Goal: Task Accomplishment & Management: Use online tool/utility

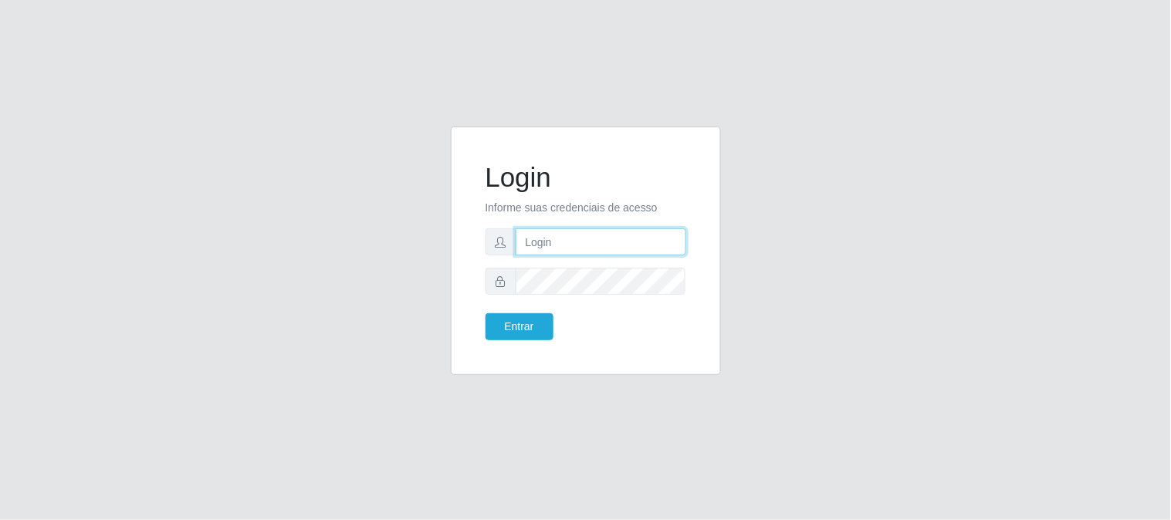
click at [585, 250] on input "text" at bounding box center [600, 241] width 171 height 27
type input "[EMAIL_ADDRESS][DOMAIN_NAME]"
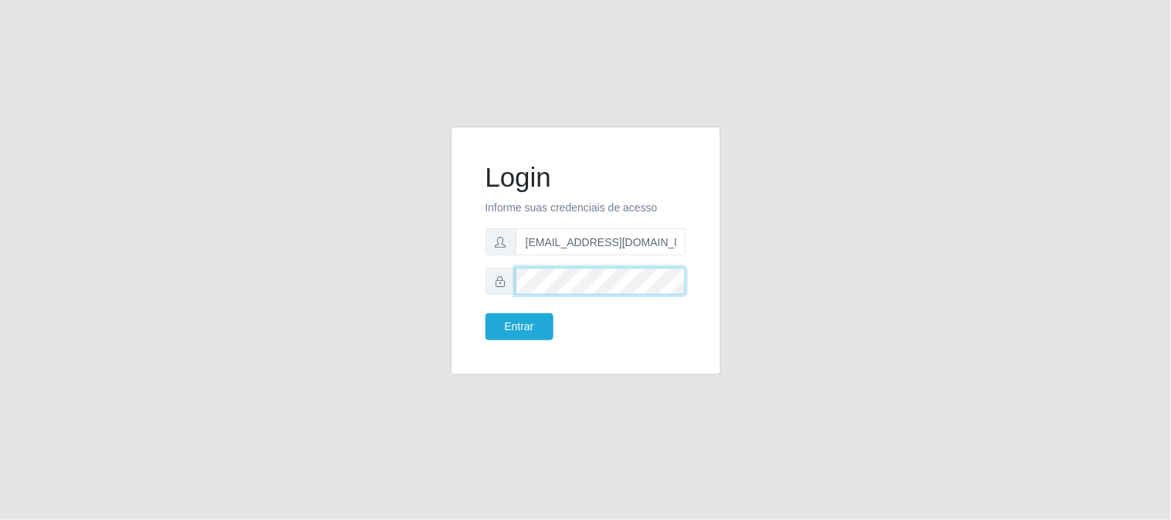
click at [485, 313] on button "Entrar" at bounding box center [519, 326] width 68 height 27
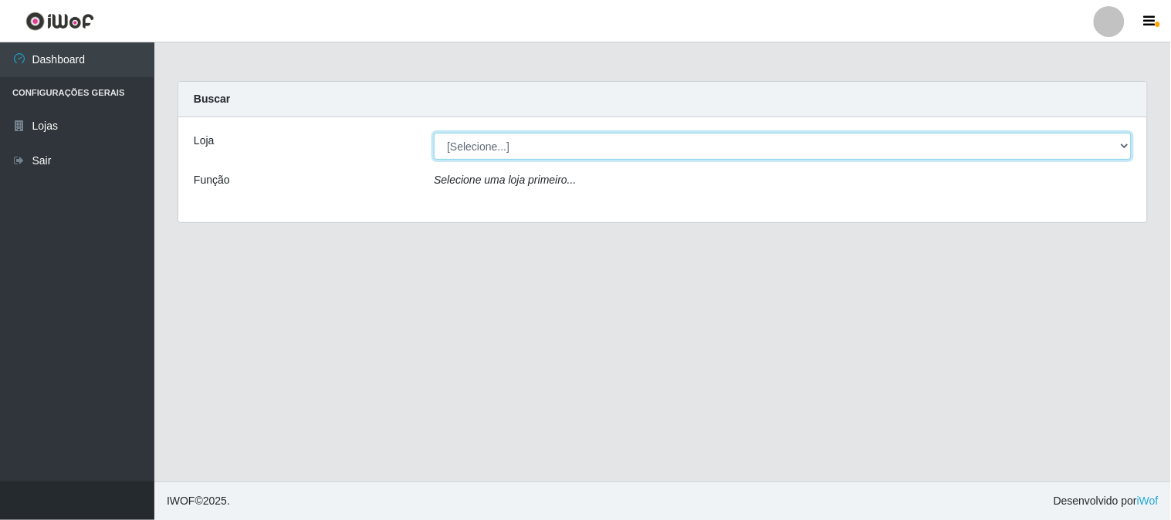
click at [511, 147] on select "[Selecione...] Queiroz Atacadão - [GEOGRAPHIC_DATA]" at bounding box center [783, 146] width 698 height 27
select select "464"
click at [434, 133] on select "[Selecione...] Queiroz Atacadão - [GEOGRAPHIC_DATA]" at bounding box center [783, 146] width 698 height 27
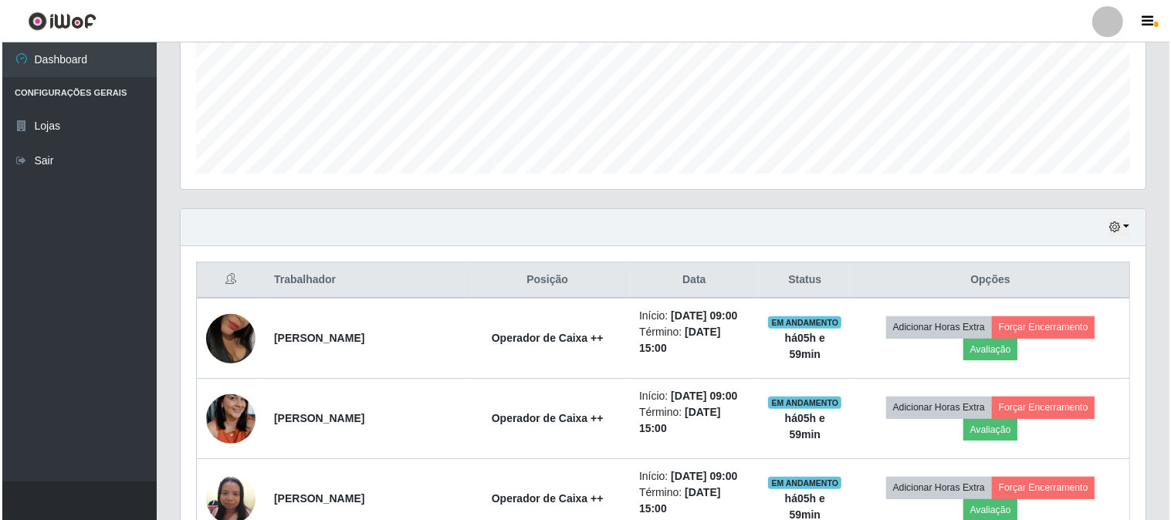
scroll to position [573, 0]
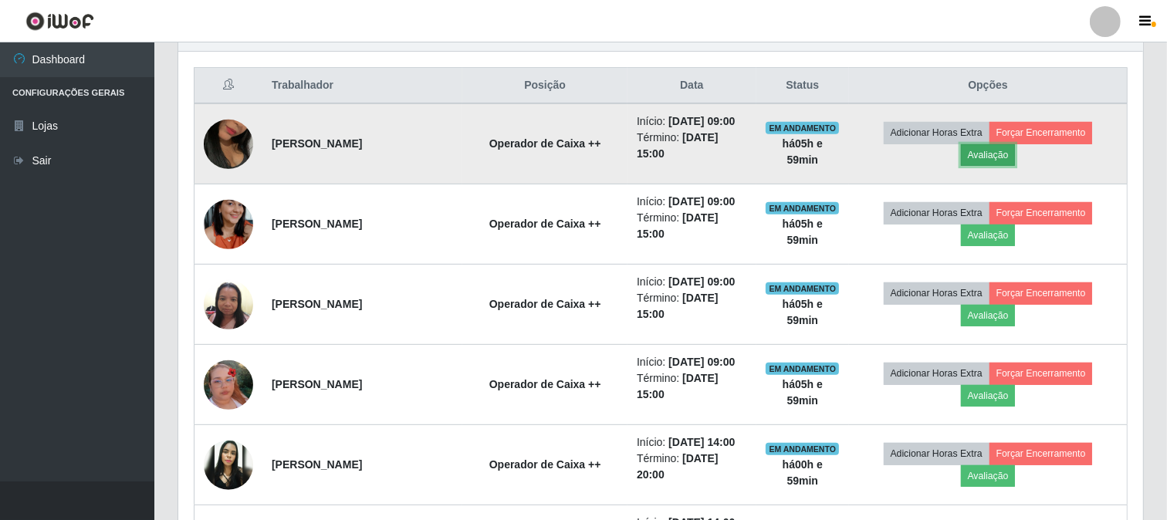
click at [1009, 150] on button "Avaliação" at bounding box center [988, 155] width 55 height 22
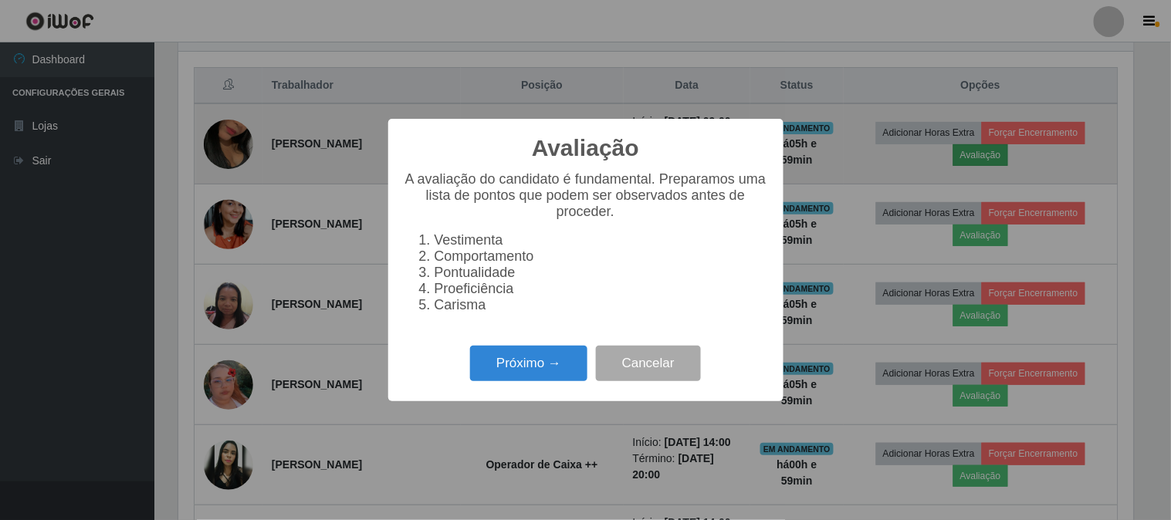
scroll to position [319, 955]
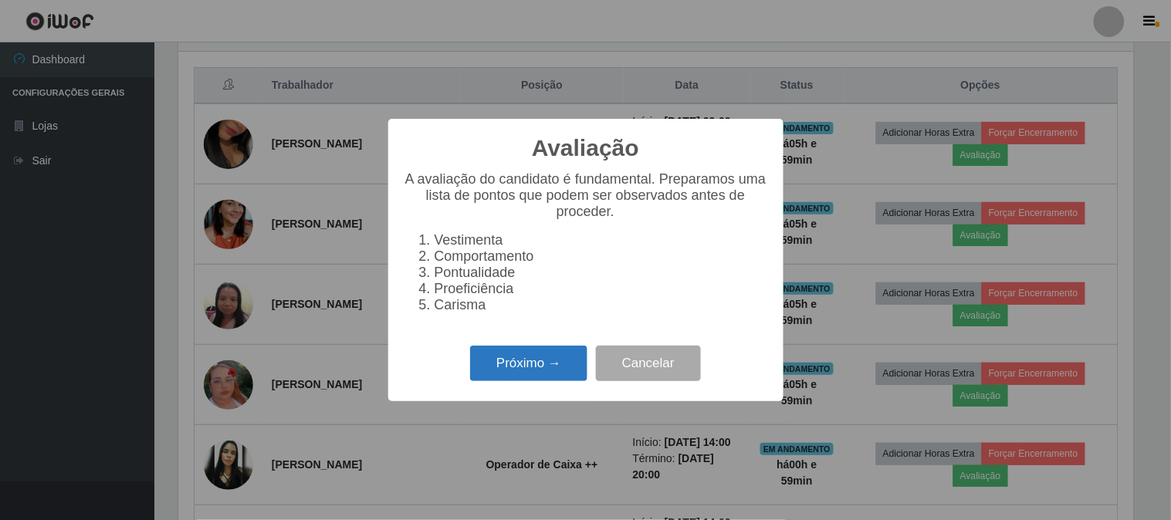
click at [531, 370] on button "Próximo →" at bounding box center [528, 364] width 117 height 36
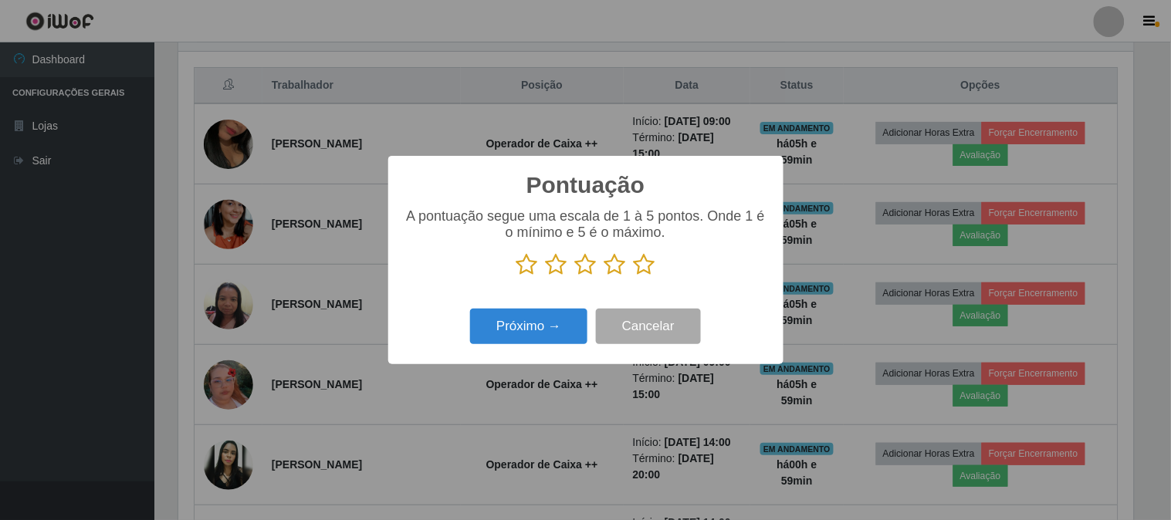
scroll to position [771332, 770697]
click at [644, 271] on icon at bounding box center [645, 264] width 22 height 23
click at [634, 276] on input "radio" at bounding box center [634, 276] width 0 height 0
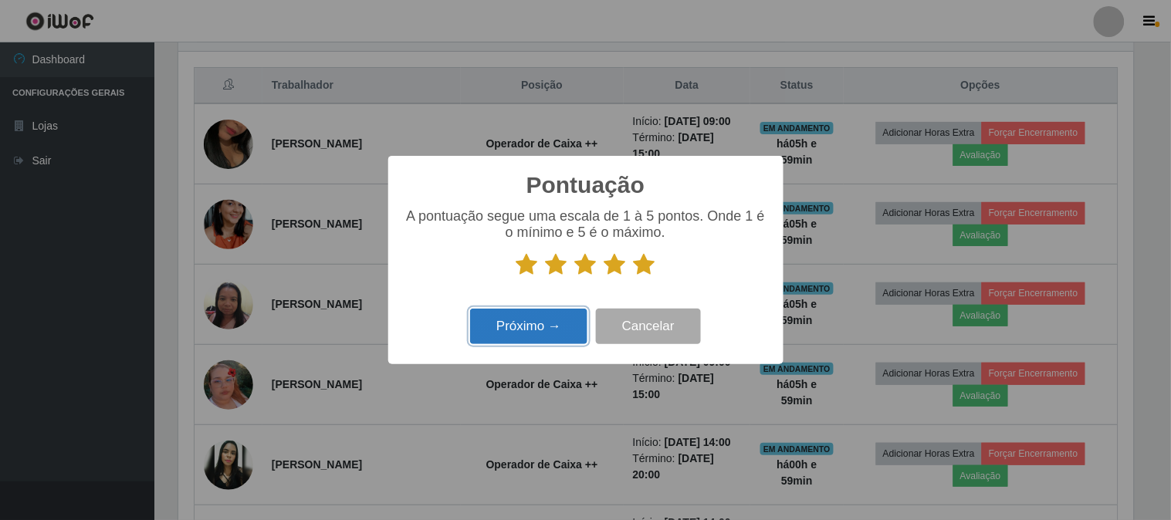
click at [497, 322] on button "Próximo →" at bounding box center [528, 327] width 117 height 36
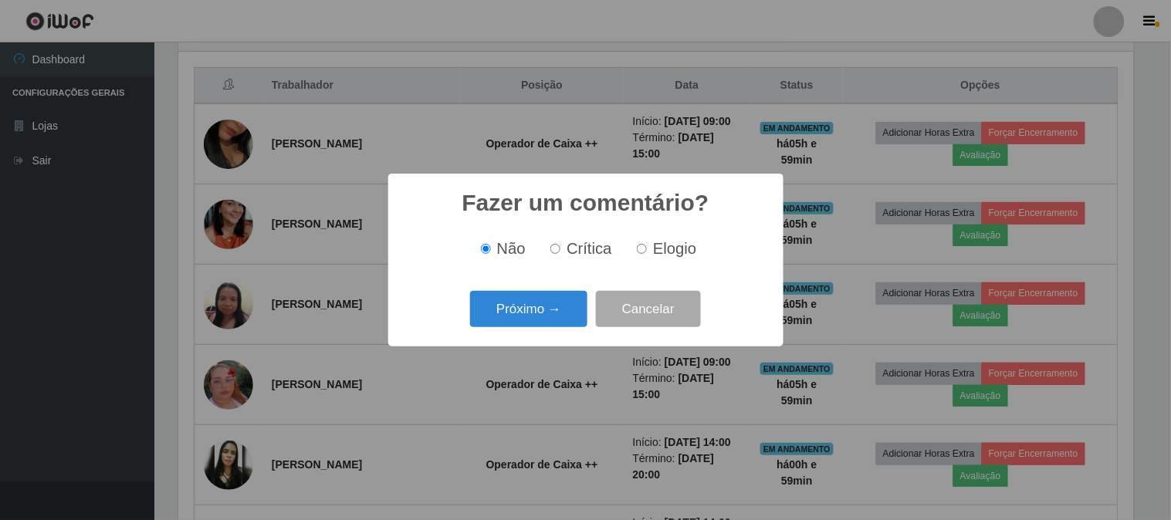
click at [537, 260] on div "Não Crítica Elogio" at bounding box center [586, 249] width 364 height 46
click at [653, 241] on span "Elogio" at bounding box center [674, 248] width 43 height 17
click at [647, 244] on input "Elogio" at bounding box center [642, 249] width 10 height 10
radio input "true"
click at [574, 296] on button "Próximo →" at bounding box center [528, 309] width 117 height 36
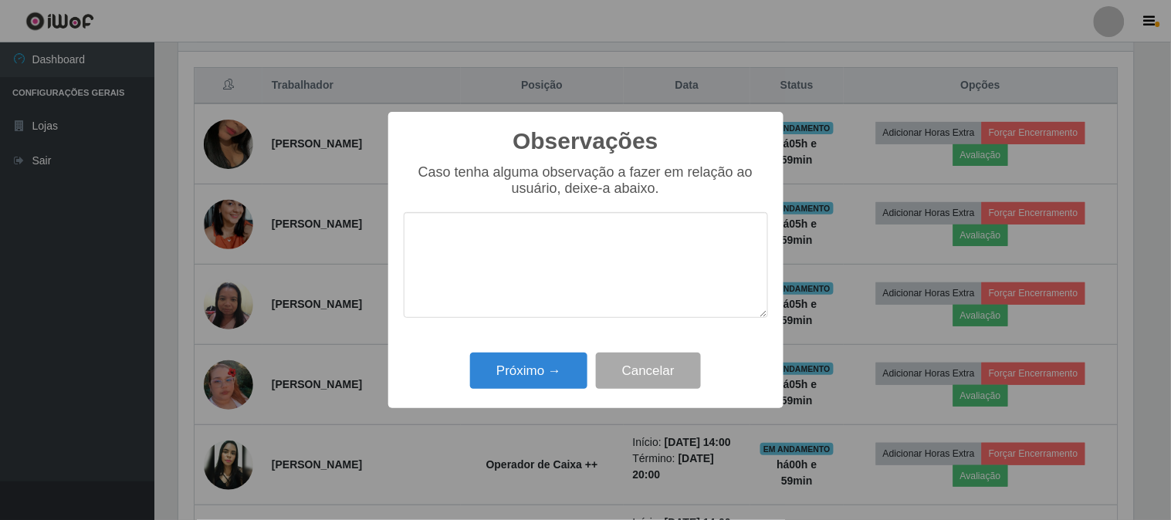
click at [576, 274] on textarea at bounding box center [586, 265] width 364 height 106
type textarea "pontual"
click at [554, 370] on button "Próximo →" at bounding box center [528, 371] width 117 height 36
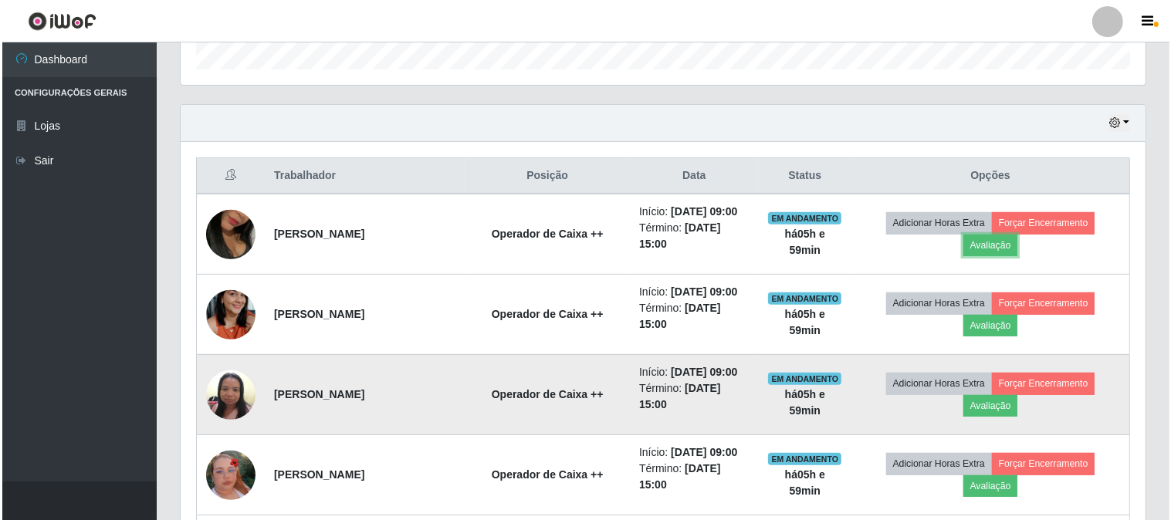
scroll to position [487, 0]
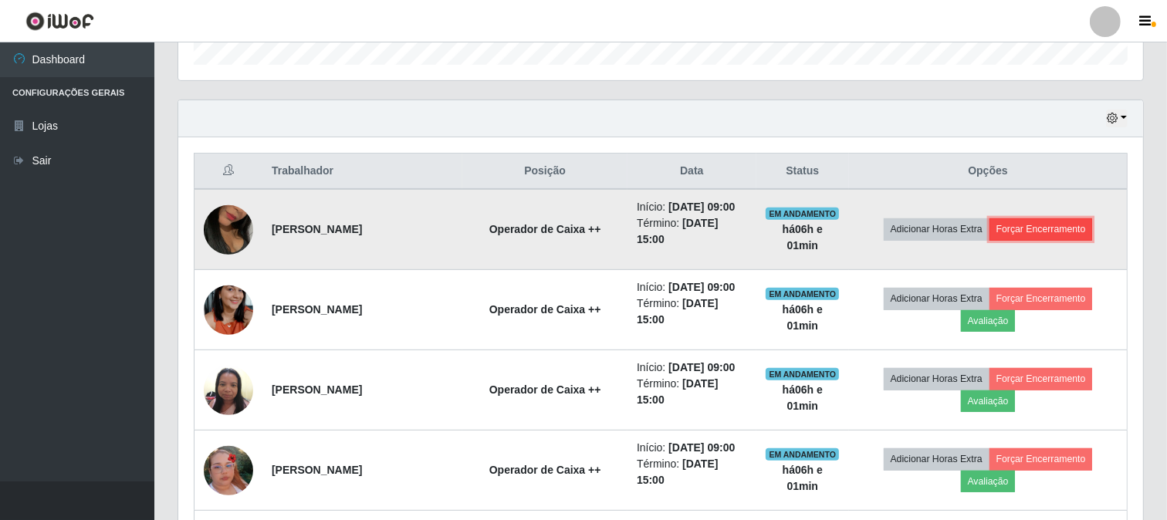
click at [1062, 221] on button "Forçar Encerramento" at bounding box center [1040, 229] width 103 height 22
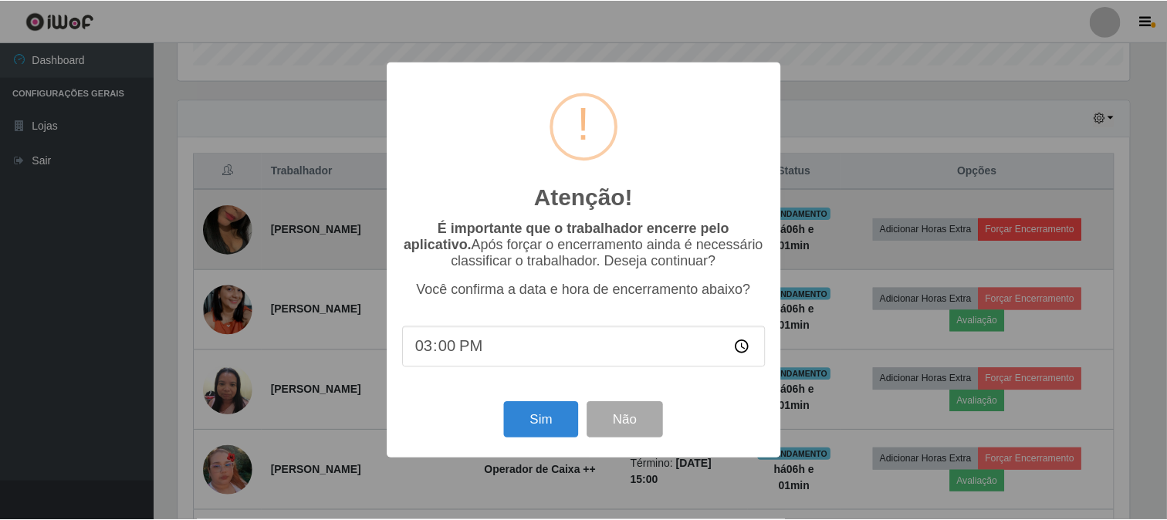
scroll to position [319, 955]
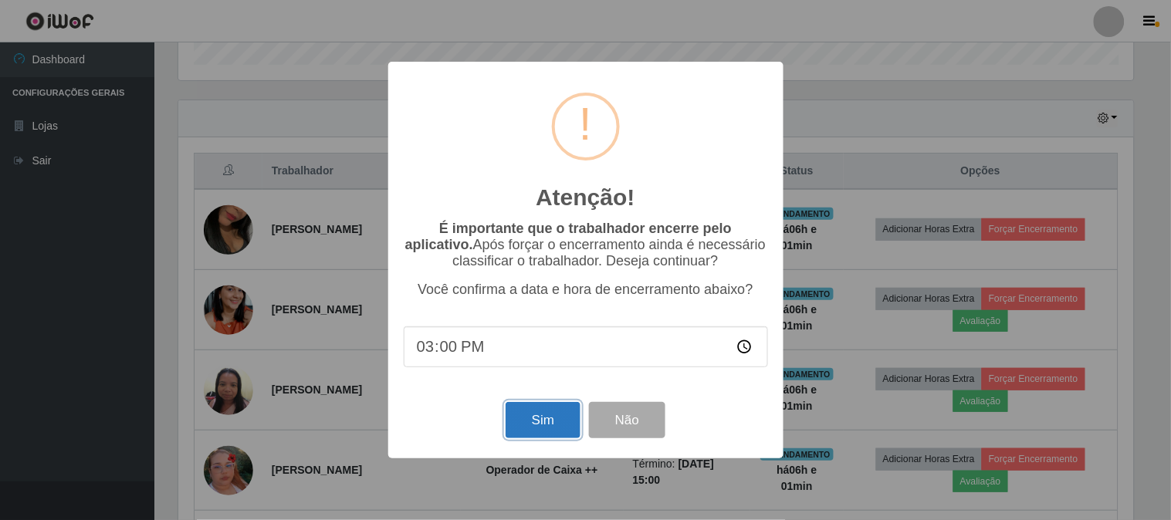
click at [542, 411] on button "Sim" at bounding box center [542, 420] width 75 height 36
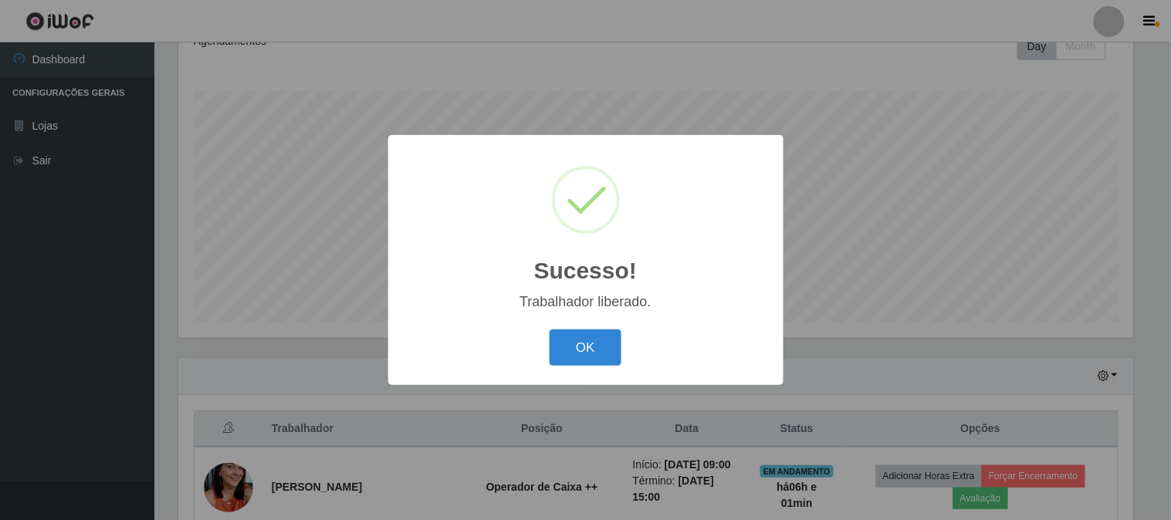
click at [581, 319] on div "Sucesso! × Trabalhador liberado. OK Cancel" at bounding box center [585, 260] width 395 height 250
click at [607, 350] on button "OK" at bounding box center [585, 347] width 72 height 36
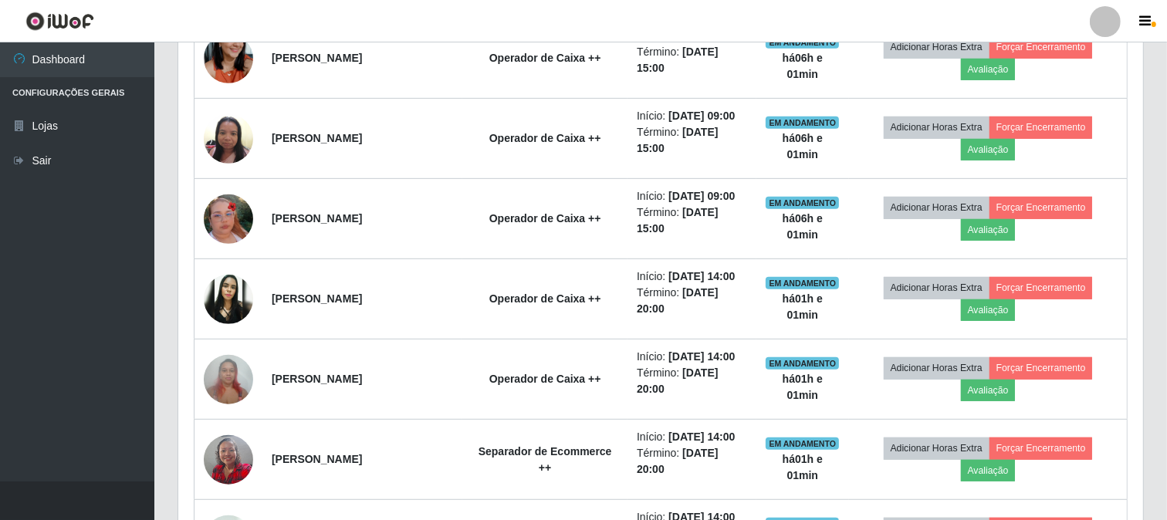
scroll to position [1173, 0]
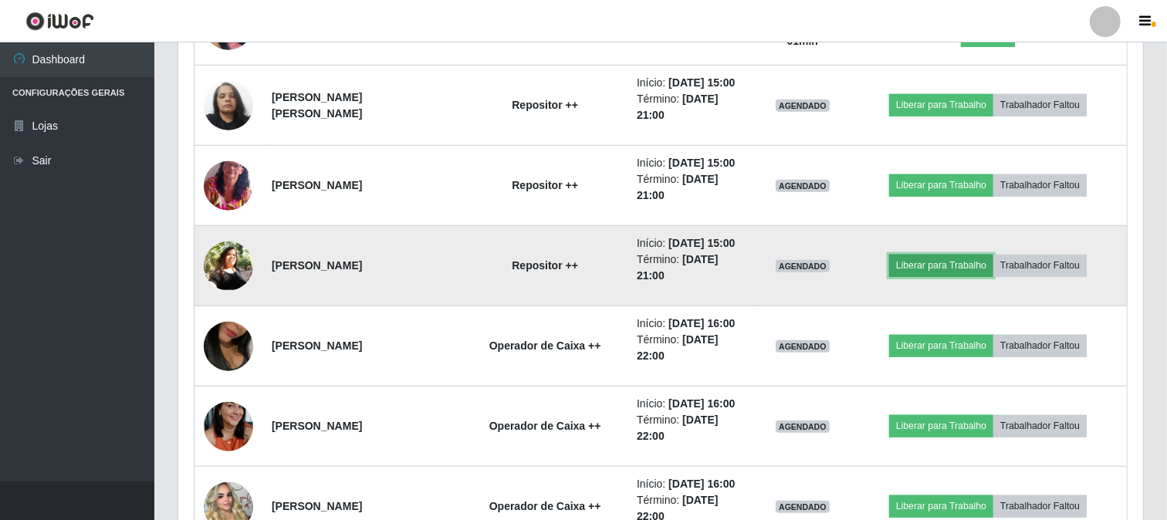
click at [973, 263] on button "Liberar para Trabalho" at bounding box center [941, 266] width 104 height 22
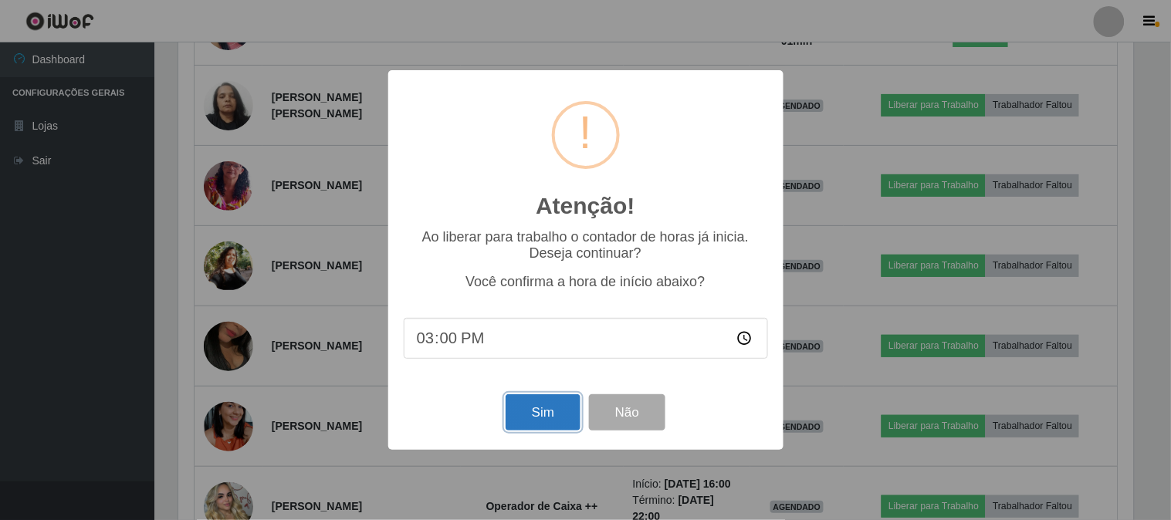
click at [529, 407] on button "Sim" at bounding box center [542, 412] width 75 height 36
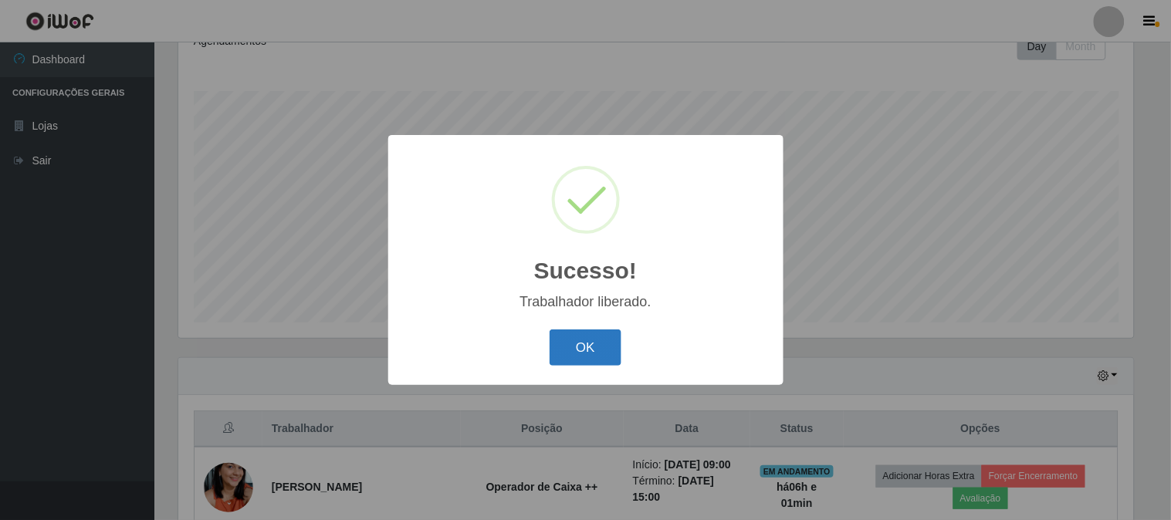
click at [594, 350] on button "OK" at bounding box center [585, 347] width 72 height 36
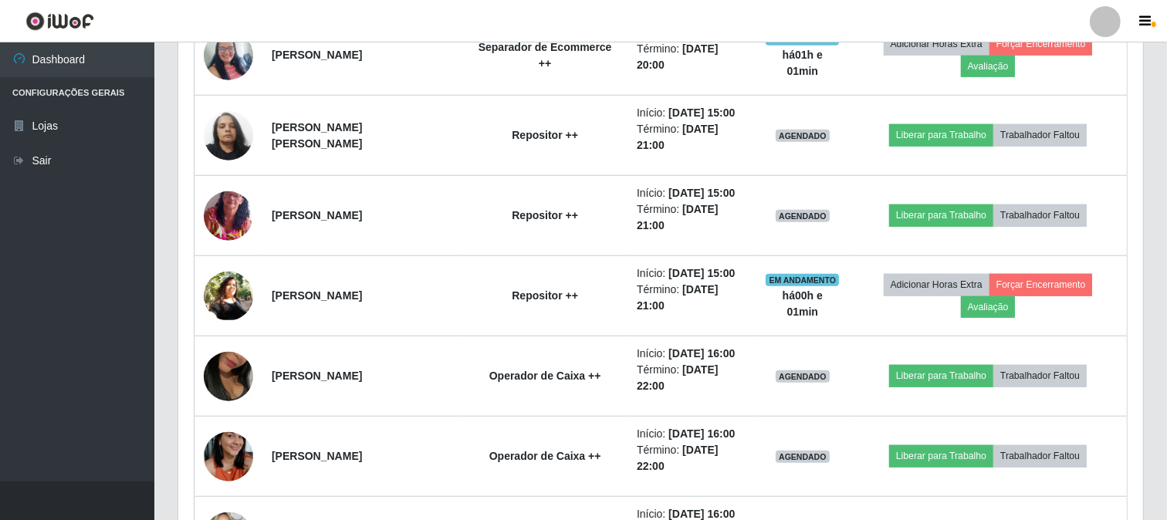
scroll to position [1173, 0]
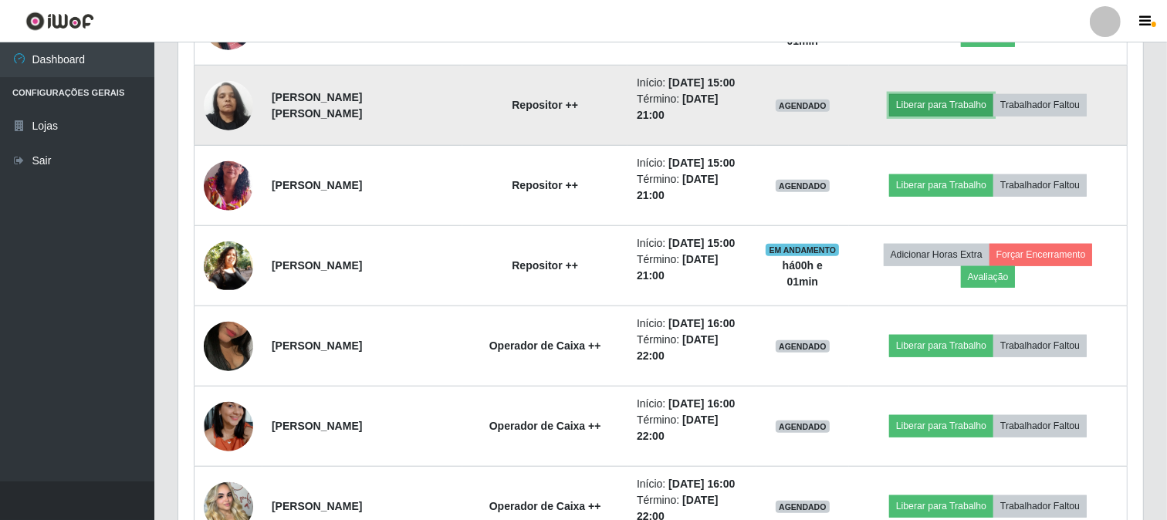
click at [965, 96] on button "Liberar para Trabalho" at bounding box center [941, 105] width 104 height 22
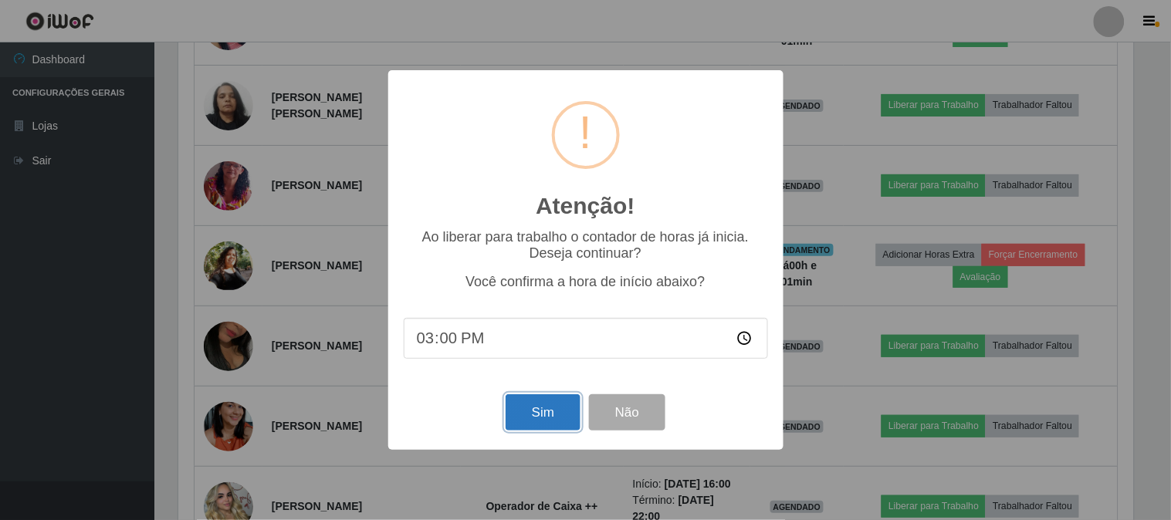
click at [567, 424] on button "Sim" at bounding box center [542, 412] width 75 height 36
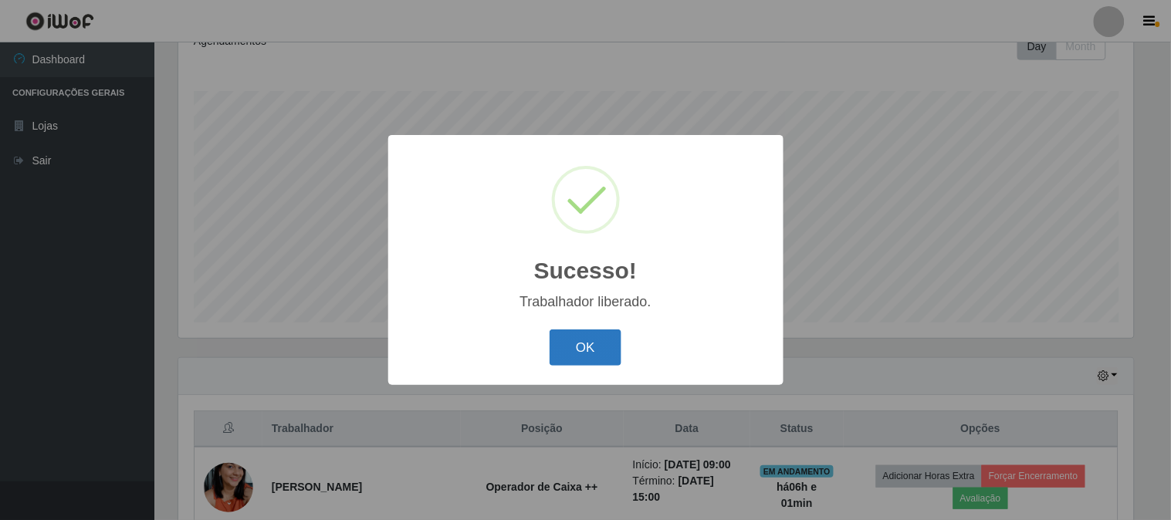
click at [574, 353] on button "OK" at bounding box center [585, 347] width 72 height 36
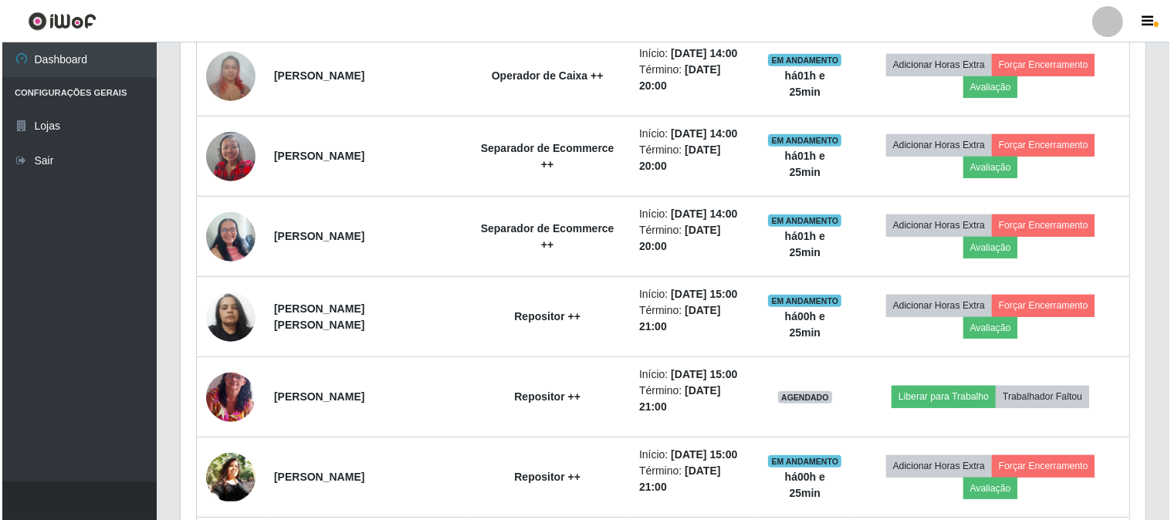
scroll to position [1001, 0]
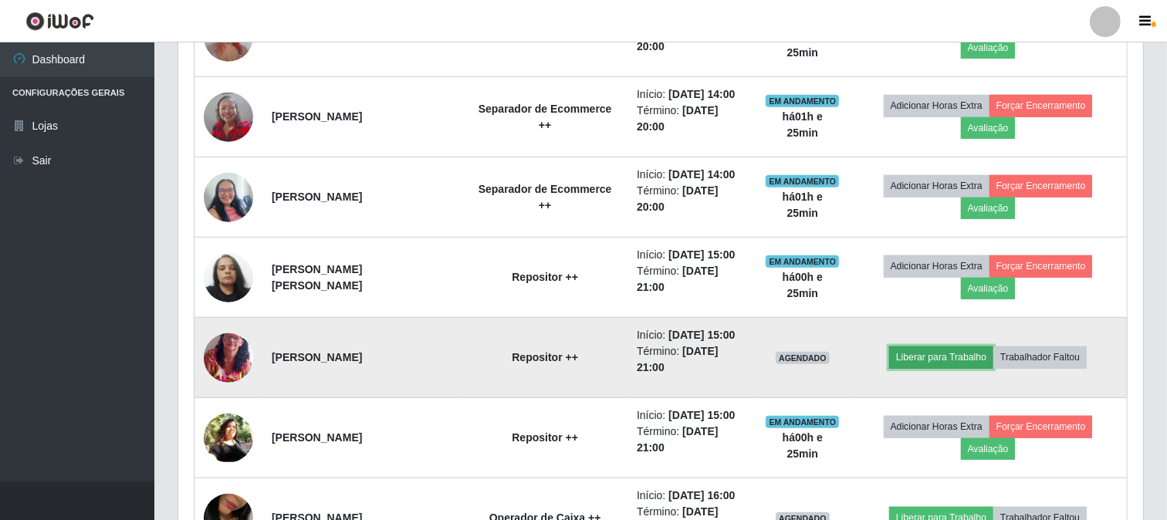
click at [969, 355] on button "Liberar para Trabalho" at bounding box center [941, 357] width 104 height 22
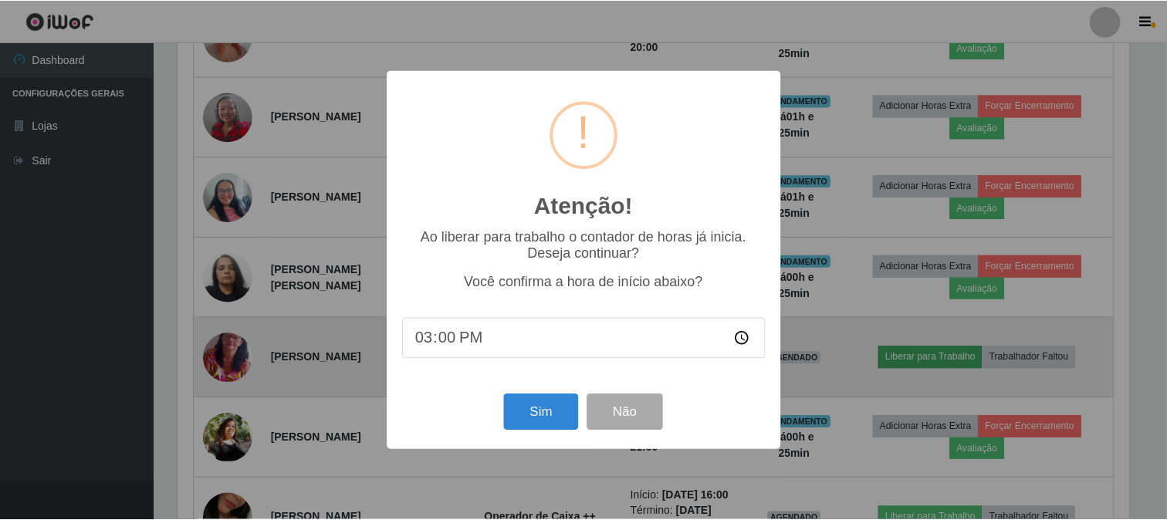
scroll to position [319, 955]
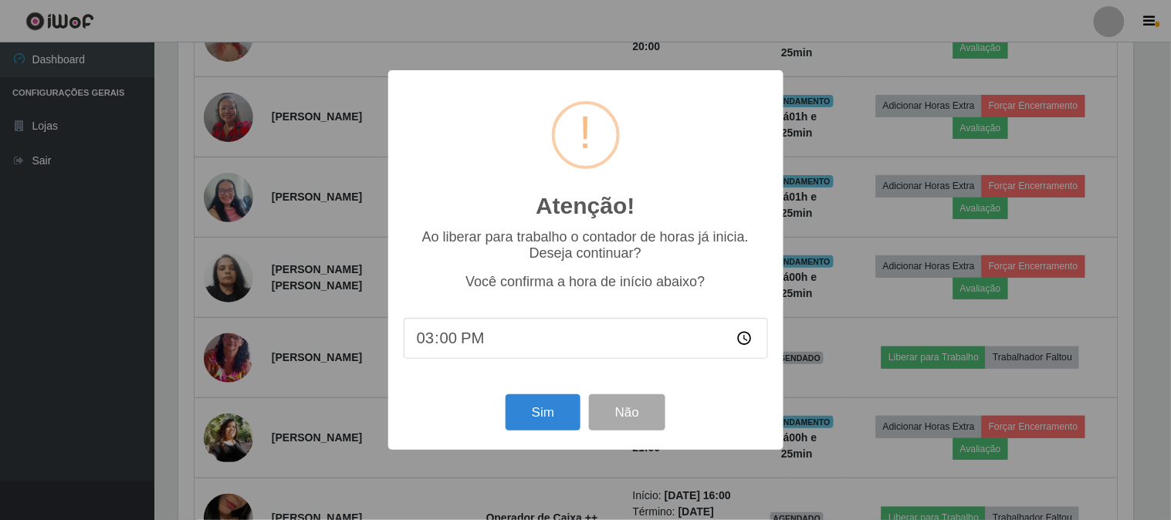
click at [458, 336] on input "15:00" at bounding box center [586, 338] width 364 height 41
click at [428, 347] on input "15:00" at bounding box center [586, 338] width 364 height 41
click at [448, 340] on input "15:00" at bounding box center [586, 338] width 364 height 41
click at [523, 414] on button "Sim" at bounding box center [542, 412] width 75 height 36
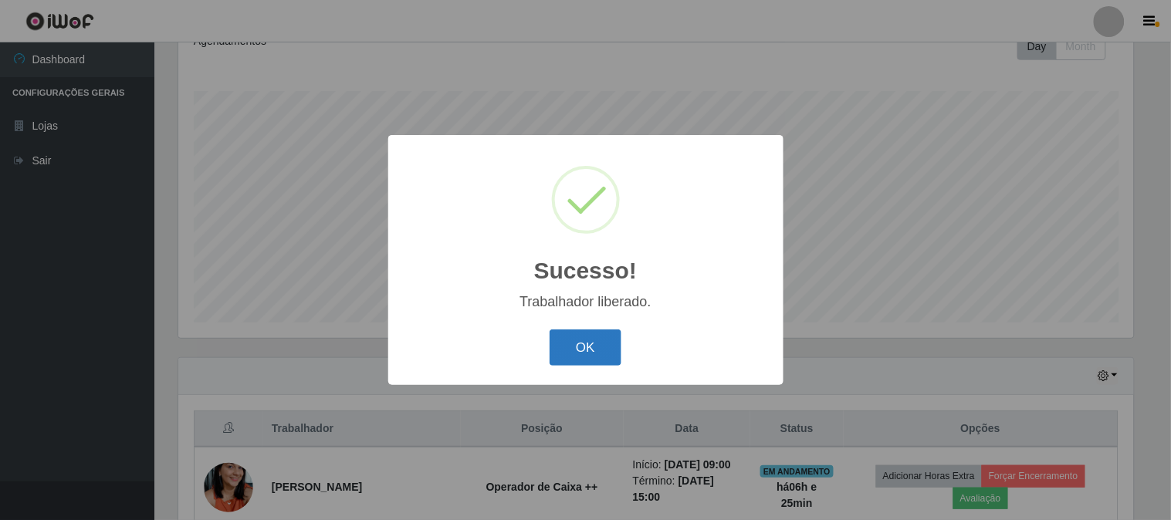
click at [610, 356] on button "OK" at bounding box center [585, 347] width 72 height 36
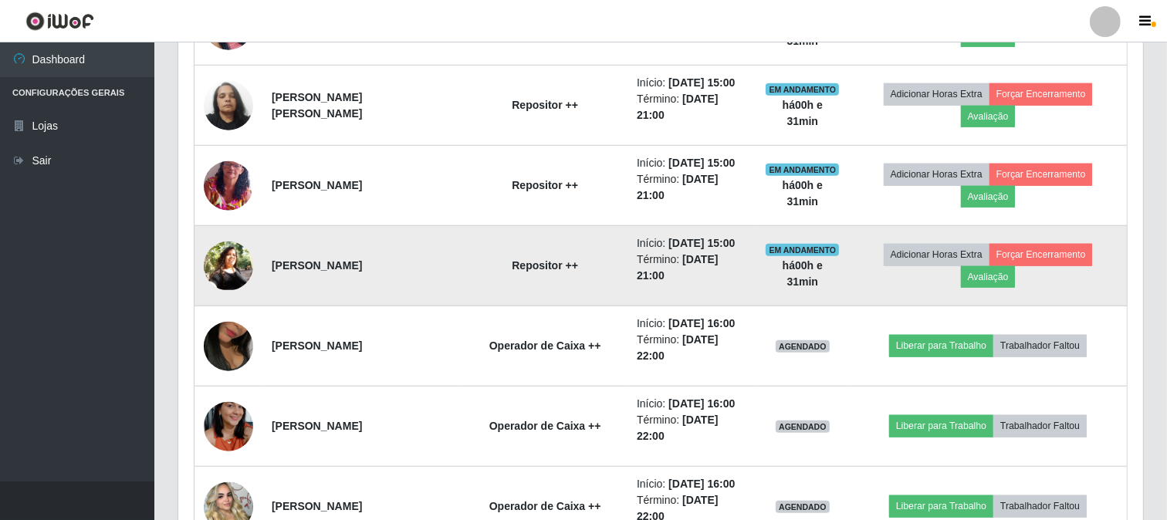
scroll to position [1086, 0]
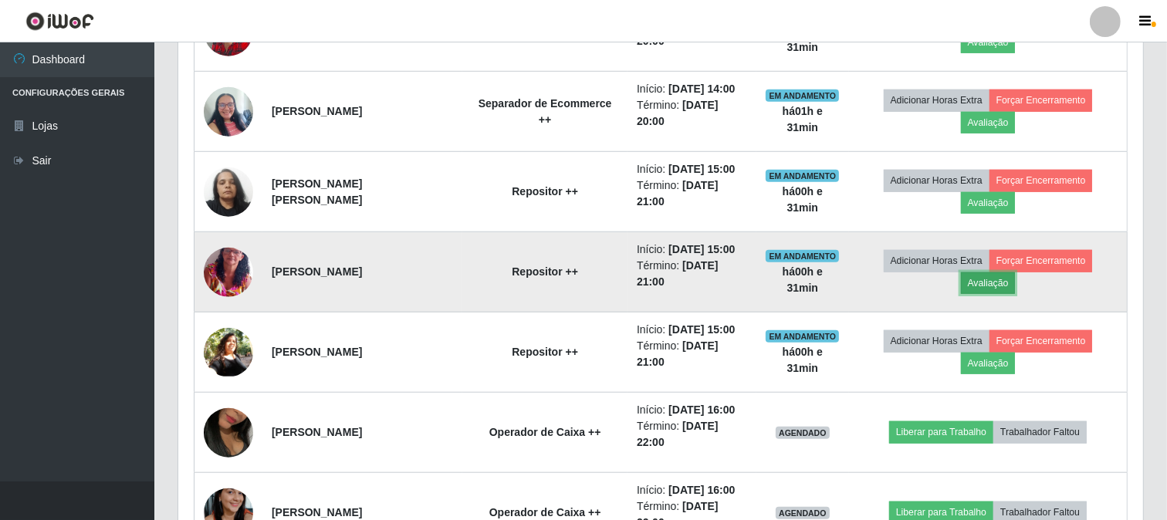
click at [1013, 289] on button "Avaliação" at bounding box center [988, 283] width 55 height 22
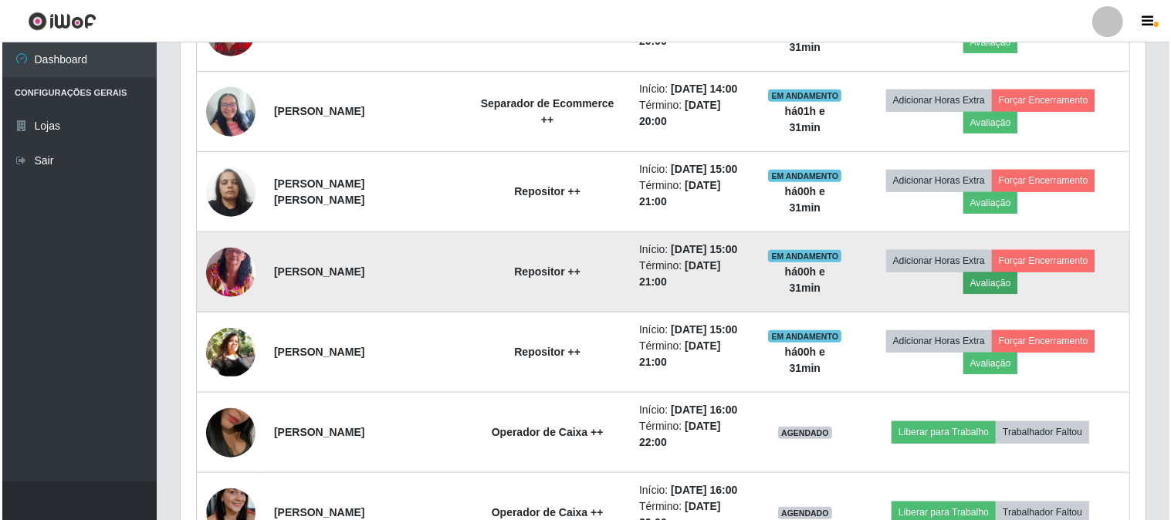
scroll to position [319, 955]
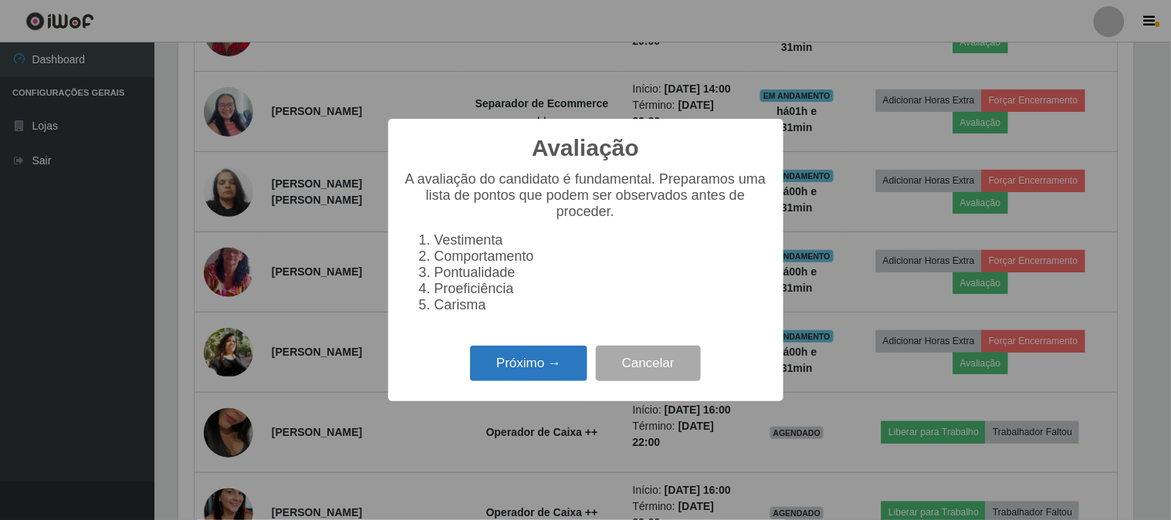
click at [563, 380] on button "Próximo →" at bounding box center [528, 364] width 117 height 36
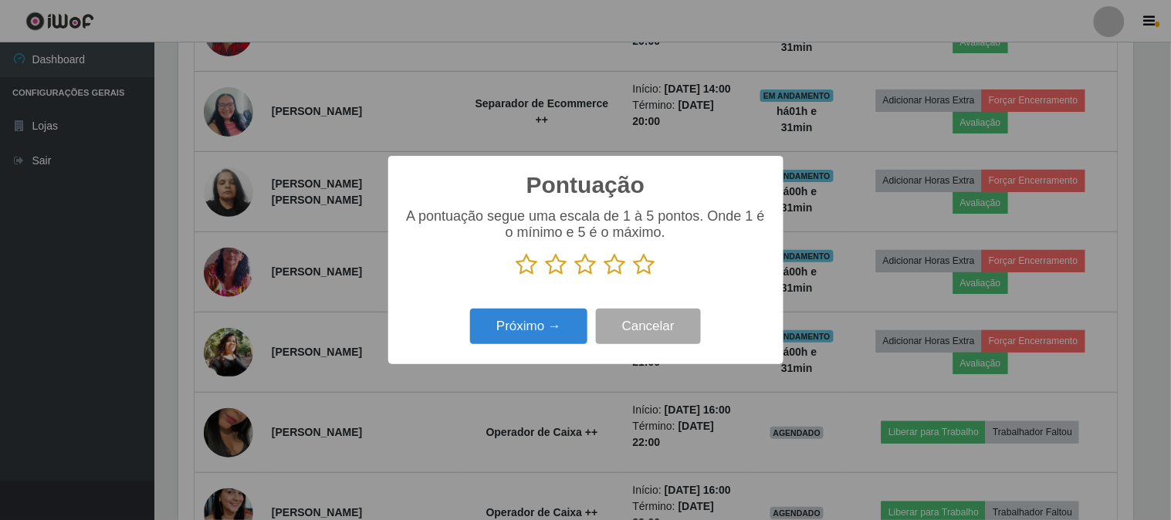
click at [519, 268] on icon at bounding box center [527, 264] width 22 height 23
click at [516, 276] on input "radio" at bounding box center [516, 276] width 0 height 0
click at [551, 333] on button "Próximo →" at bounding box center [528, 327] width 117 height 36
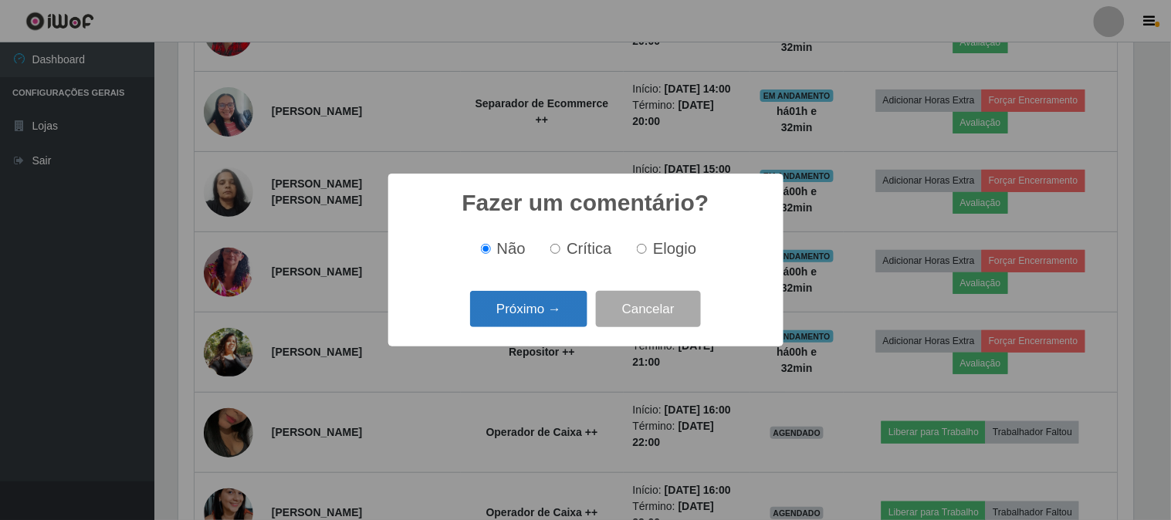
click at [558, 306] on button "Próximo →" at bounding box center [528, 309] width 117 height 36
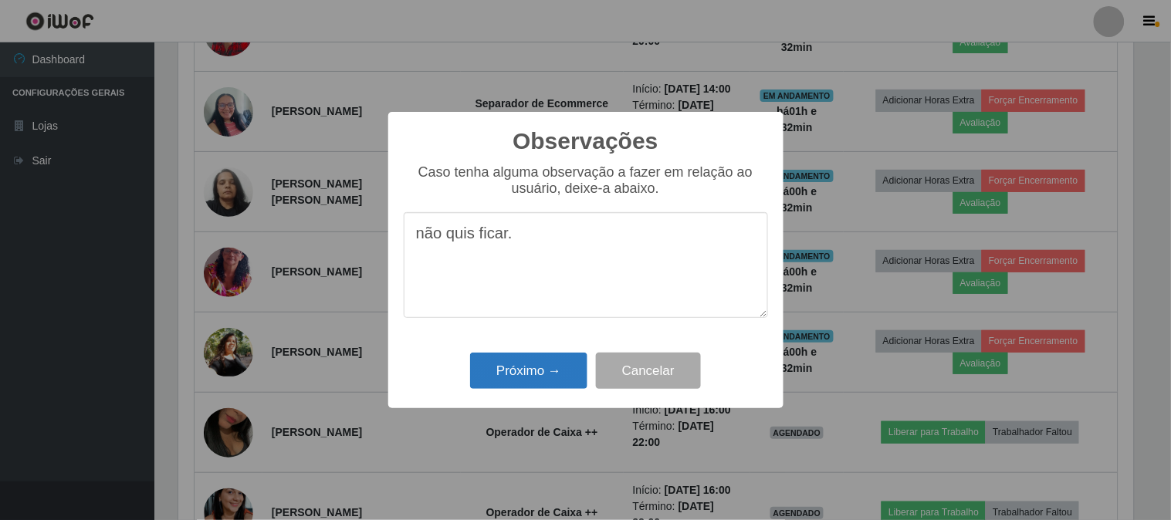
type textarea "não quis ficar."
click at [529, 359] on button "Próximo →" at bounding box center [528, 371] width 117 height 36
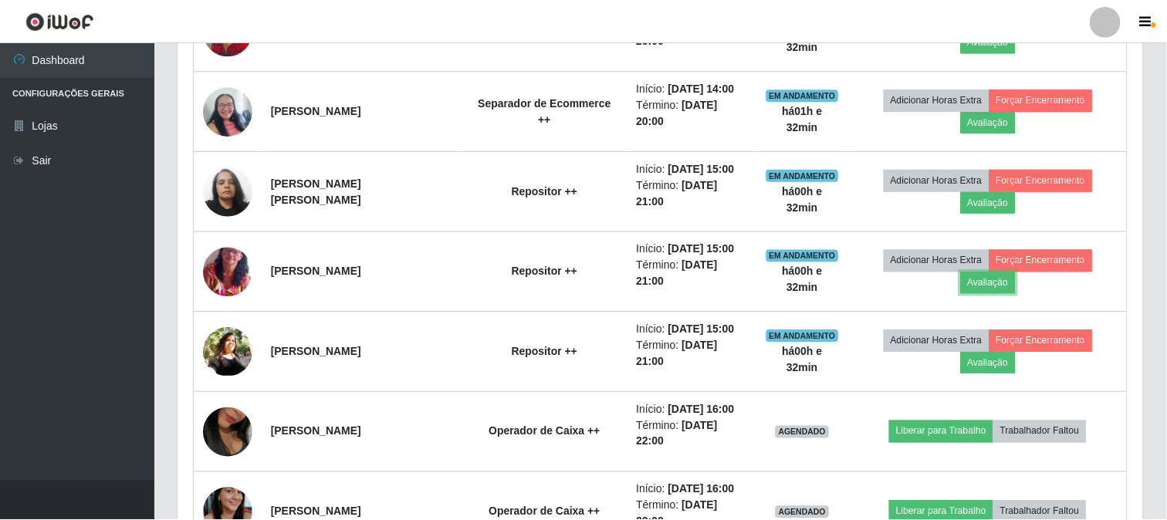
scroll to position [319, 965]
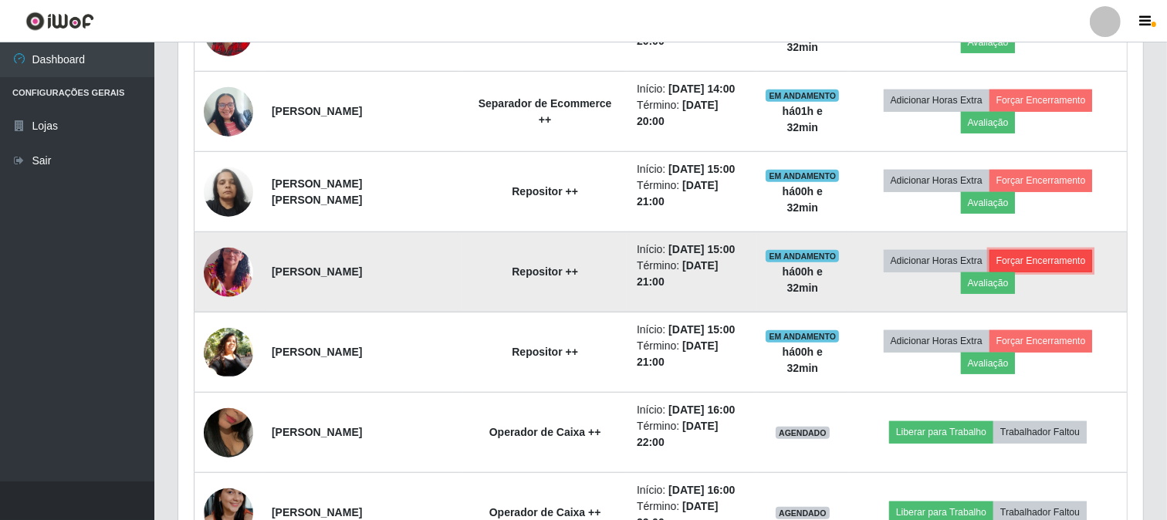
click at [1065, 265] on button "Forçar Encerramento" at bounding box center [1040, 261] width 103 height 22
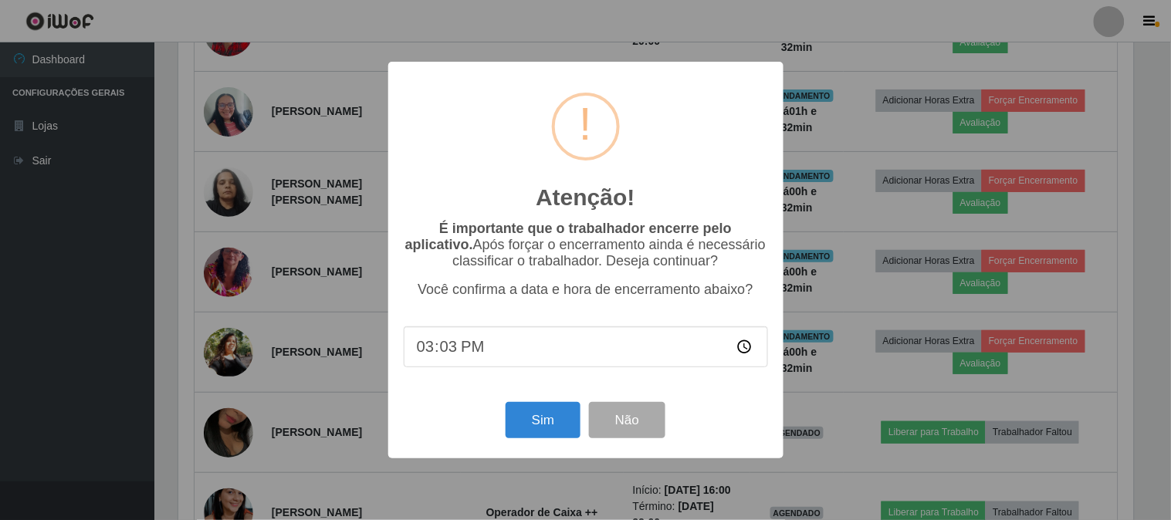
type input "15:30"
click at [535, 427] on button "Sim" at bounding box center [542, 420] width 75 height 36
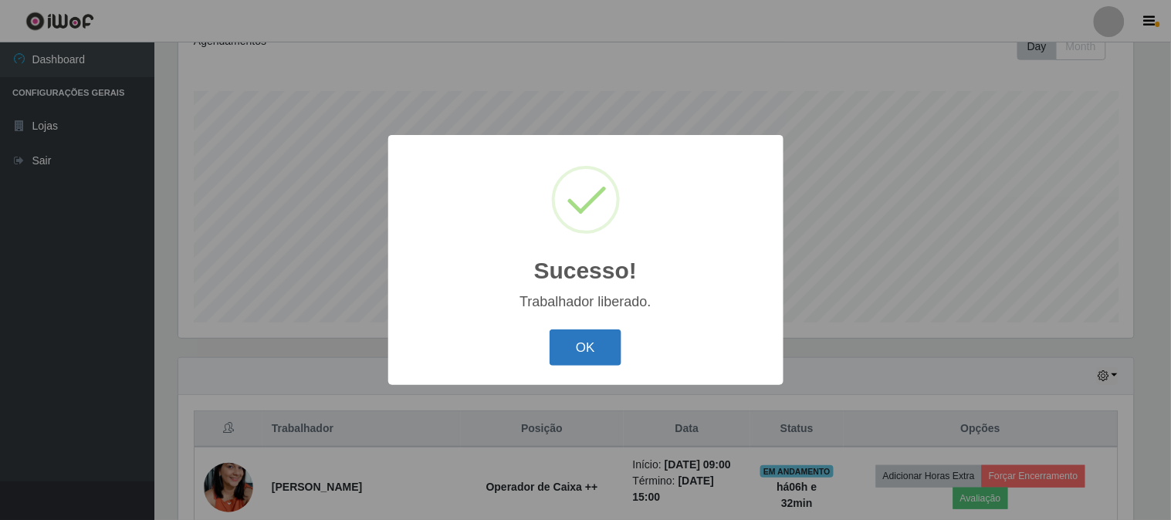
click at [576, 334] on button "OK" at bounding box center [585, 347] width 72 height 36
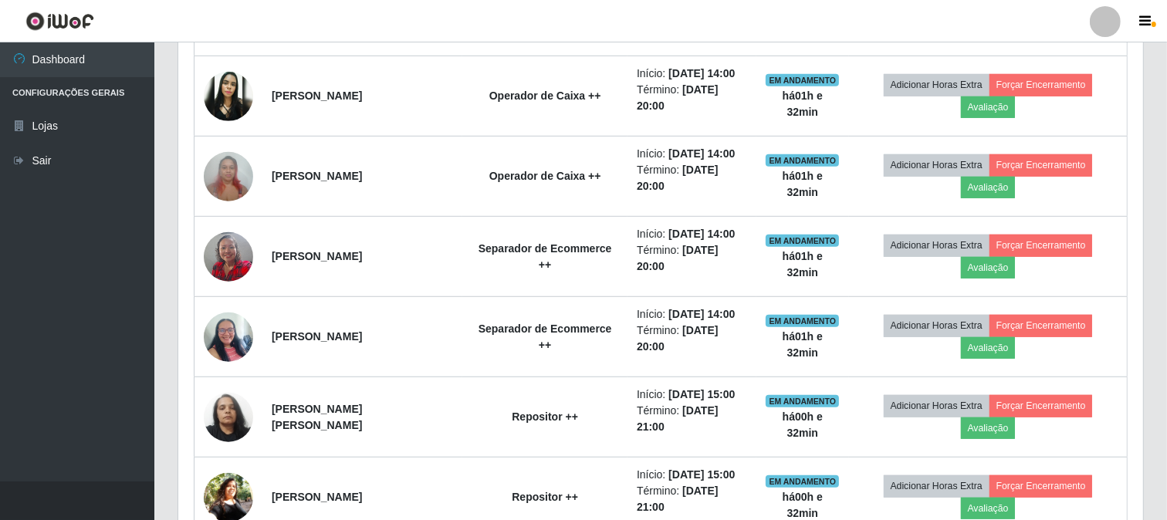
scroll to position [915, 0]
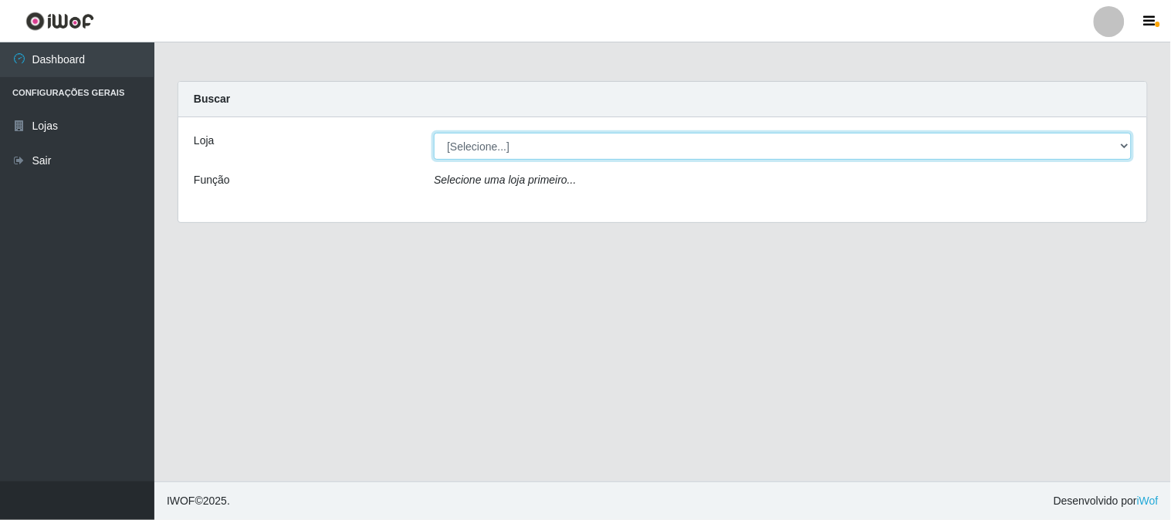
drag, startPoint x: 1121, startPoint y: 143, endPoint x: 1112, endPoint y: 144, distance: 9.3
click at [1121, 143] on select "[Selecione...] Queiroz Atacadão - [GEOGRAPHIC_DATA]" at bounding box center [783, 146] width 698 height 27
select select "464"
click at [434, 133] on select "[Selecione...] Queiroz Atacadão - [GEOGRAPHIC_DATA]" at bounding box center [783, 146] width 698 height 27
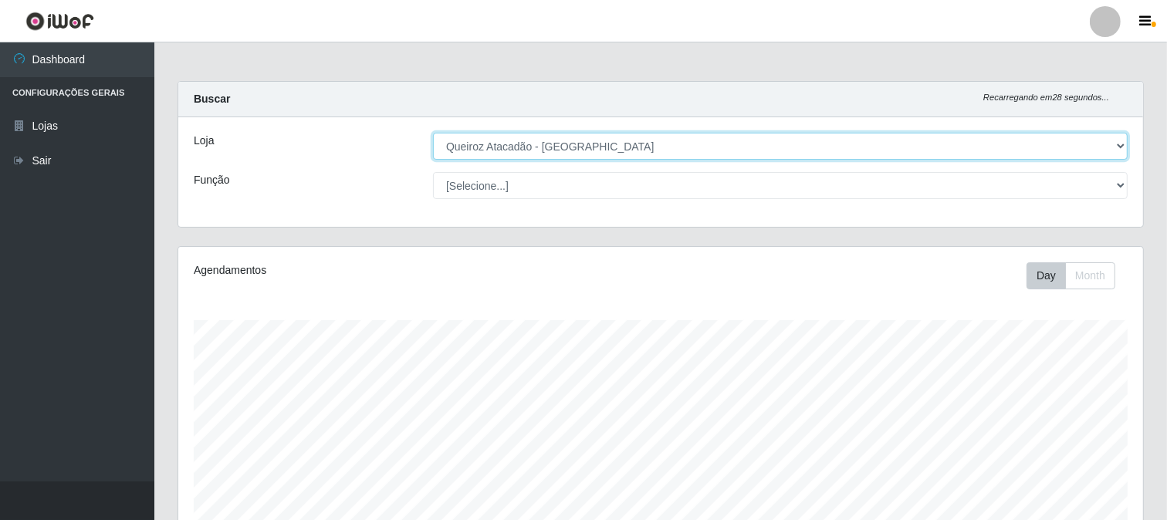
scroll to position [319, 965]
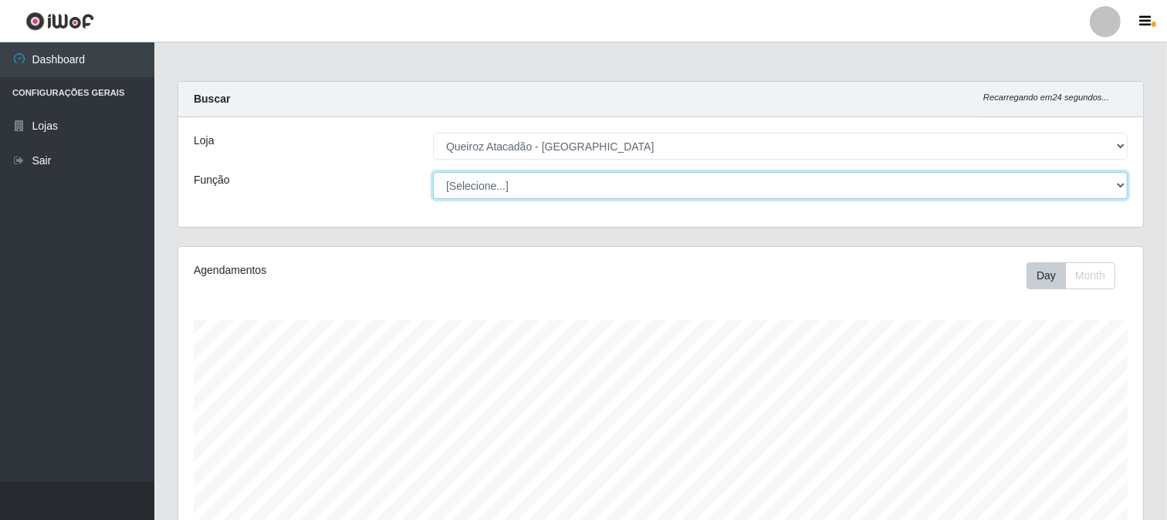
click at [1120, 182] on select "[Selecione...] Balconista de Açougue Balconista de Açougue + Balconista de Açou…" at bounding box center [780, 185] width 694 height 27
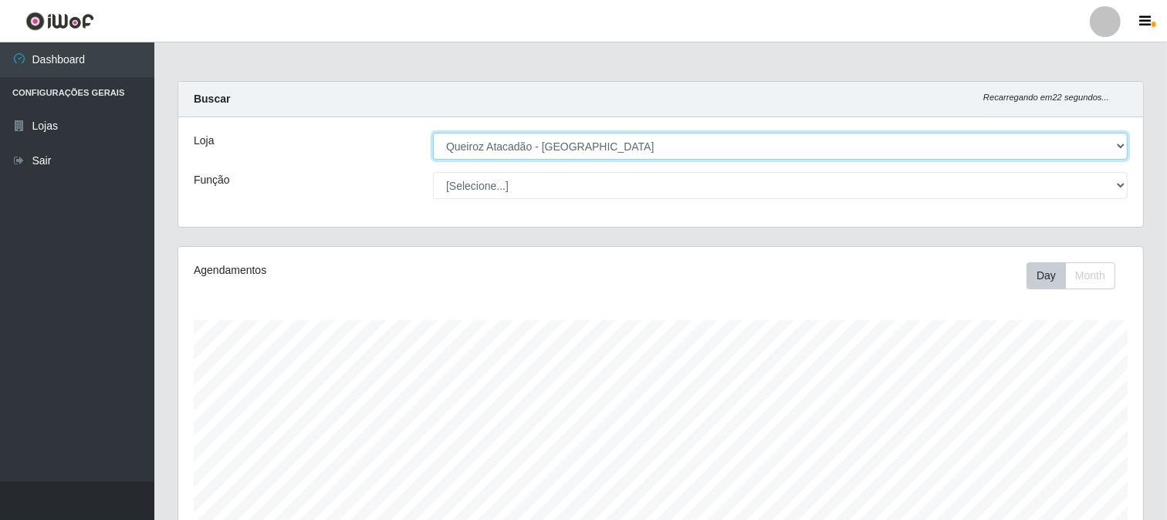
click at [785, 144] on select "[Selecione...] Queiroz Atacadão - [GEOGRAPHIC_DATA]" at bounding box center [780, 146] width 694 height 27
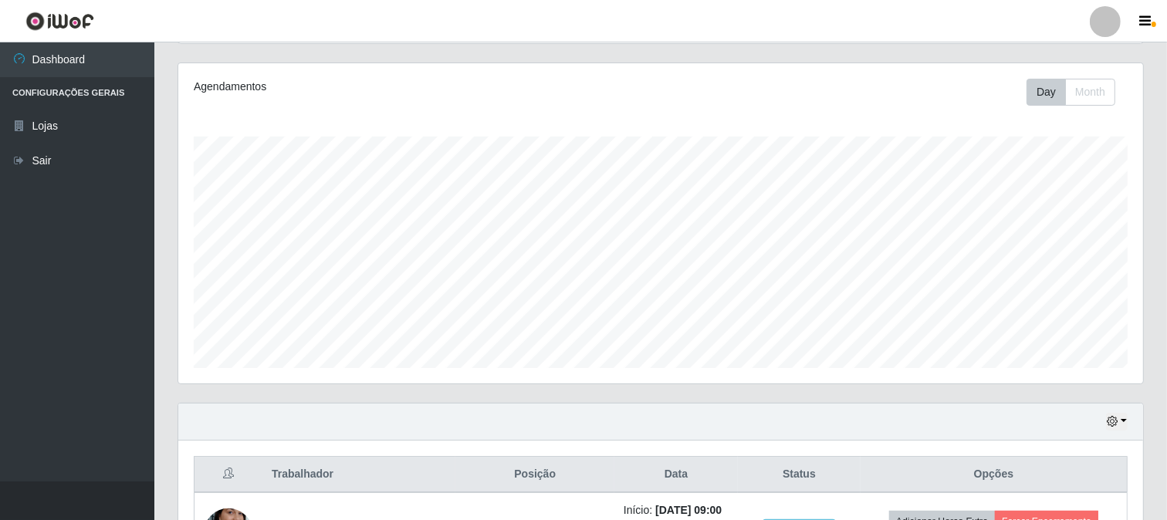
scroll to position [514, 0]
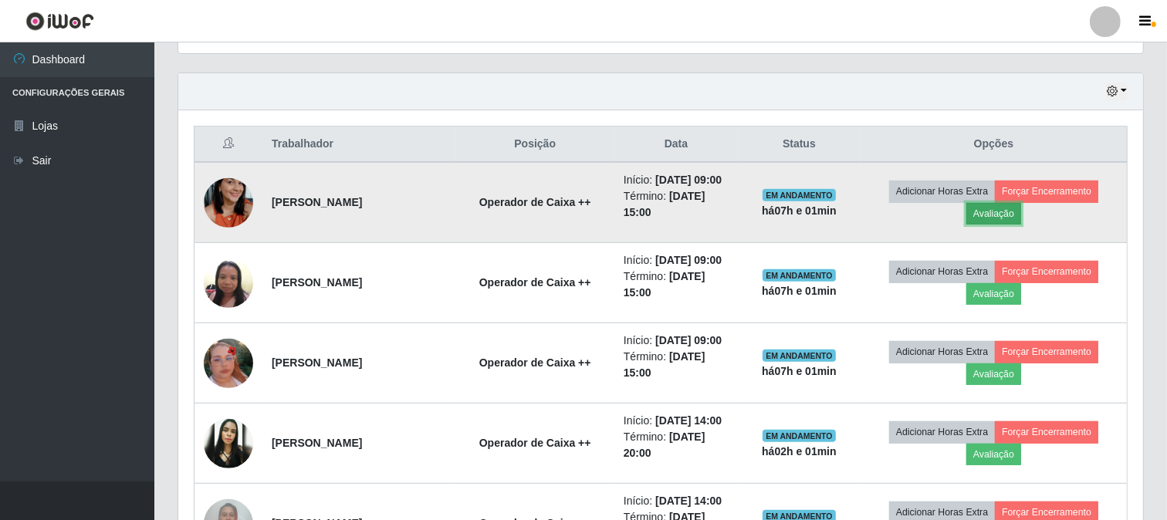
click at [1009, 222] on button "Avaliação" at bounding box center [993, 214] width 55 height 22
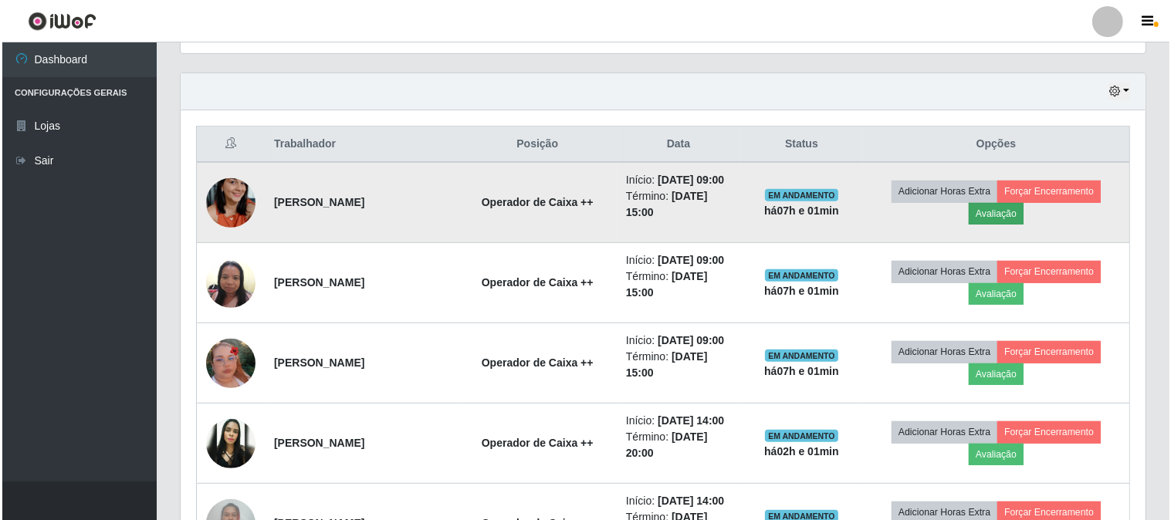
scroll to position [319, 955]
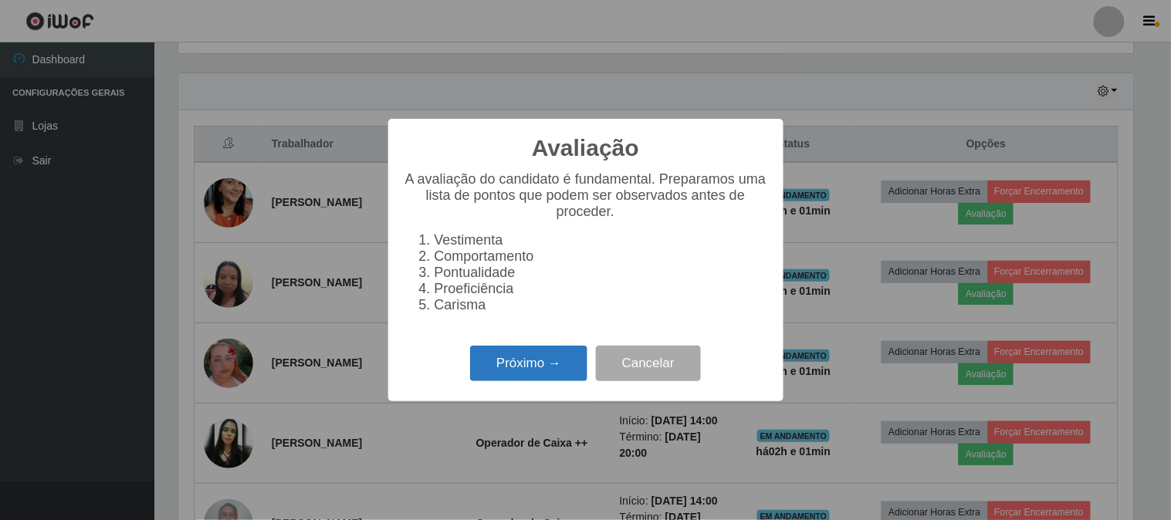
click at [537, 367] on button "Próximo →" at bounding box center [528, 364] width 117 height 36
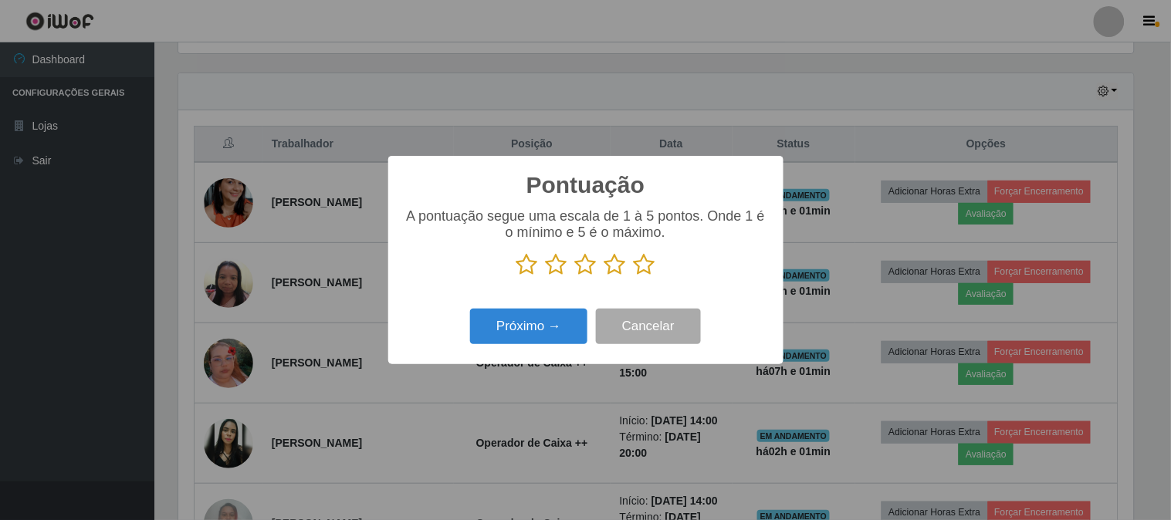
click at [642, 265] on icon at bounding box center [645, 264] width 22 height 23
click at [634, 276] on input "radio" at bounding box center [634, 276] width 0 height 0
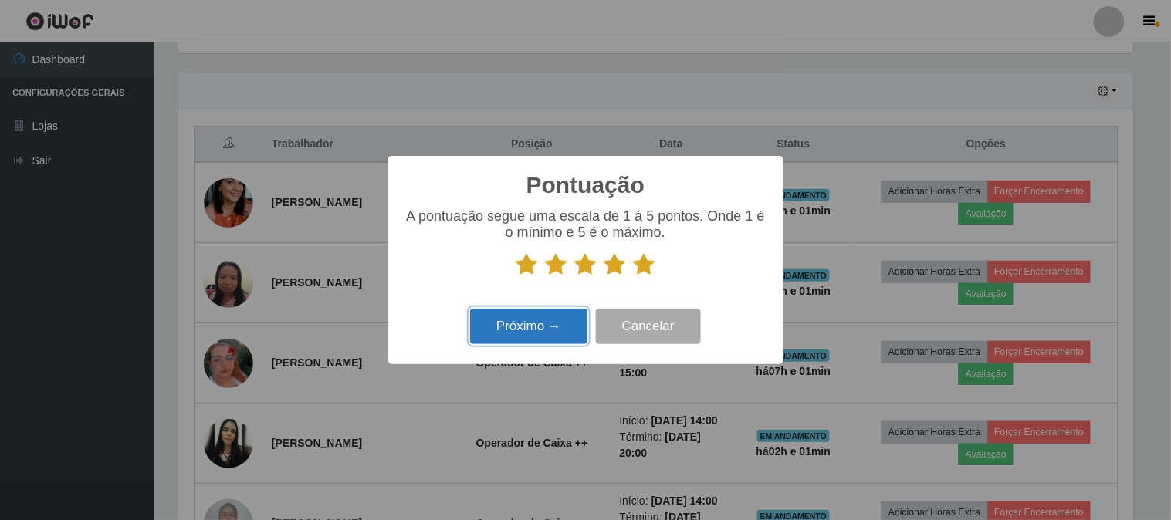
click at [530, 335] on button "Próximo →" at bounding box center [528, 327] width 117 height 36
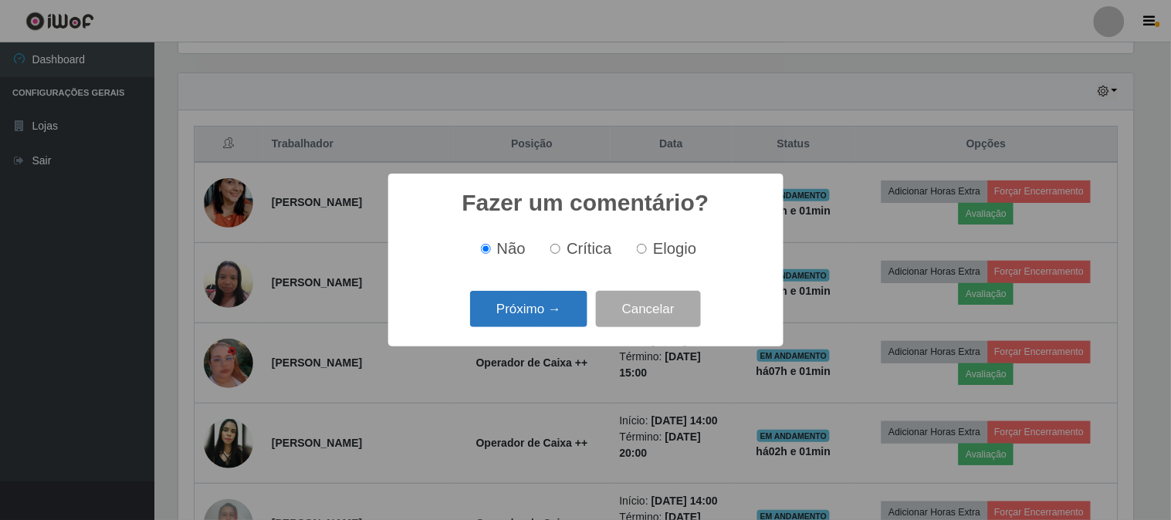
click at [548, 305] on button "Próximo →" at bounding box center [528, 309] width 117 height 36
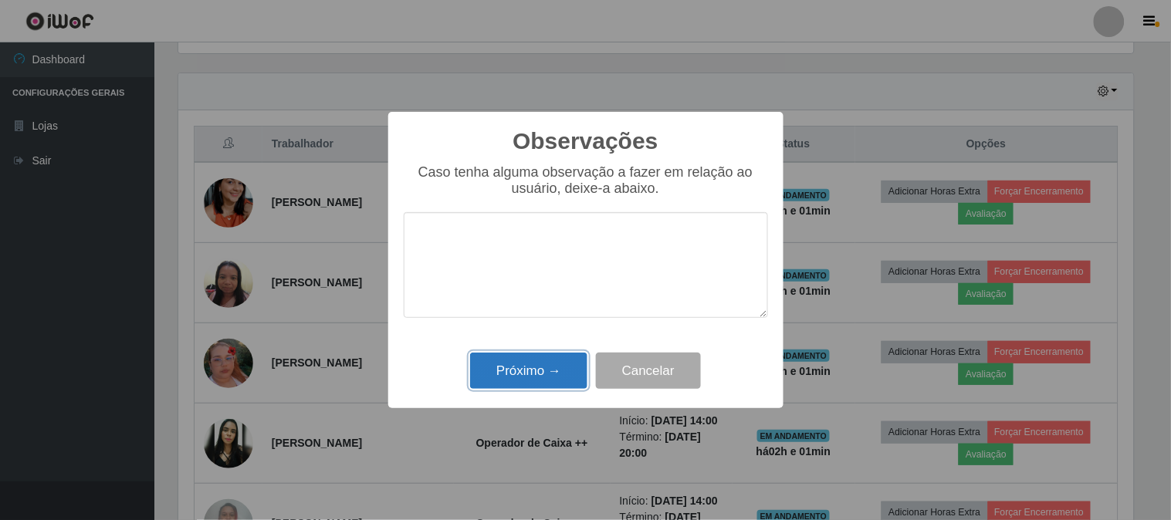
click at [533, 373] on button "Próximo →" at bounding box center [528, 371] width 117 height 36
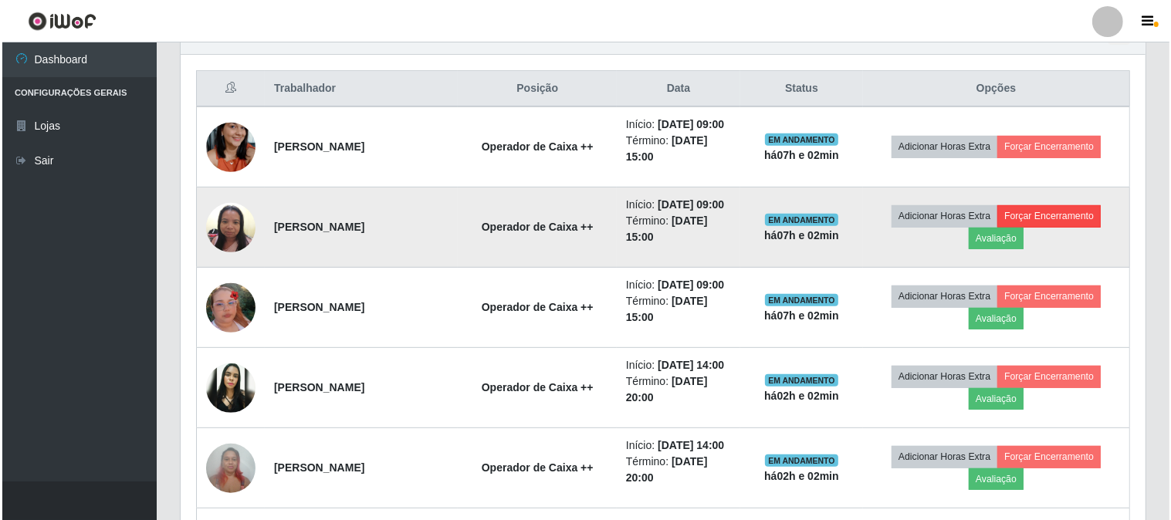
scroll to position [600, 0]
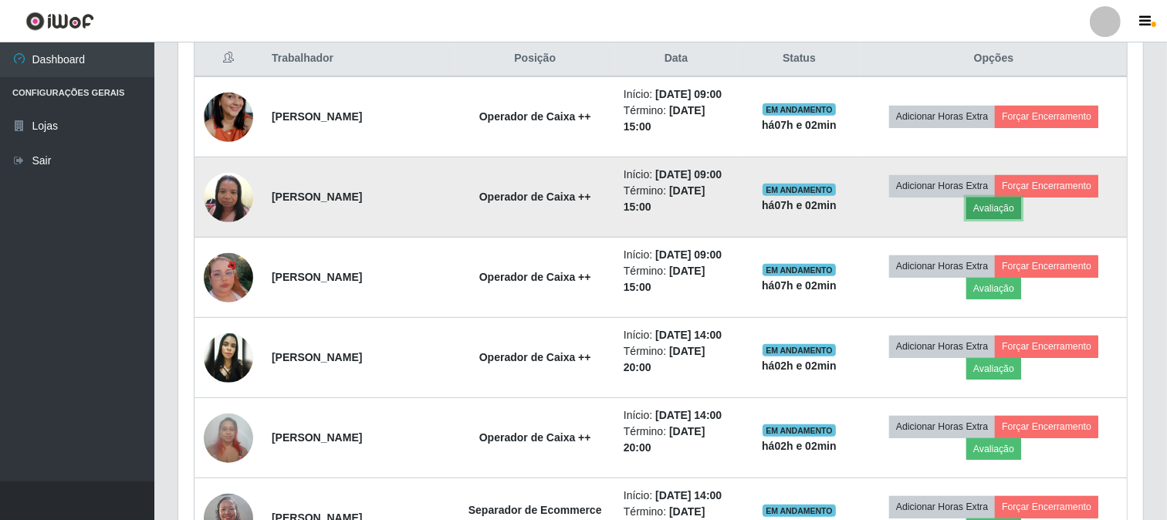
click at [993, 219] on button "Avaliação" at bounding box center [993, 209] width 55 height 22
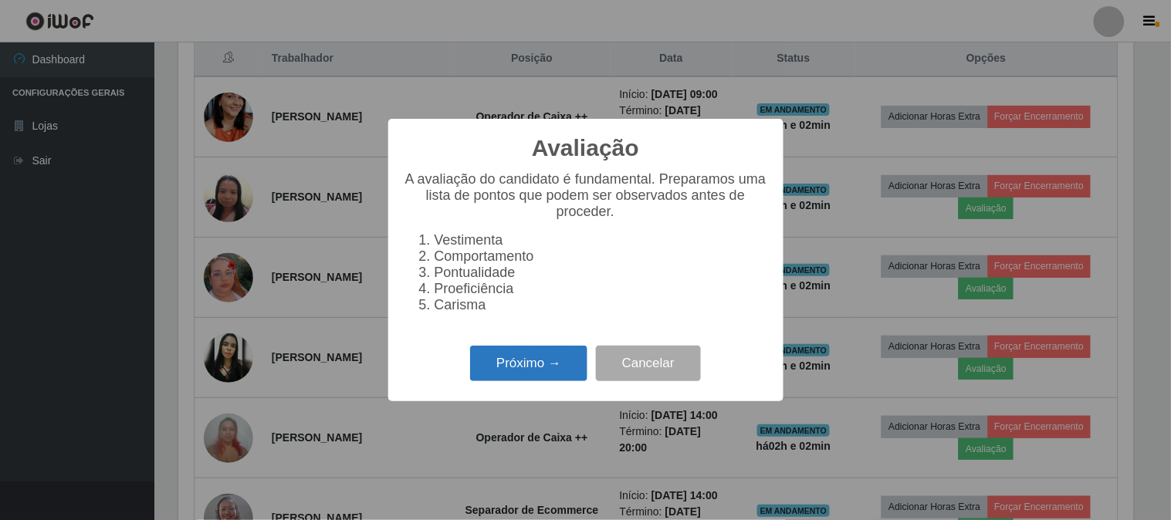
click at [492, 357] on button "Próximo →" at bounding box center [528, 364] width 117 height 36
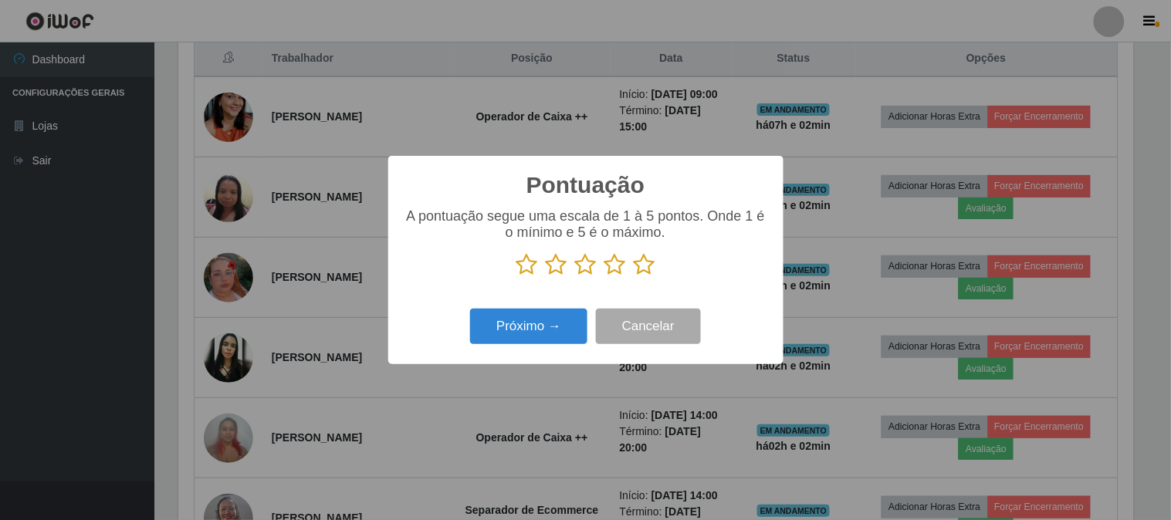
click at [642, 265] on icon at bounding box center [645, 264] width 22 height 23
click at [634, 276] on input "radio" at bounding box center [634, 276] width 0 height 0
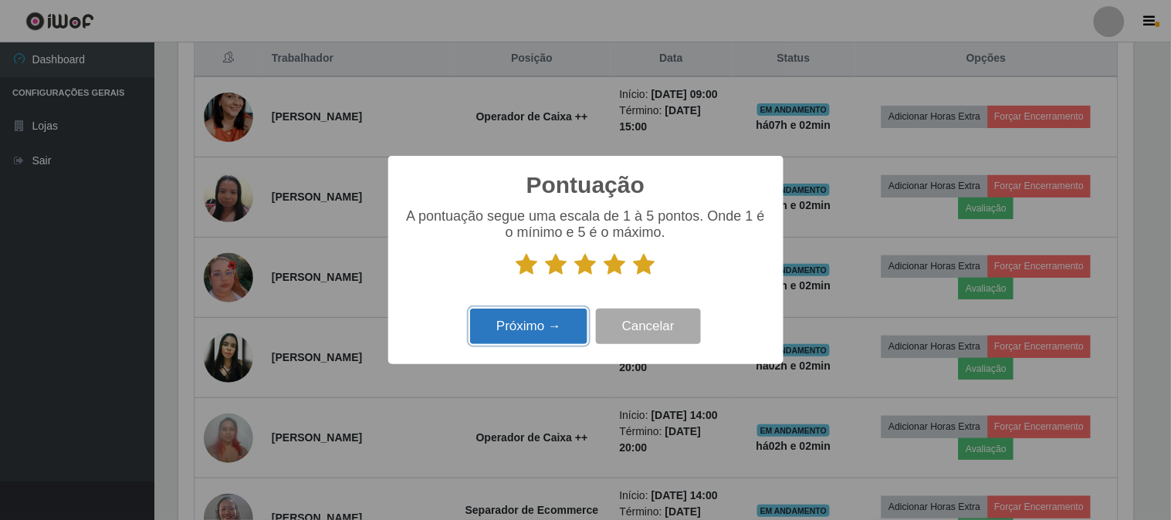
click at [542, 332] on button "Próximo →" at bounding box center [528, 327] width 117 height 36
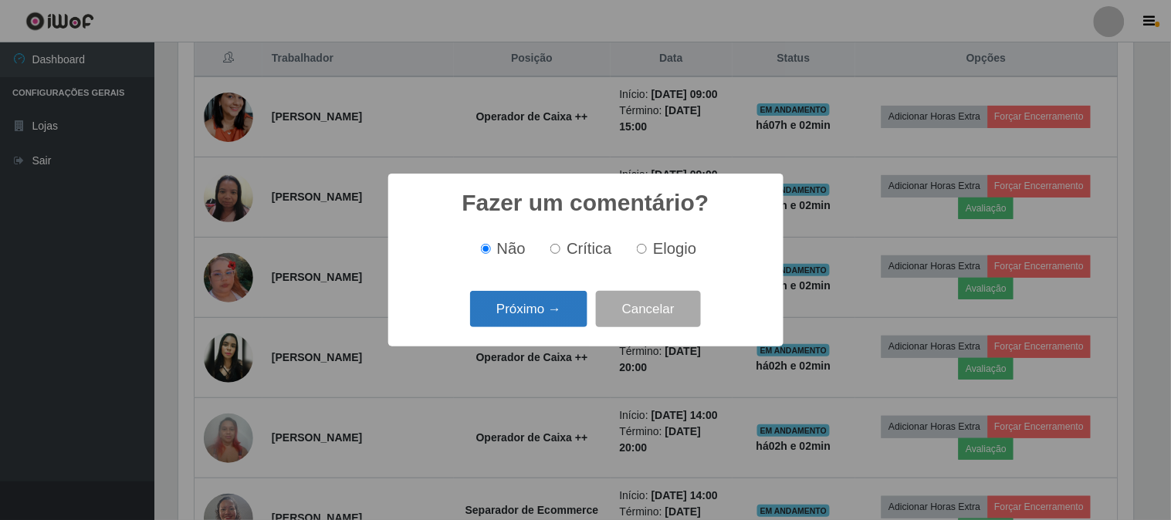
click at [568, 301] on button "Próximo →" at bounding box center [528, 309] width 117 height 36
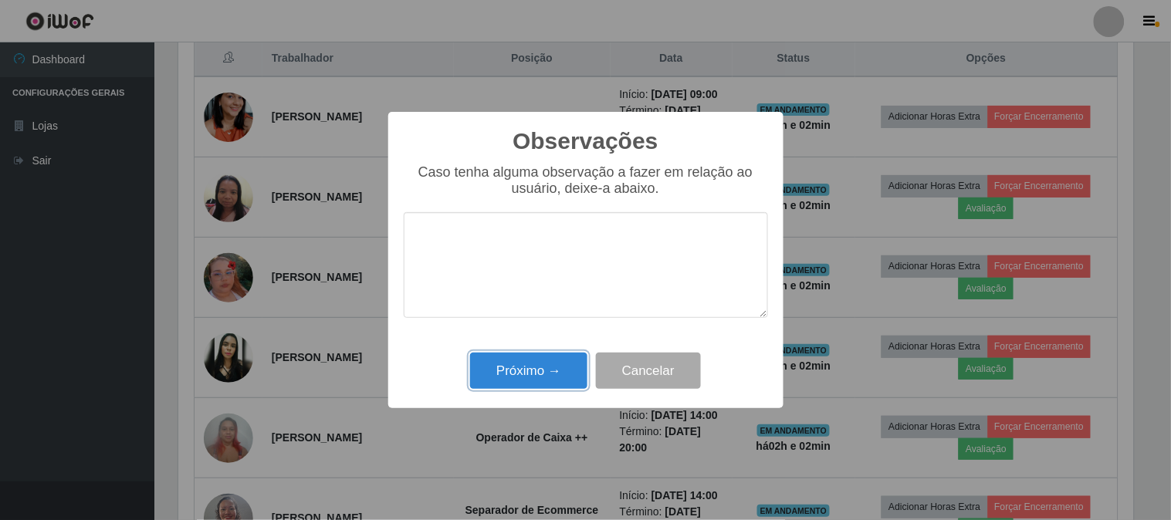
drag, startPoint x: 533, startPoint y: 376, endPoint x: 554, endPoint y: 365, distance: 23.5
click at [534, 374] on button "Próximo →" at bounding box center [528, 371] width 117 height 36
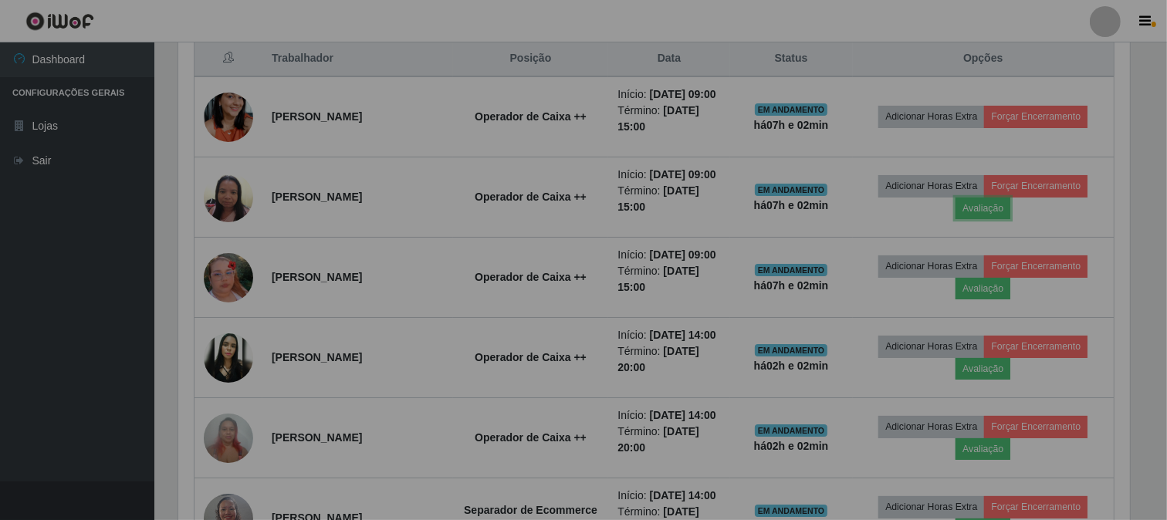
scroll to position [319, 965]
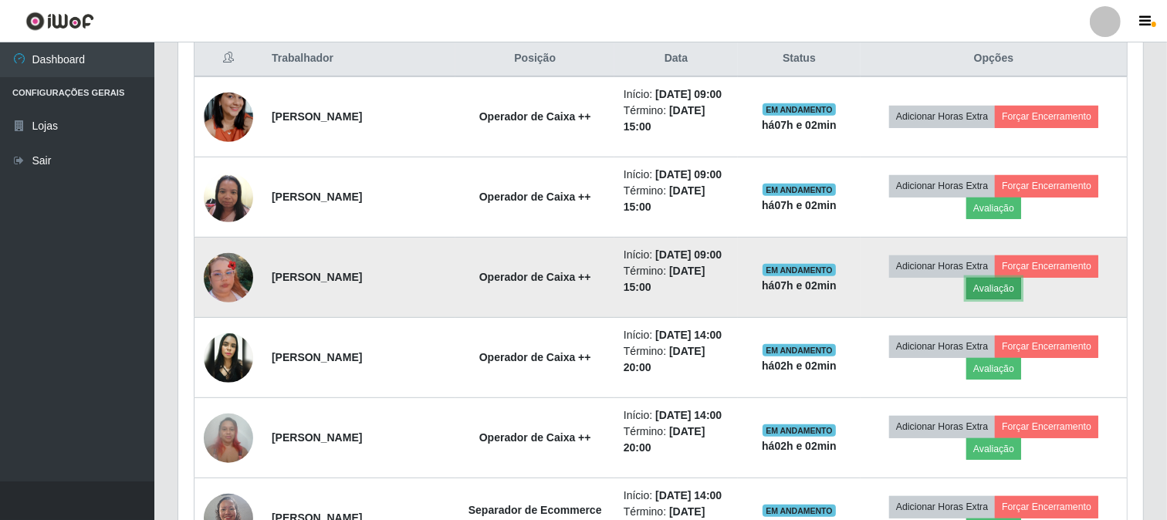
click at [996, 299] on button "Avaliação" at bounding box center [993, 289] width 55 height 22
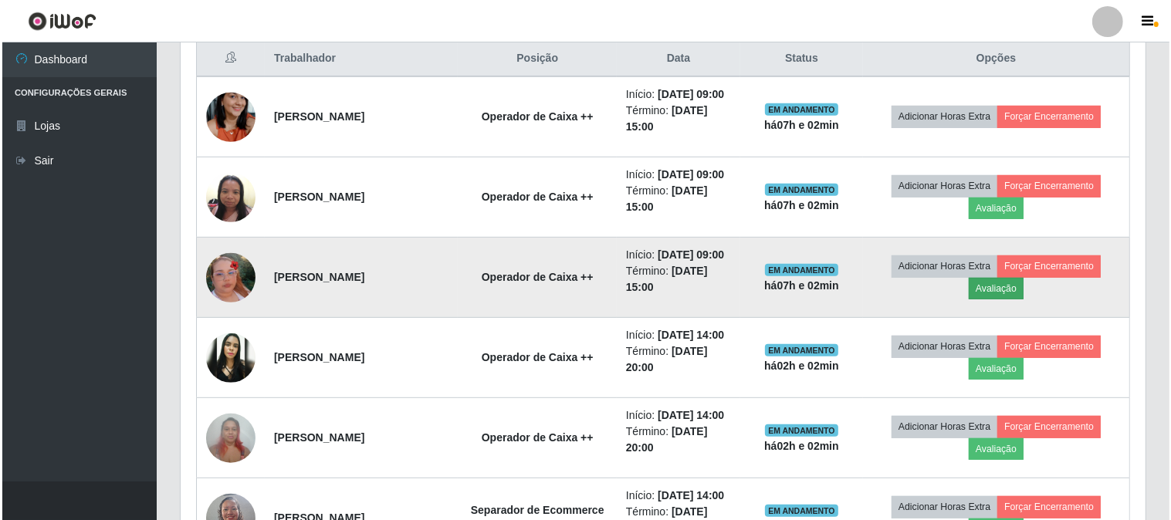
scroll to position [319, 955]
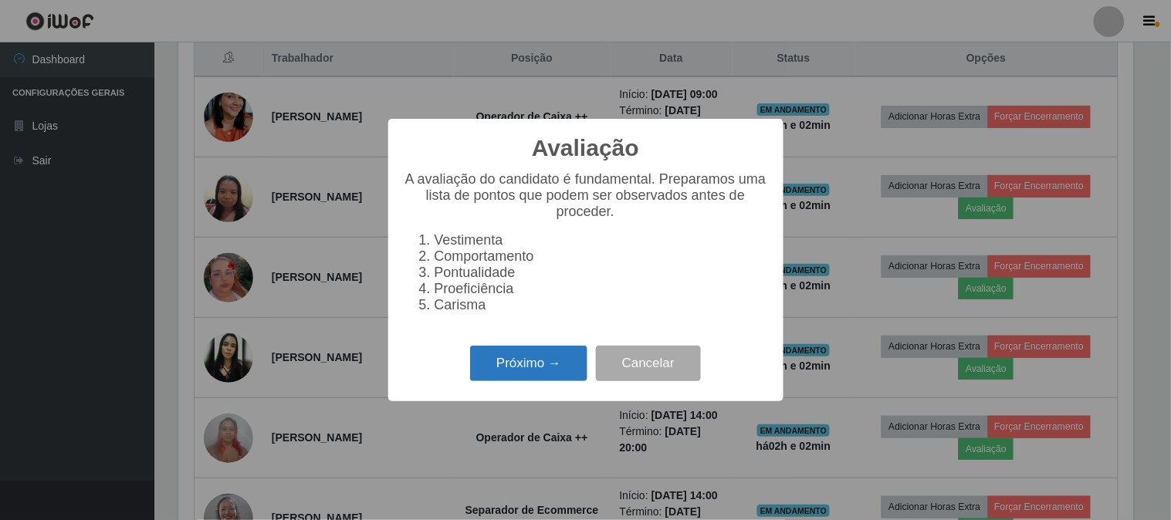
click at [543, 381] on button "Próximo →" at bounding box center [528, 364] width 117 height 36
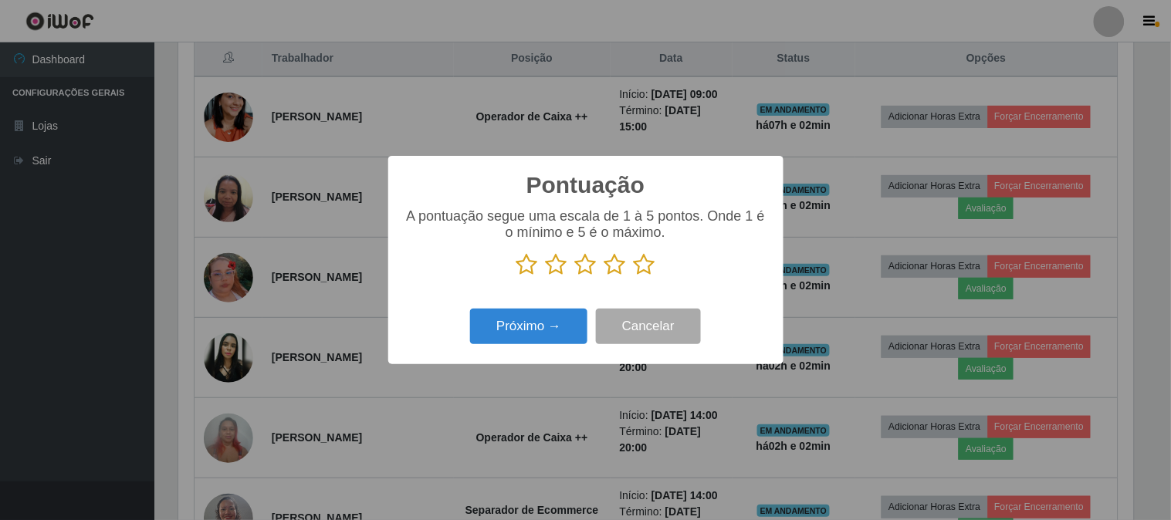
click at [648, 260] on icon at bounding box center [645, 264] width 22 height 23
click at [634, 276] on input "radio" at bounding box center [634, 276] width 0 height 0
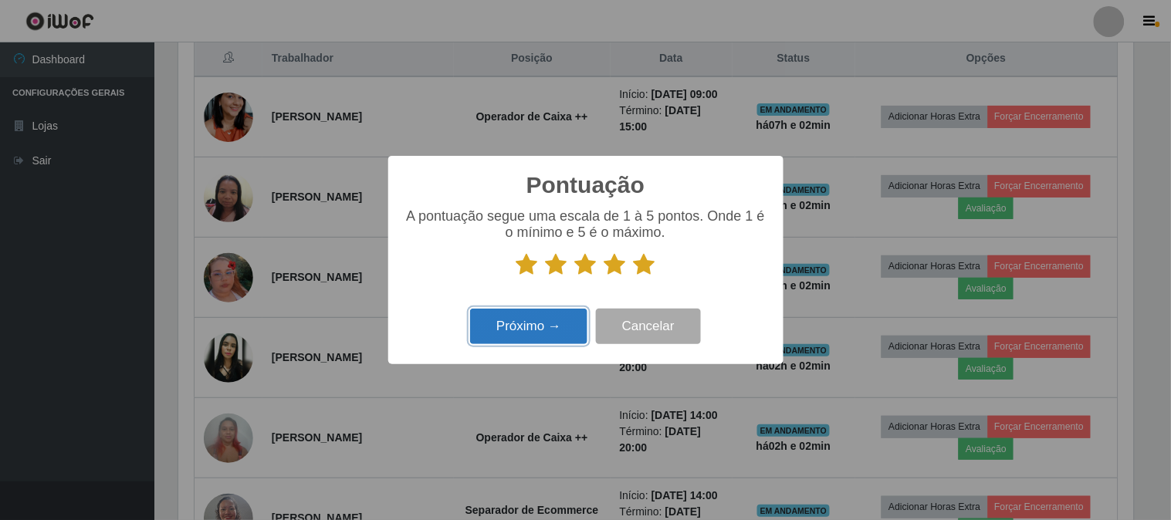
click at [566, 329] on button "Próximo →" at bounding box center [528, 327] width 117 height 36
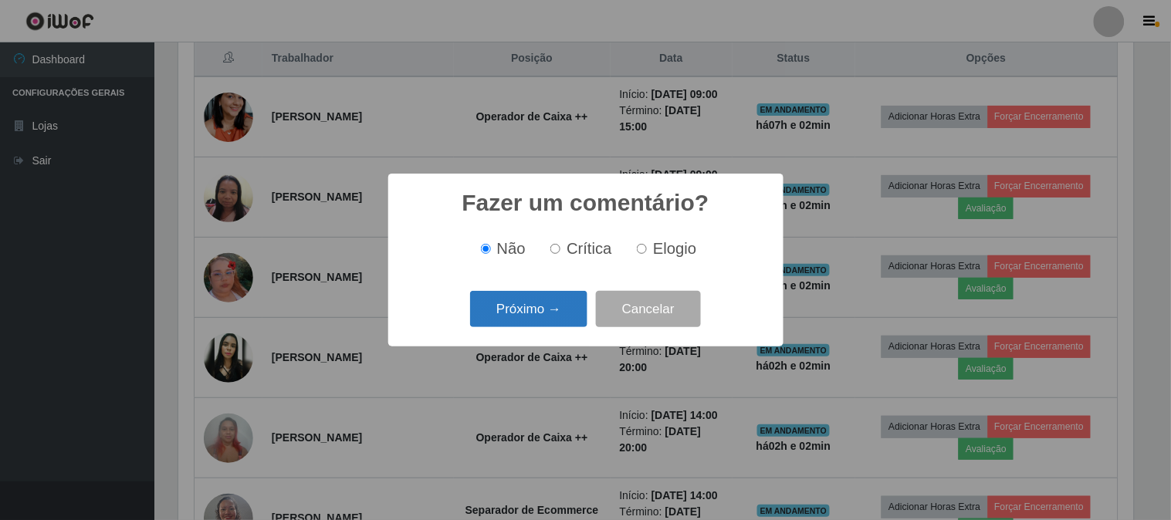
click at [546, 306] on button "Próximo →" at bounding box center [528, 309] width 117 height 36
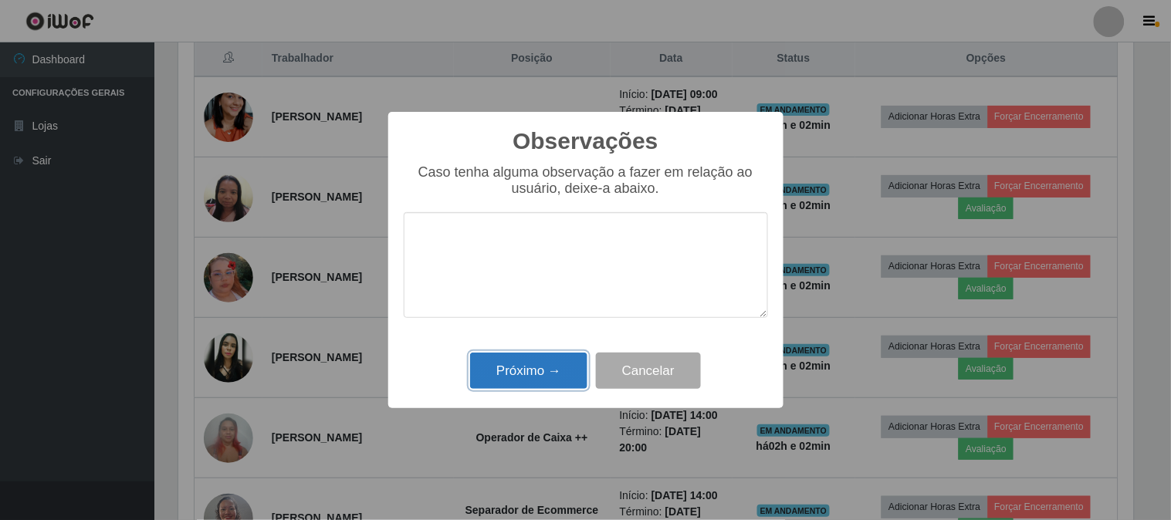
click at [563, 358] on button "Próximo →" at bounding box center [528, 371] width 117 height 36
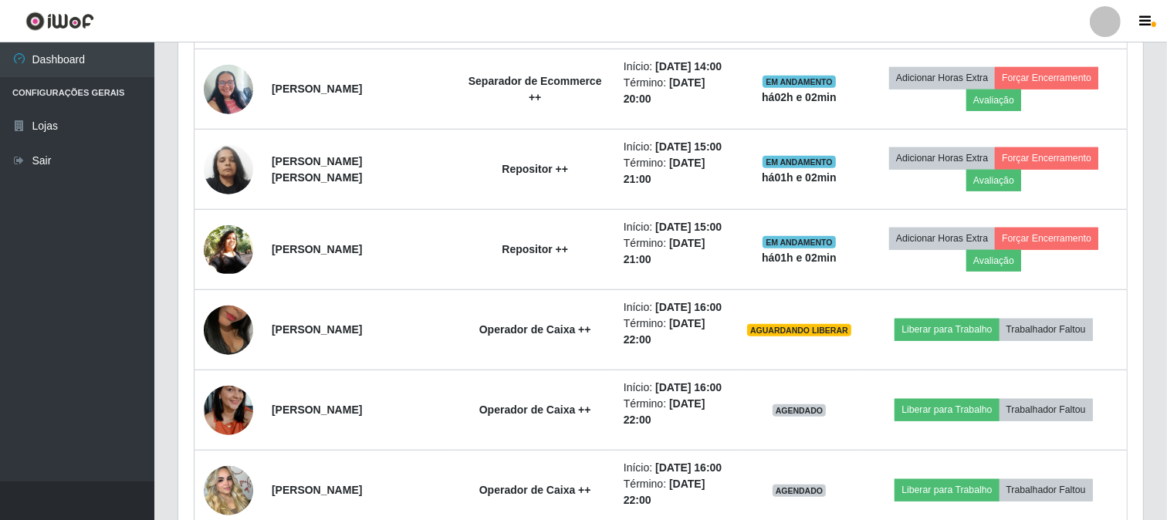
scroll to position [1114, 0]
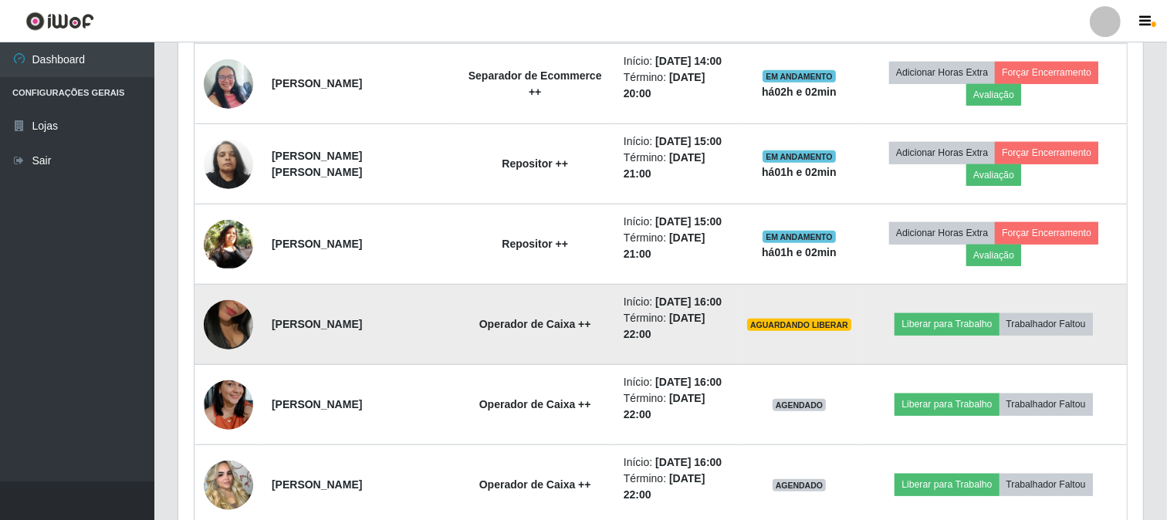
click at [221, 369] on img at bounding box center [228, 325] width 49 height 88
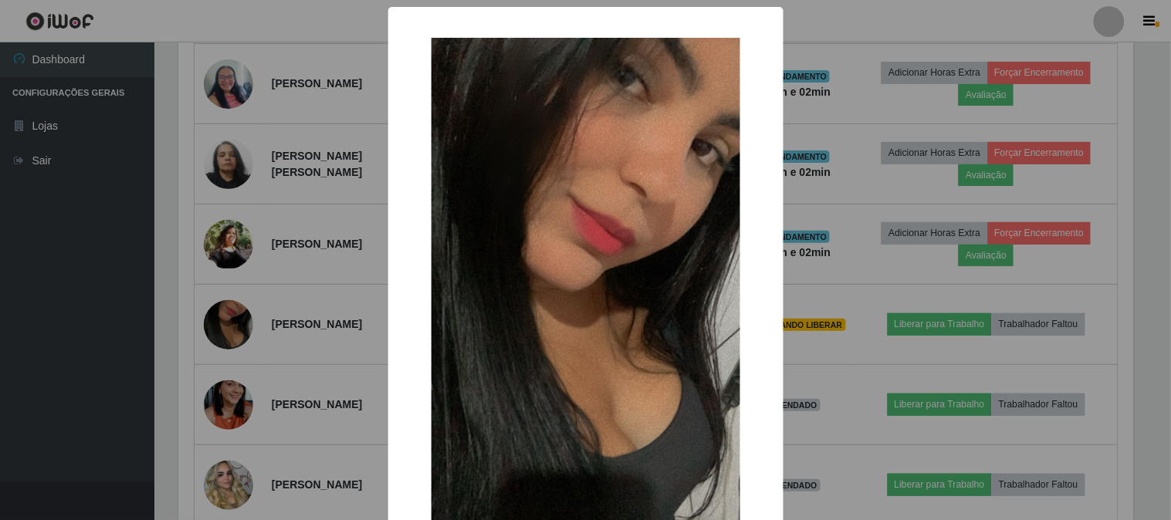
click at [225, 468] on div "× OK Cancel" at bounding box center [585, 260] width 1171 height 520
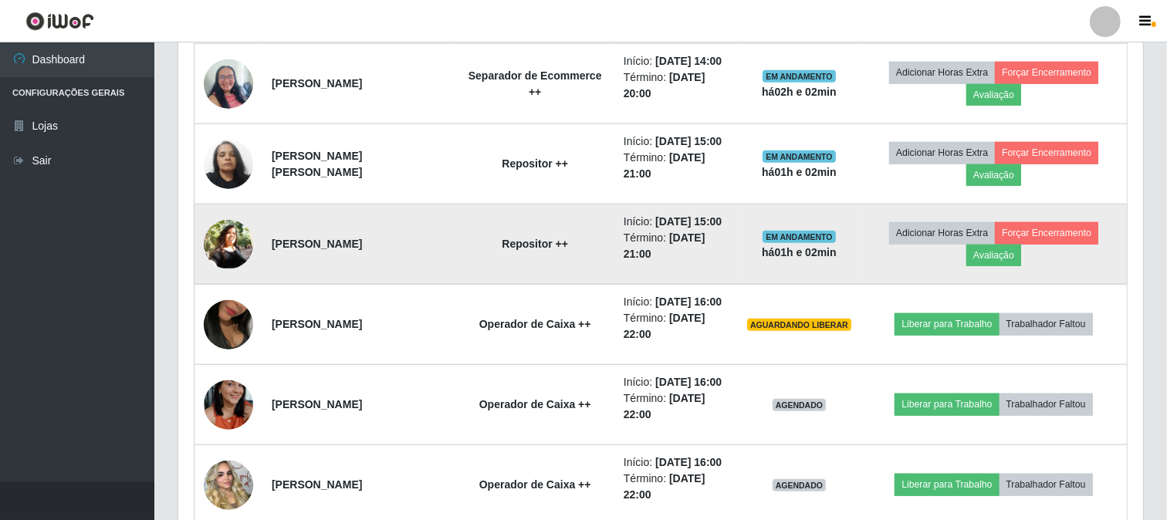
scroll to position [1457, 0]
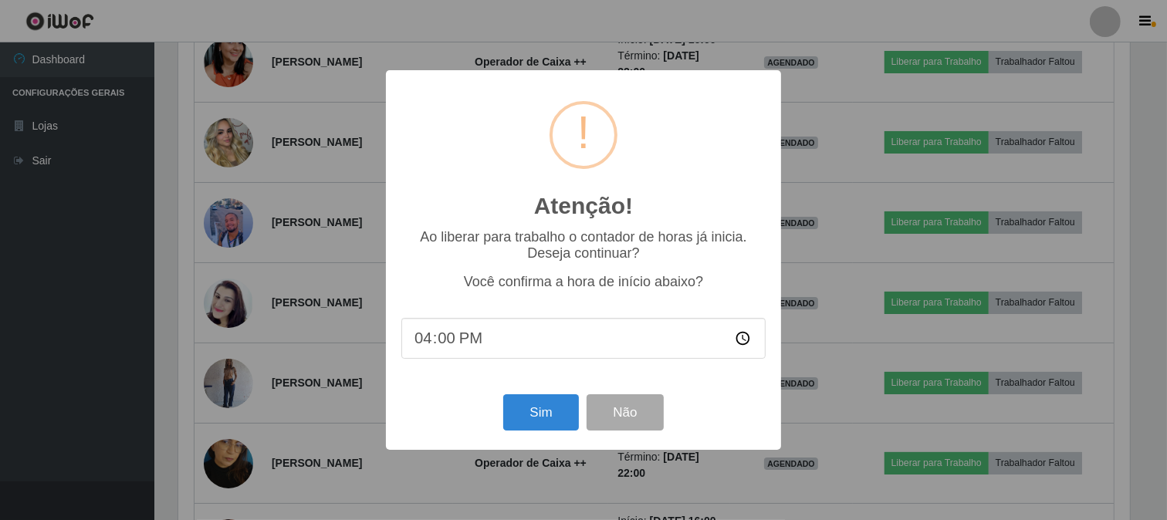
scroll to position [319, 955]
click at [550, 411] on button "Sim" at bounding box center [542, 412] width 75 height 36
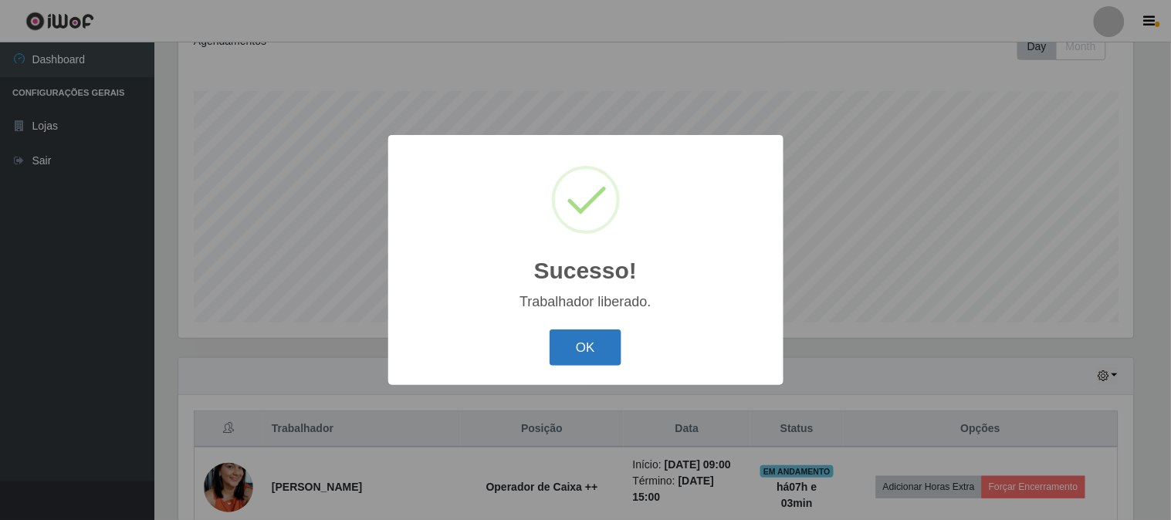
click at [597, 340] on button "OK" at bounding box center [585, 347] width 72 height 36
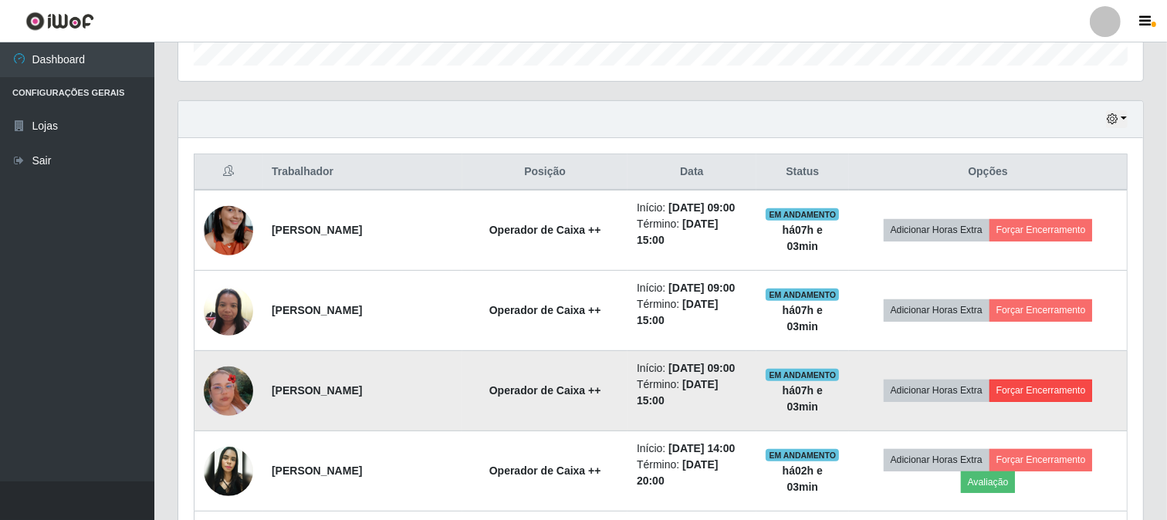
scroll to position [487, 0]
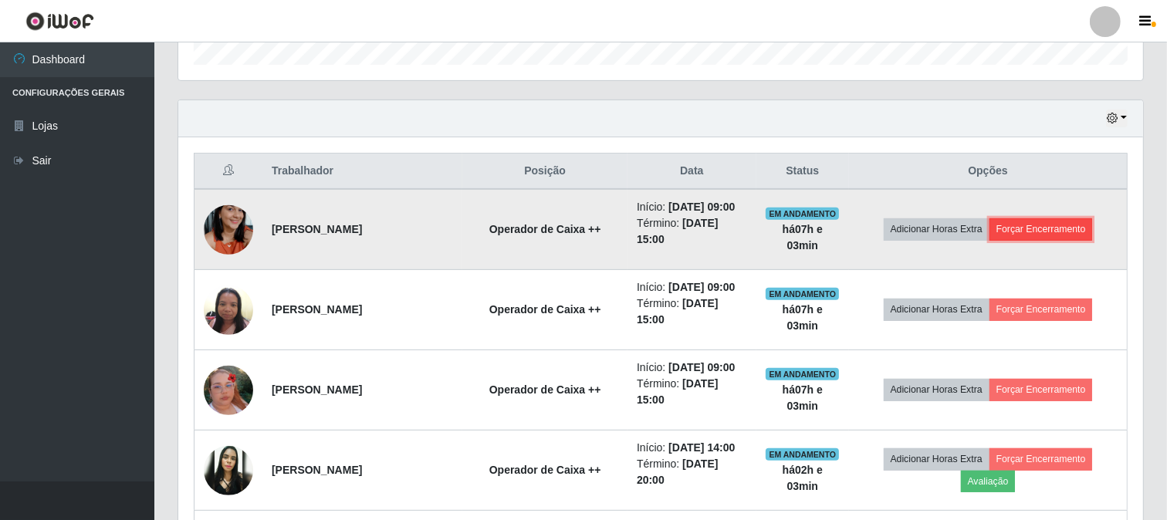
click at [1057, 228] on button "Forçar Encerramento" at bounding box center [1040, 229] width 103 height 22
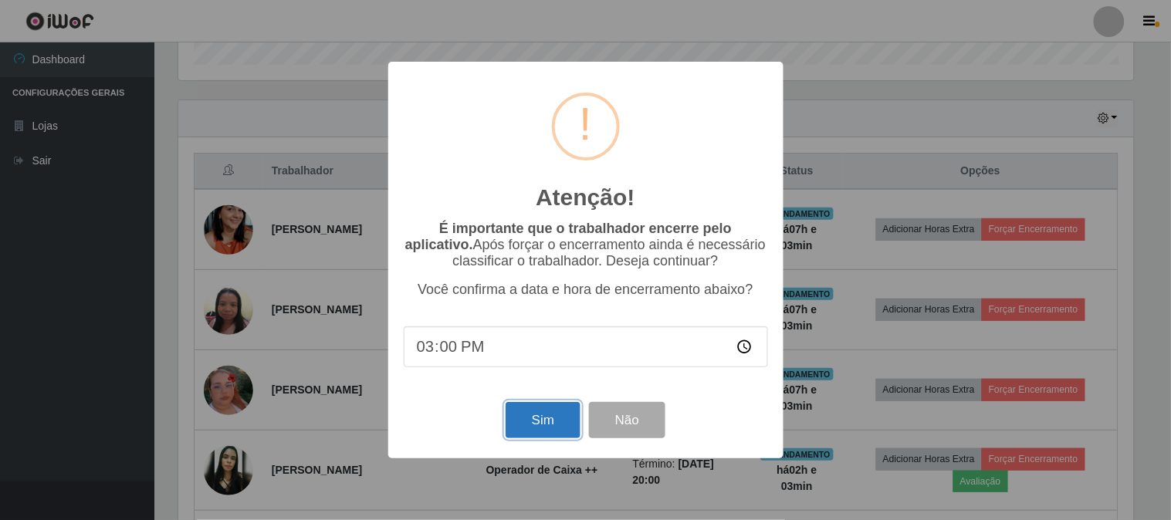
click at [545, 420] on button "Sim" at bounding box center [542, 420] width 75 height 36
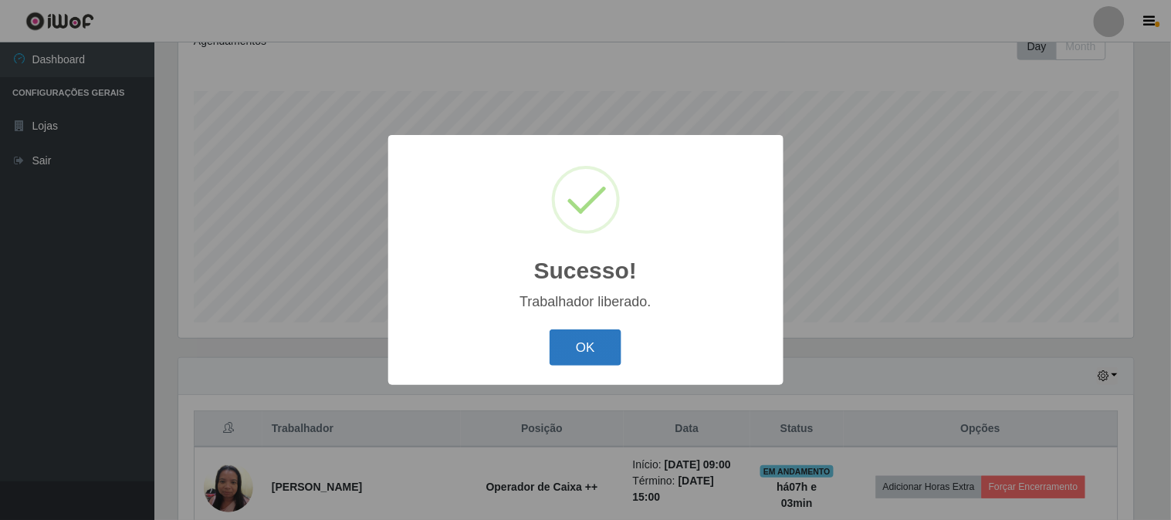
click at [580, 353] on button "OK" at bounding box center [585, 347] width 72 height 36
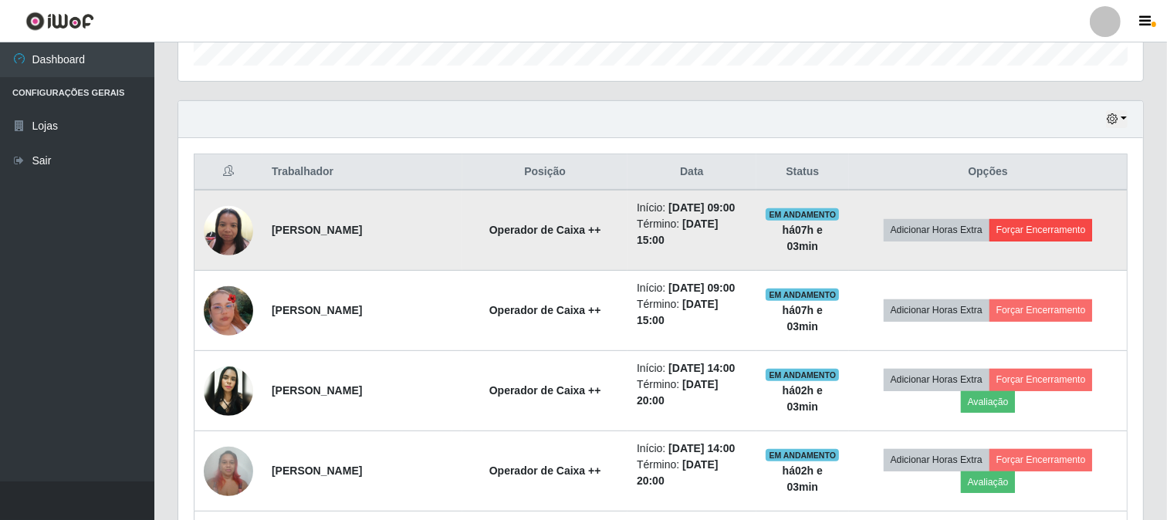
scroll to position [487, 0]
click at [1049, 229] on button "Forçar Encerramento" at bounding box center [1040, 229] width 103 height 22
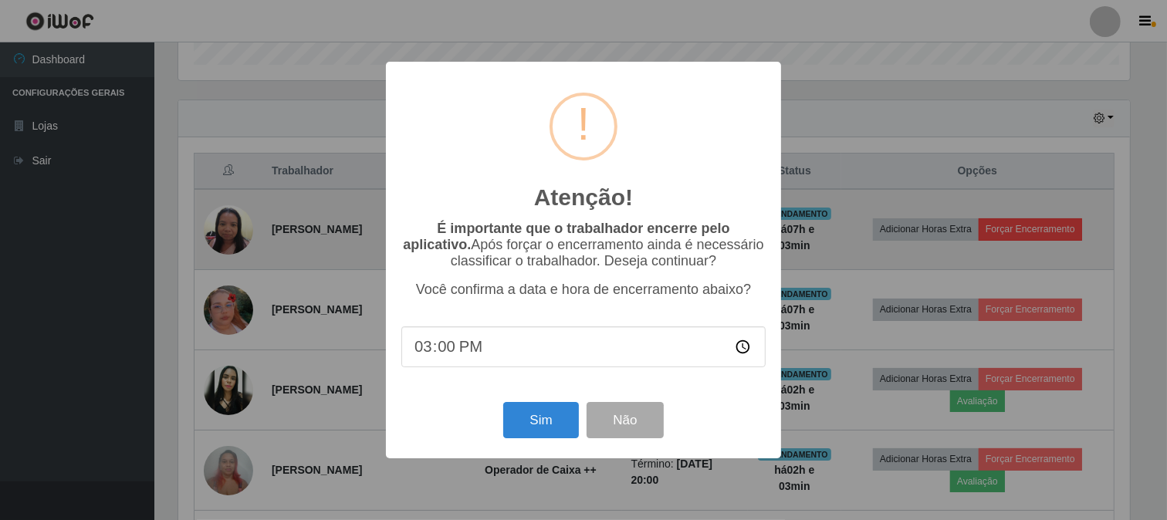
scroll to position [0, 0]
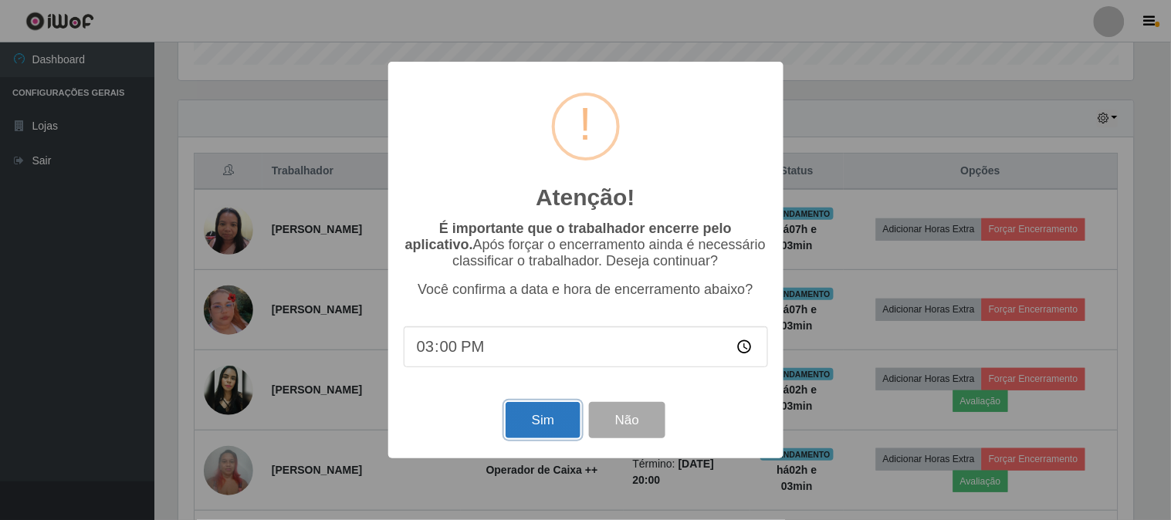
click at [545, 434] on button "Sim" at bounding box center [542, 420] width 75 height 36
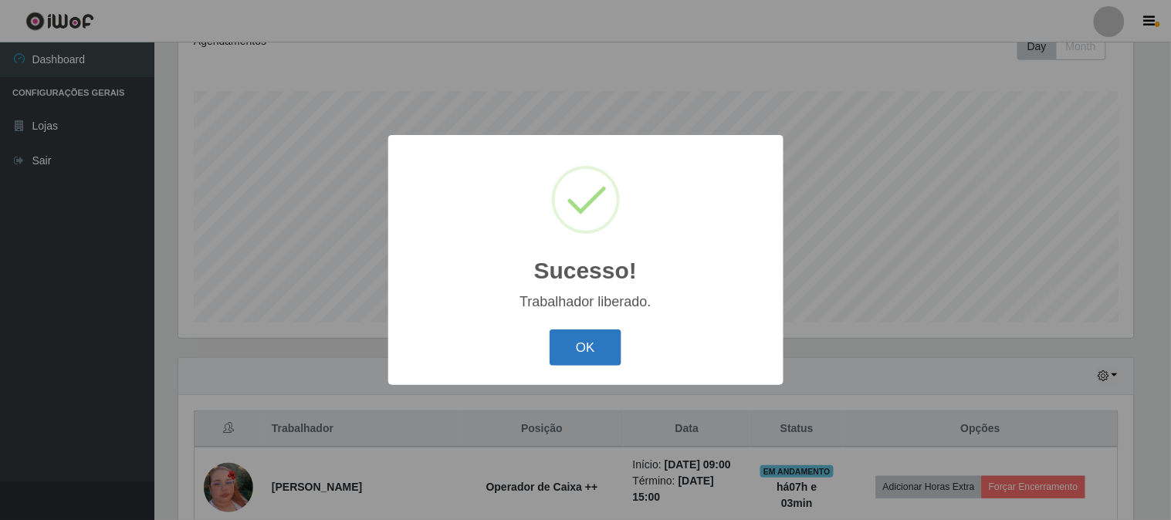
click at [602, 352] on button "OK" at bounding box center [585, 347] width 72 height 36
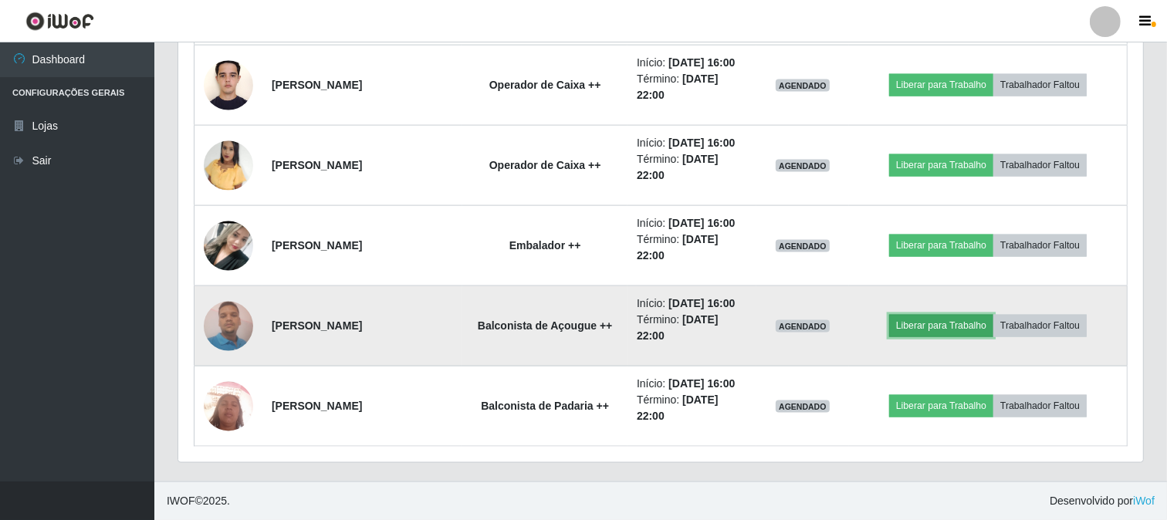
click at [931, 332] on button "Liberar para Trabalho" at bounding box center [941, 326] width 104 height 22
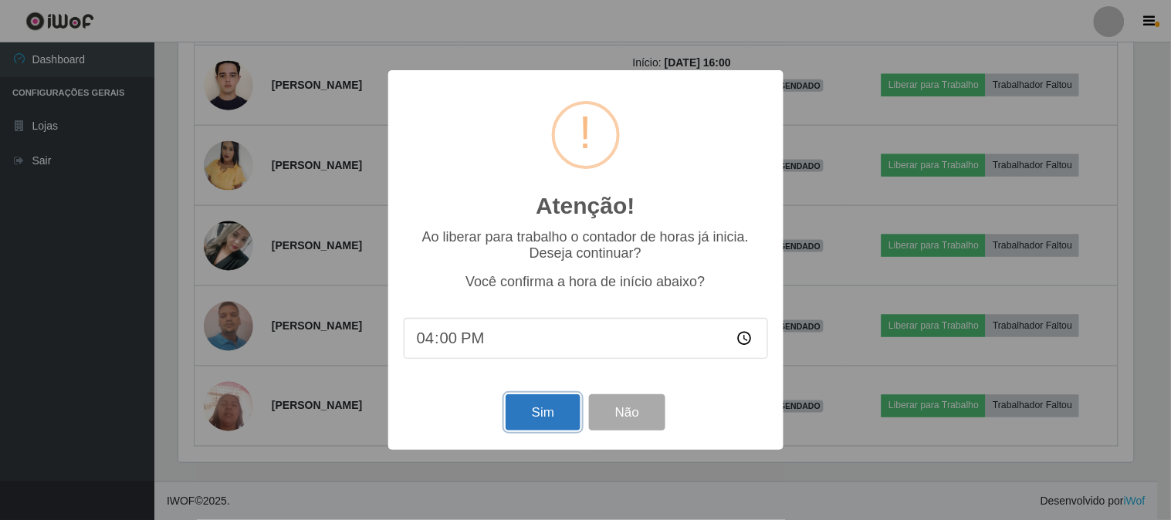
click at [539, 417] on button "Sim" at bounding box center [542, 412] width 75 height 36
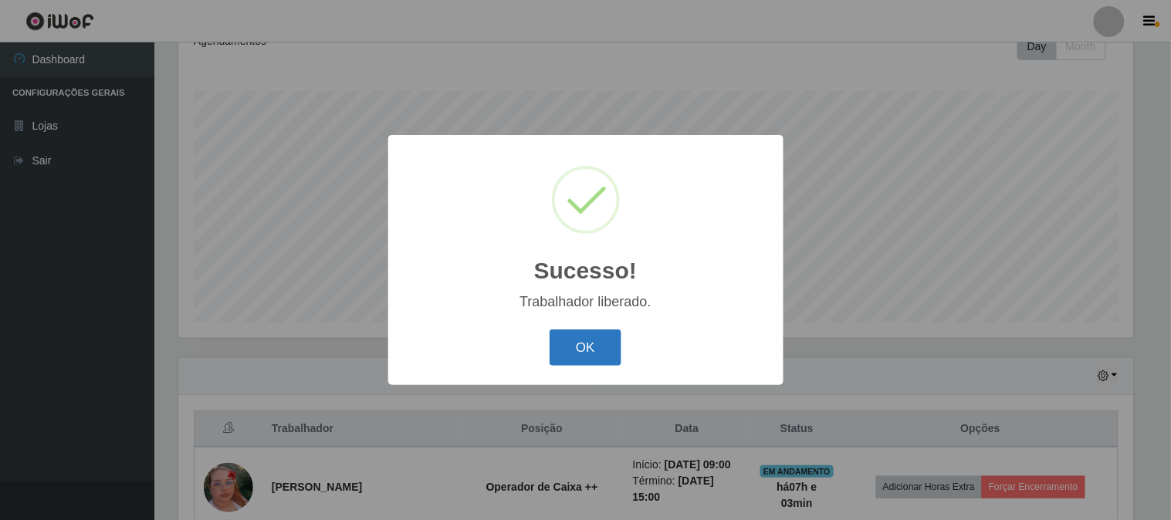
click at [594, 357] on button "OK" at bounding box center [585, 347] width 72 height 36
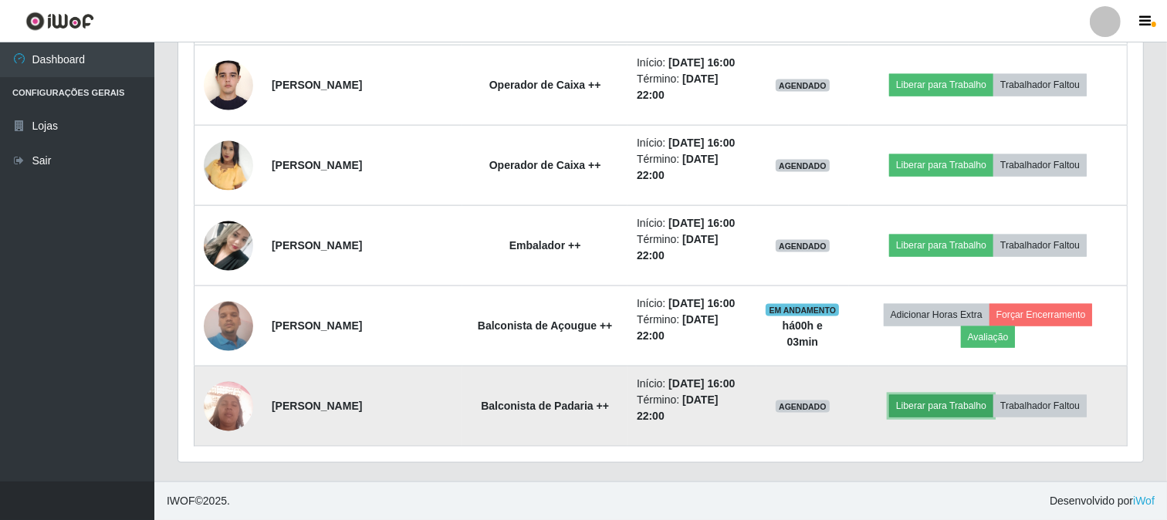
click at [936, 403] on button "Liberar para Trabalho" at bounding box center [941, 406] width 104 height 22
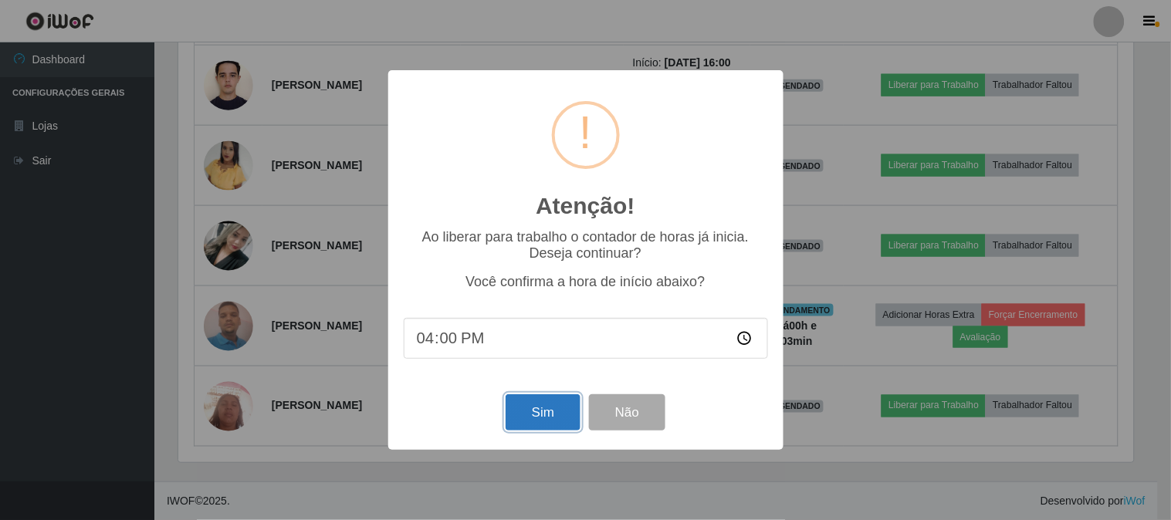
click at [546, 413] on button "Sim" at bounding box center [542, 412] width 75 height 36
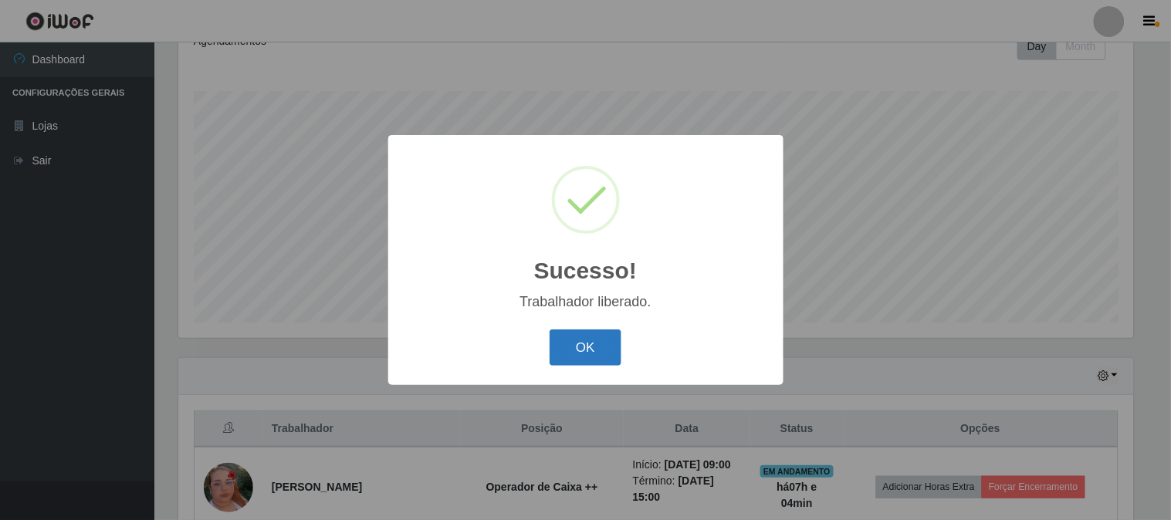
click at [576, 351] on button "OK" at bounding box center [585, 347] width 72 height 36
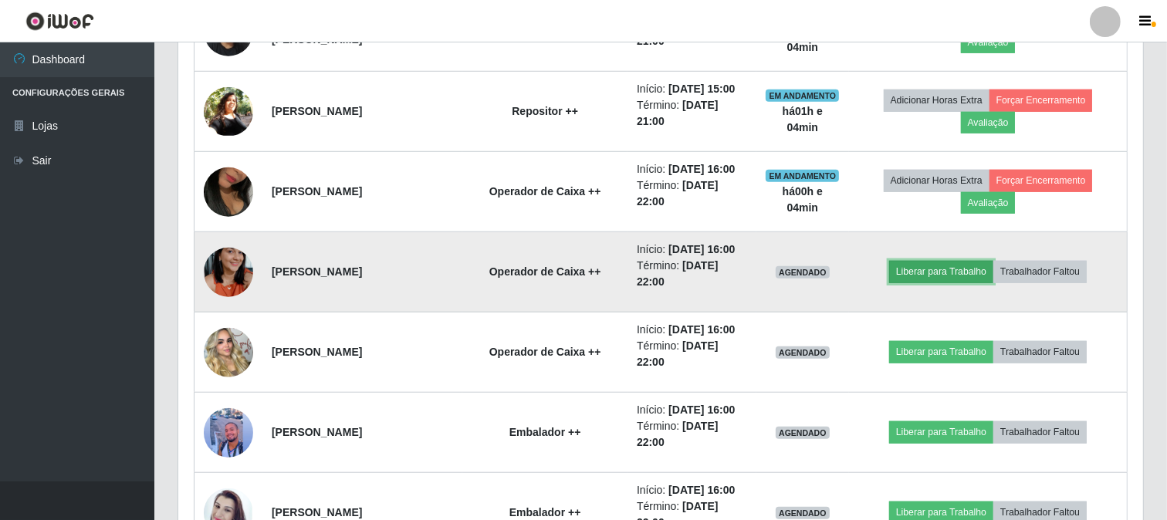
click at [940, 272] on button "Liberar para Trabalho" at bounding box center [941, 272] width 104 height 22
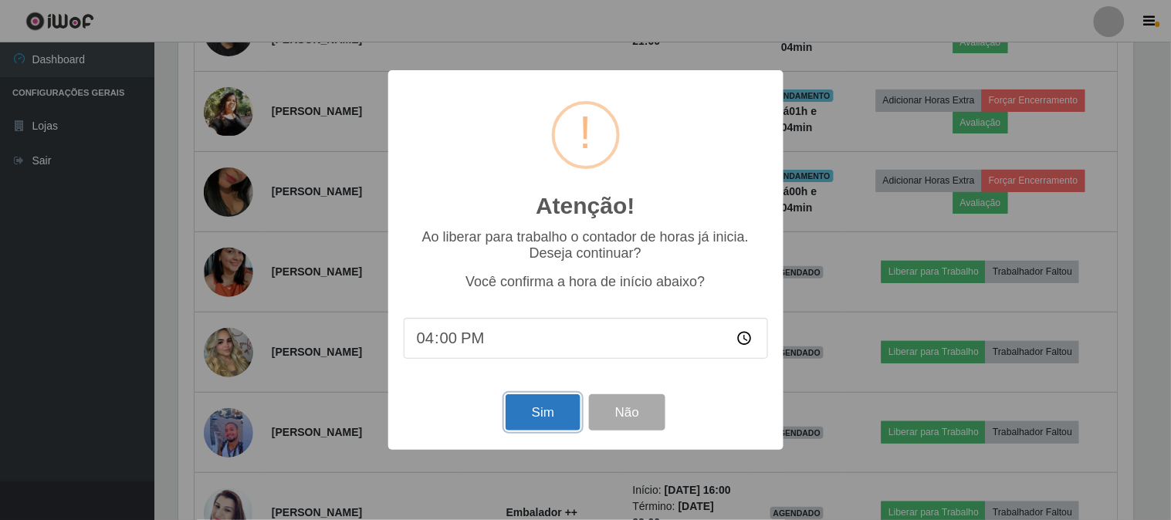
click at [536, 404] on button "Sim" at bounding box center [542, 412] width 75 height 36
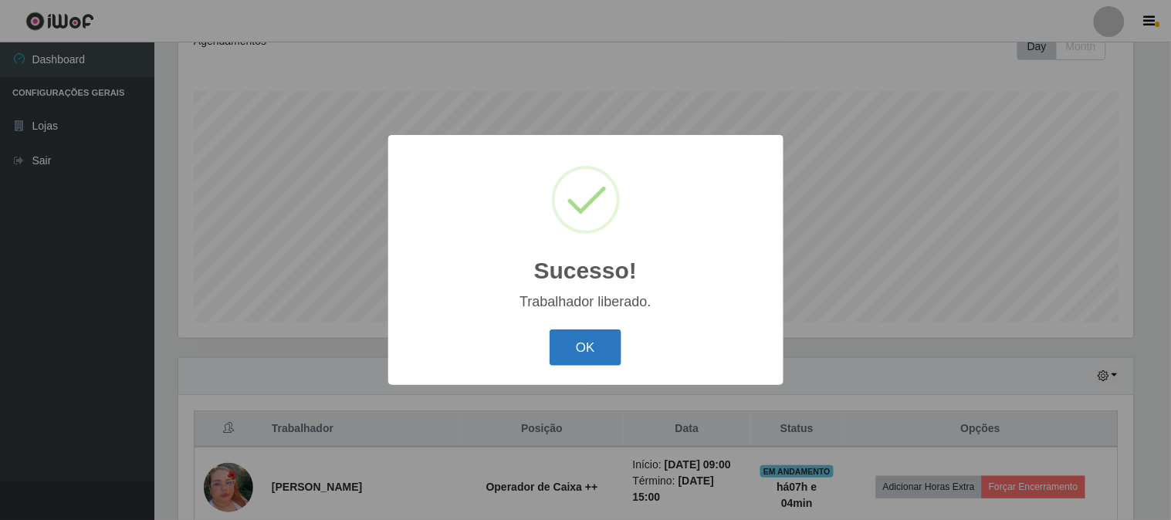
click at [588, 350] on button "OK" at bounding box center [585, 347] width 72 height 36
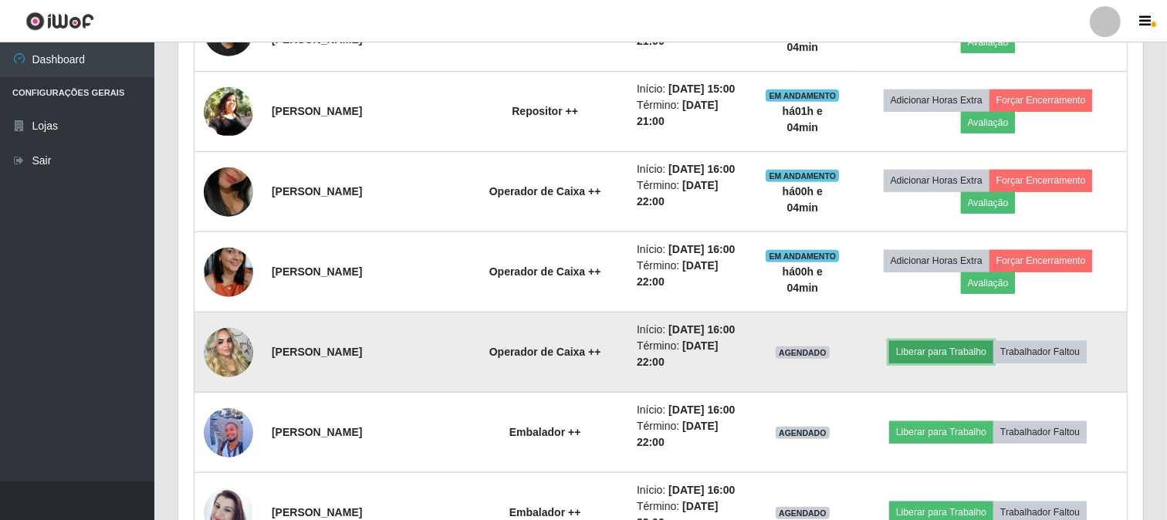
click at [968, 357] on button "Liberar para Trabalho" at bounding box center [941, 352] width 104 height 22
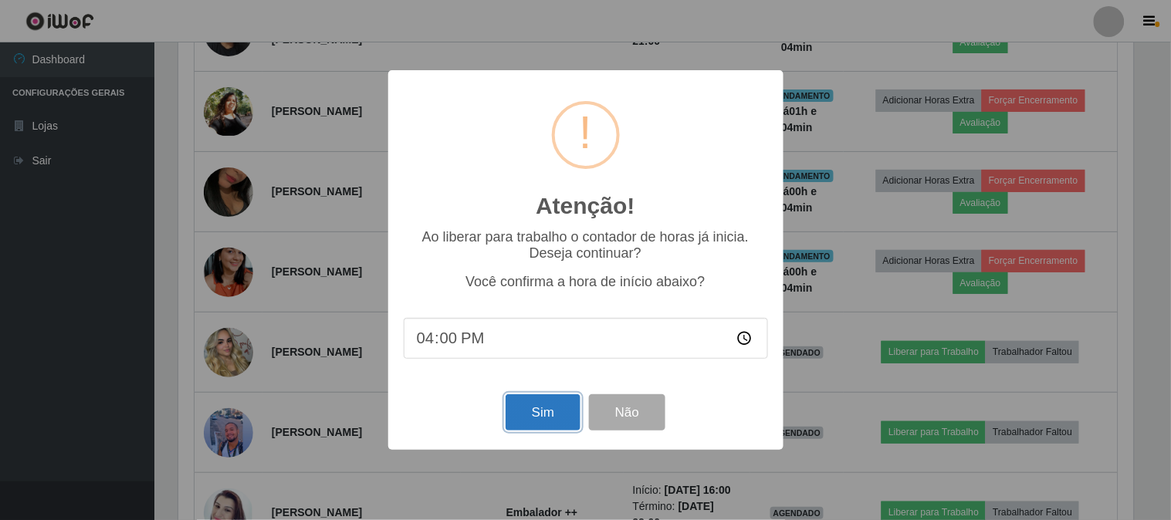
click at [532, 407] on button "Sim" at bounding box center [542, 412] width 75 height 36
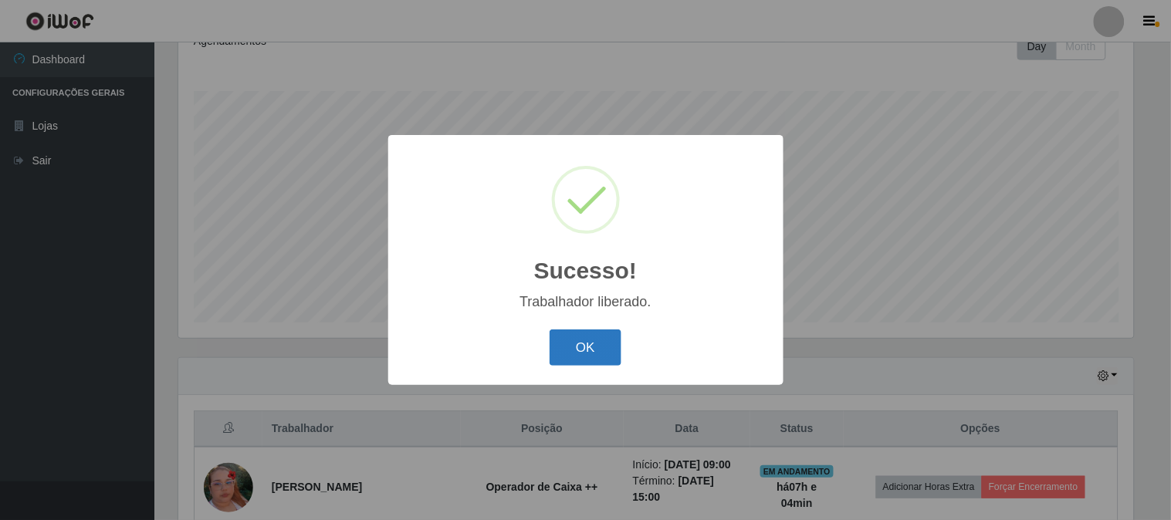
click at [589, 340] on button "OK" at bounding box center [585, 347] width 72 height 36
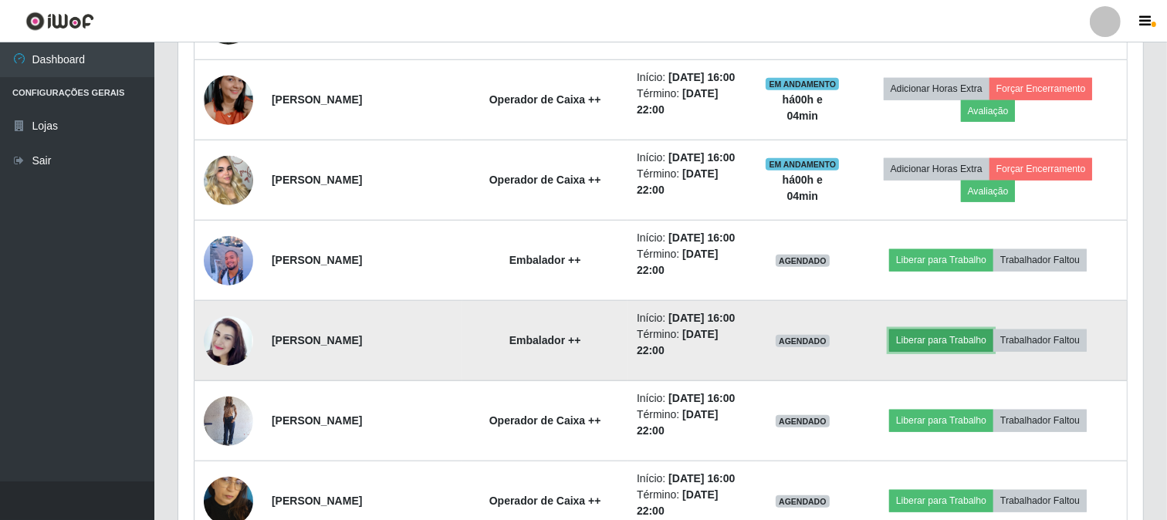
click at [940, 346] on button "Liberar para Trabalho" at bounding box center [941, 340] width 104 height 22
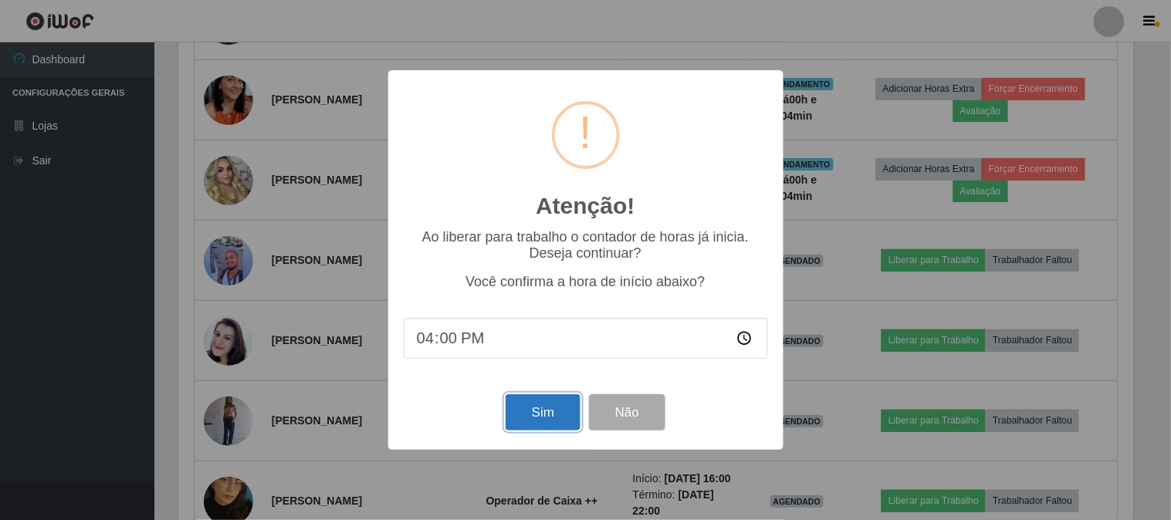
click at [522, 419] on button "Sim" at bounding box center [542, 412] width 75 height 36
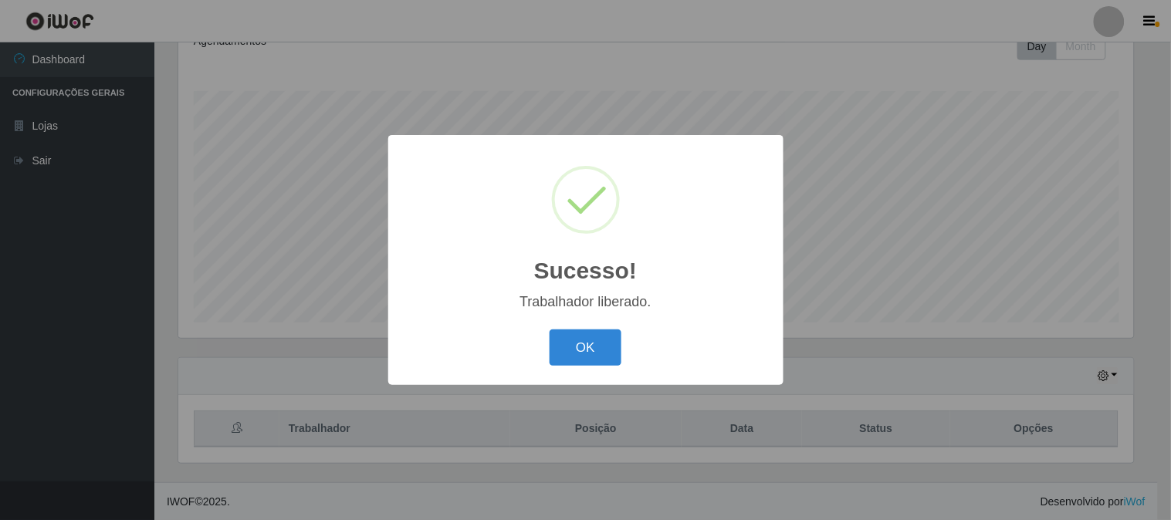
click at [566, 357] on button "OK" at bounding box center [585, 347] width 72 height 36
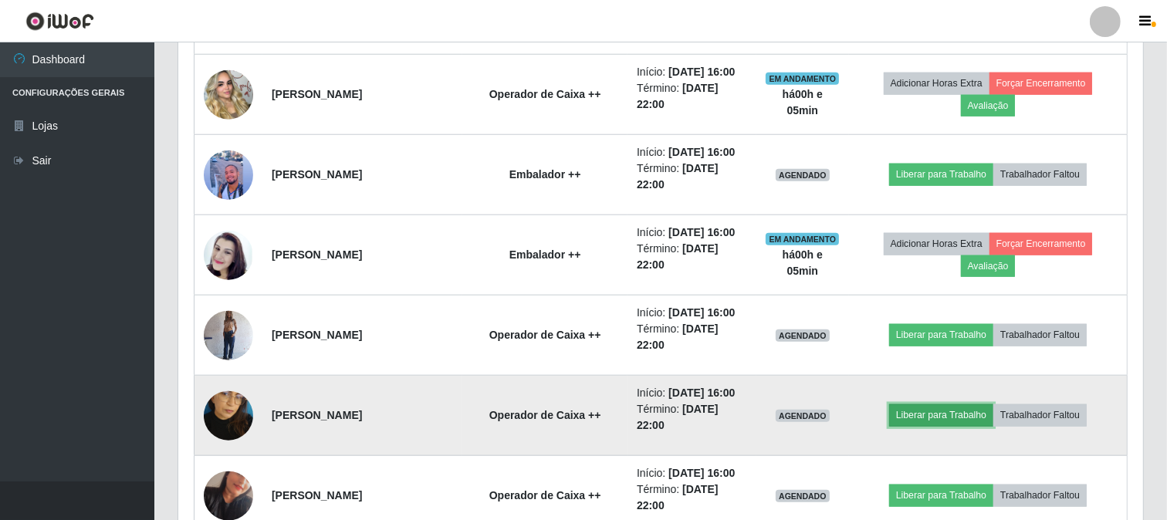
click at [958, 421] on button "Liberar para Trabalho" at bounding box center [941, 415] width 104 height 22
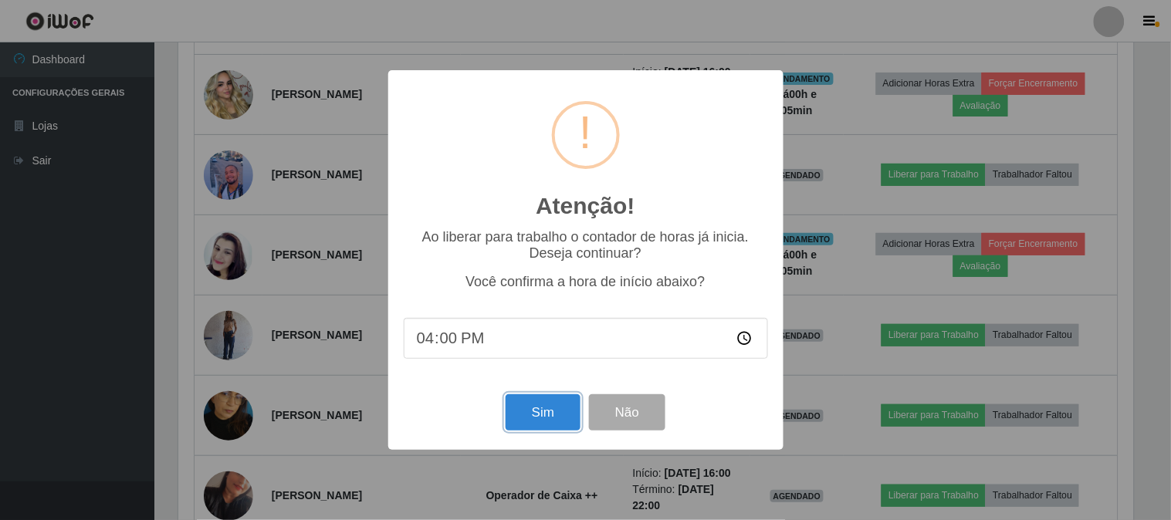
drag, startPoint x: 556, startPoint y: 404, endPoint x: 551, endPoint y: 418, distance: 14.6
click at [556, 409] on button "Sim" at bounding box center [542, 412] width 75 height 36
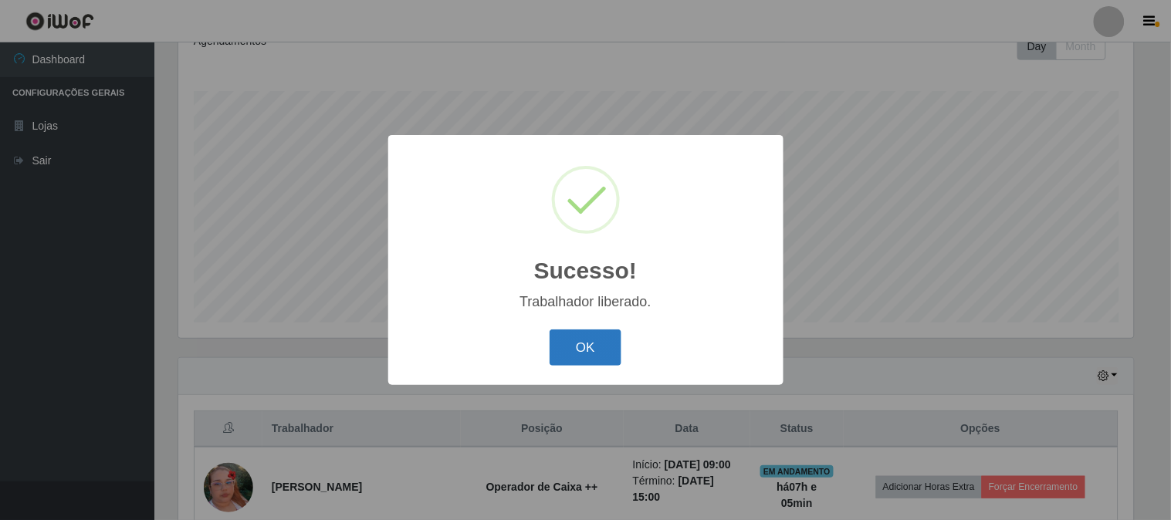
click at [577, 349] on button "OK" at bounding box center [585, 347] width 72 height 36
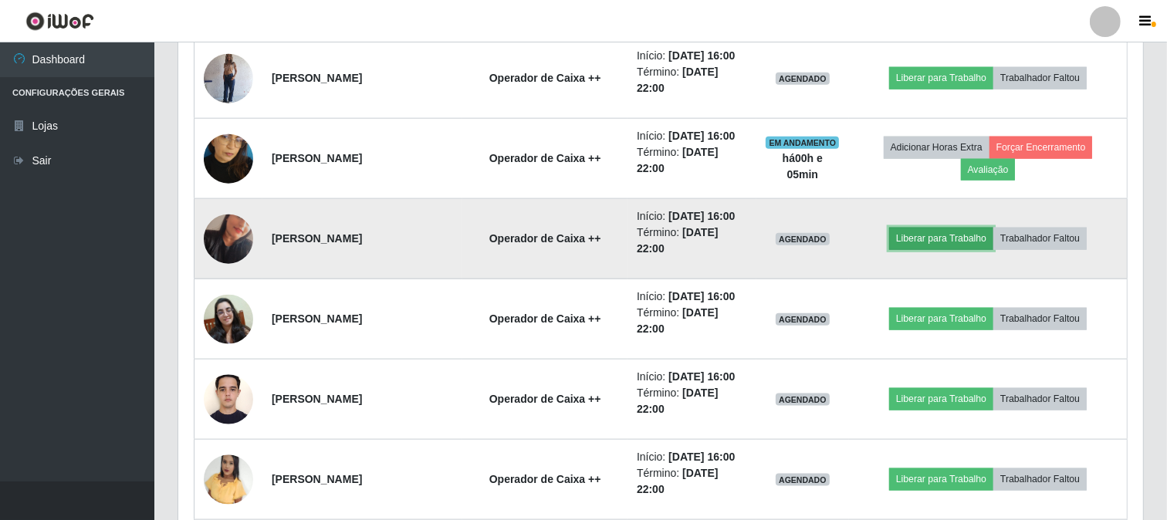
click at [941, 238] on button "Liberar para Trabalho" at bounding box center [941, 239] width 104 height 22
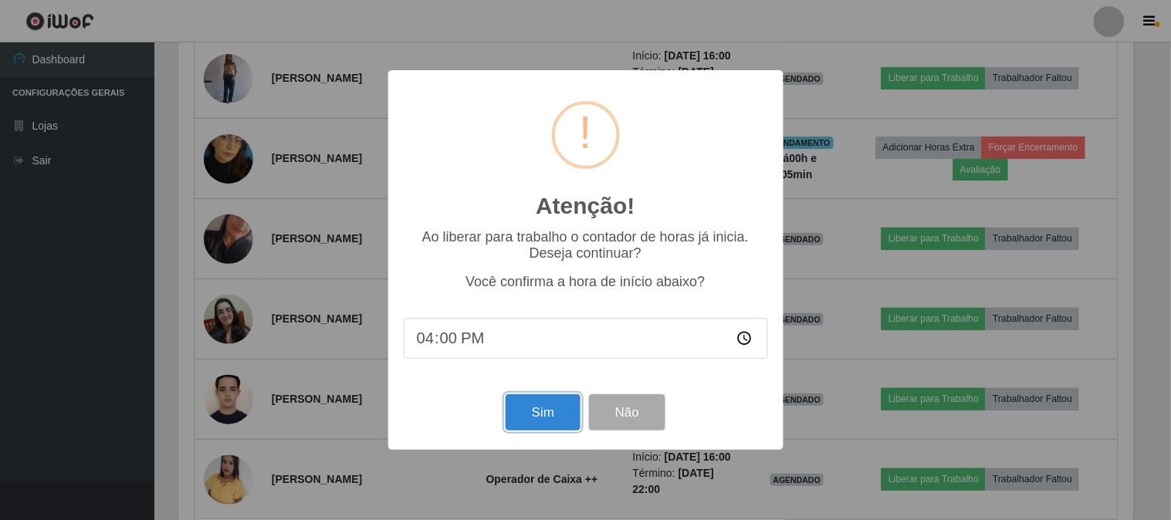
click at [544, 415] on button "Sim" at bounding box center [542, 412] width 75 height 36
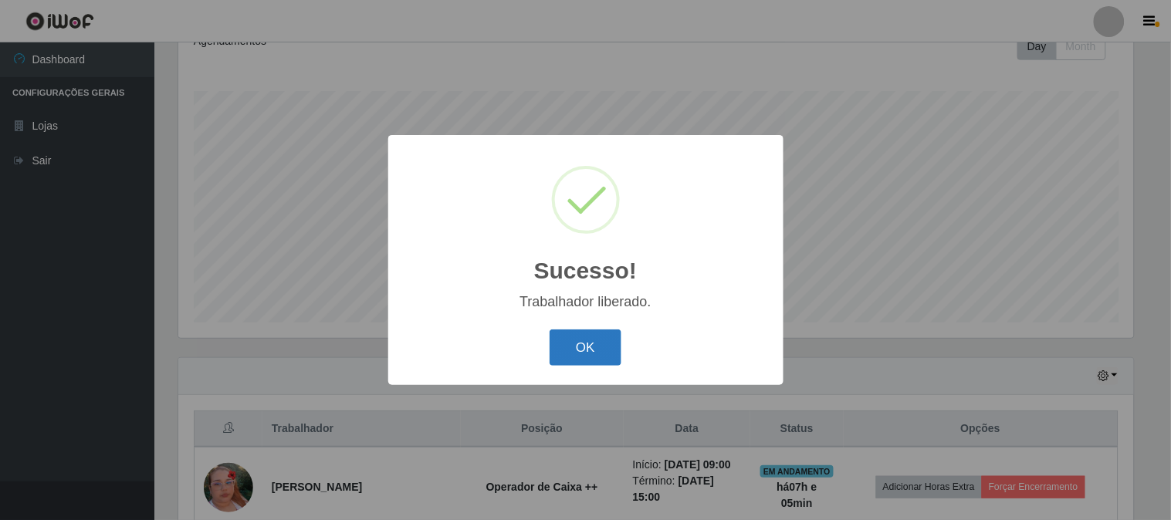
click at [605, 350] on button "OK" at bounding box center [585, 347] width 72 height 36
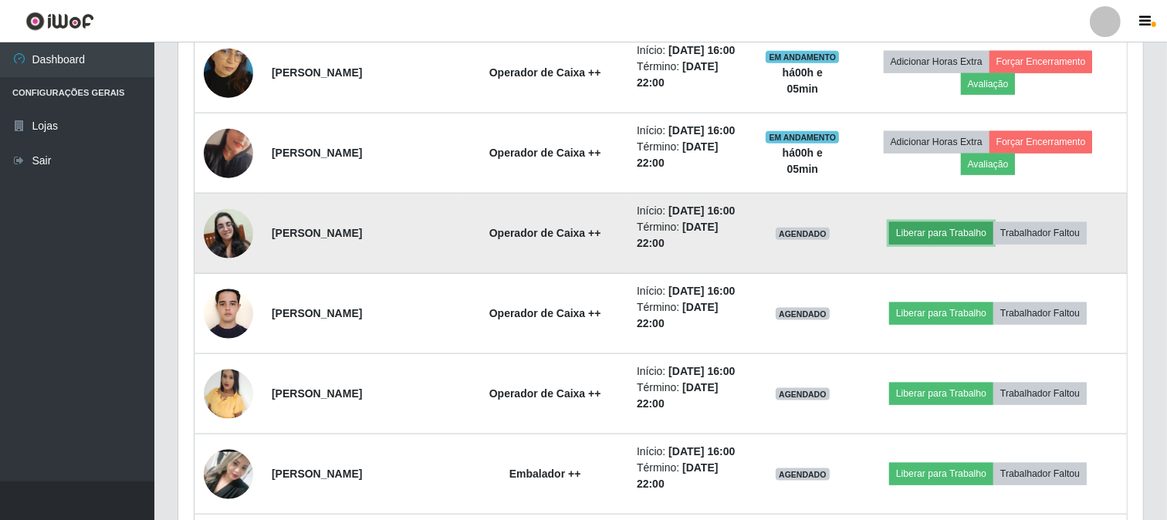
click at [971, 228] on button "Liberar para Trabalho" at bounding box center [941, 233] width 104 height 22
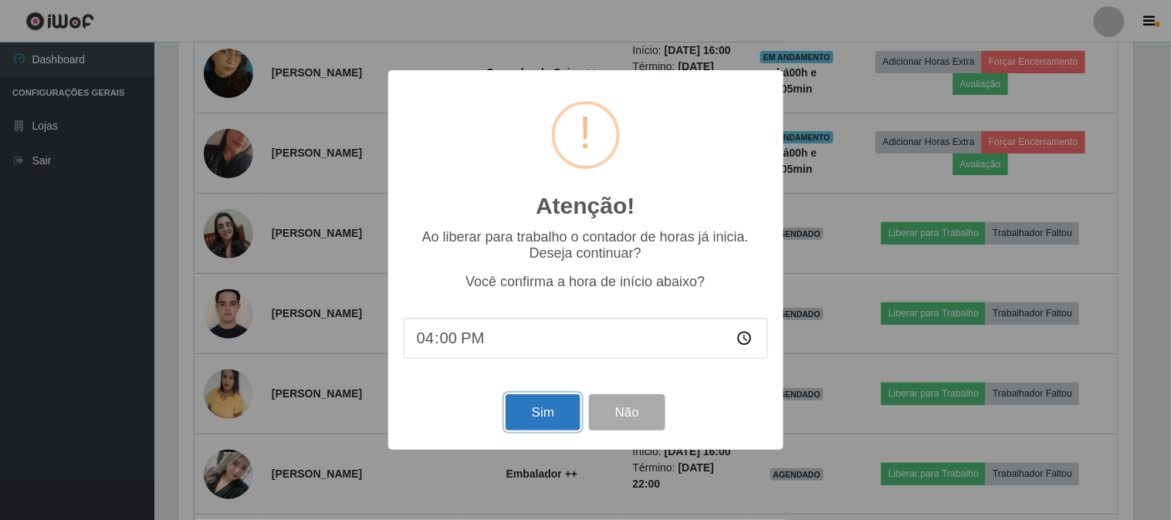
click at [536, 411] on button "Sim" at bounding box center [542, 412] width 75 height 36
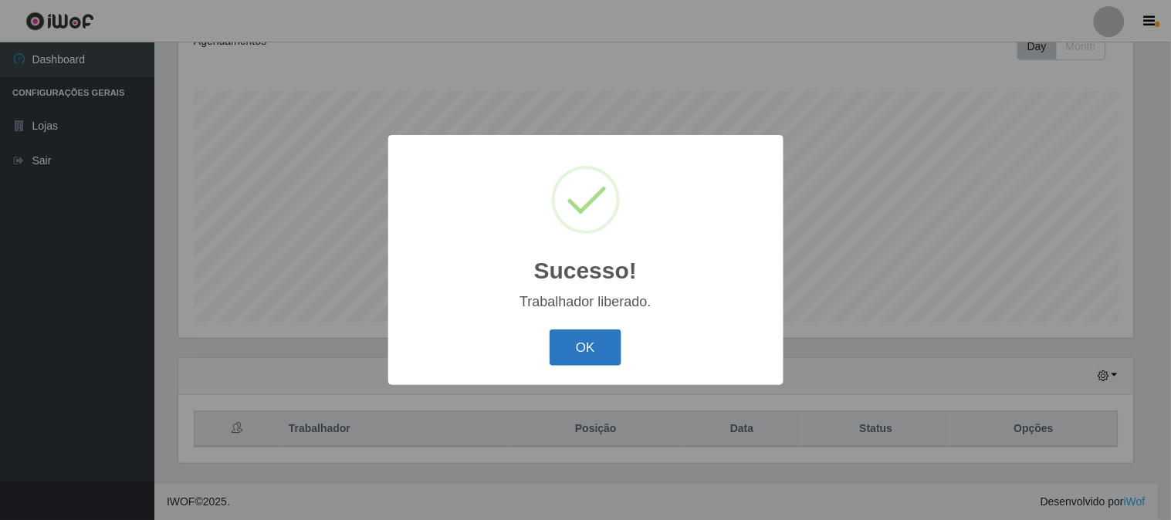
click at [592, 353] on button "OK" at bounding box center [585, 347] width 72 height 36
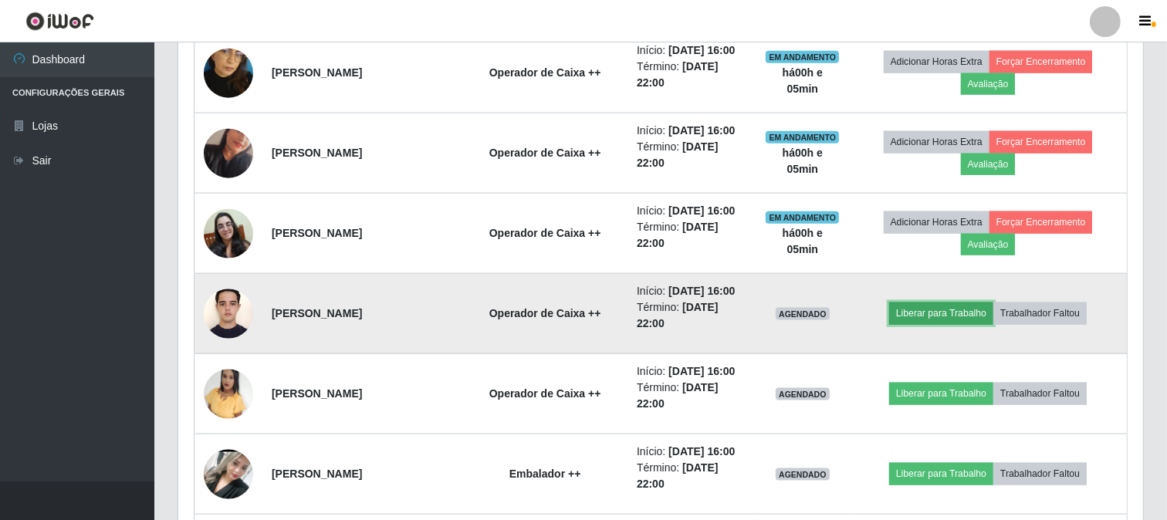
click at [943, 313] on button "Liberar para Trabalho" at bounding box center [941, 313] width 104 height 22
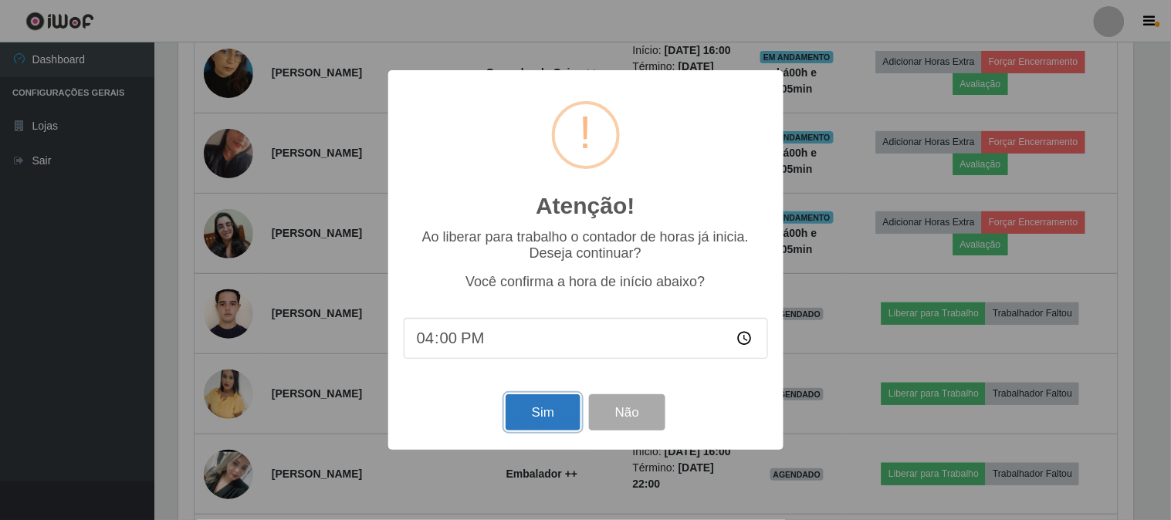
click at [553, 414] on button "Sim" at bounding box center [542, 412] width 75 height 36
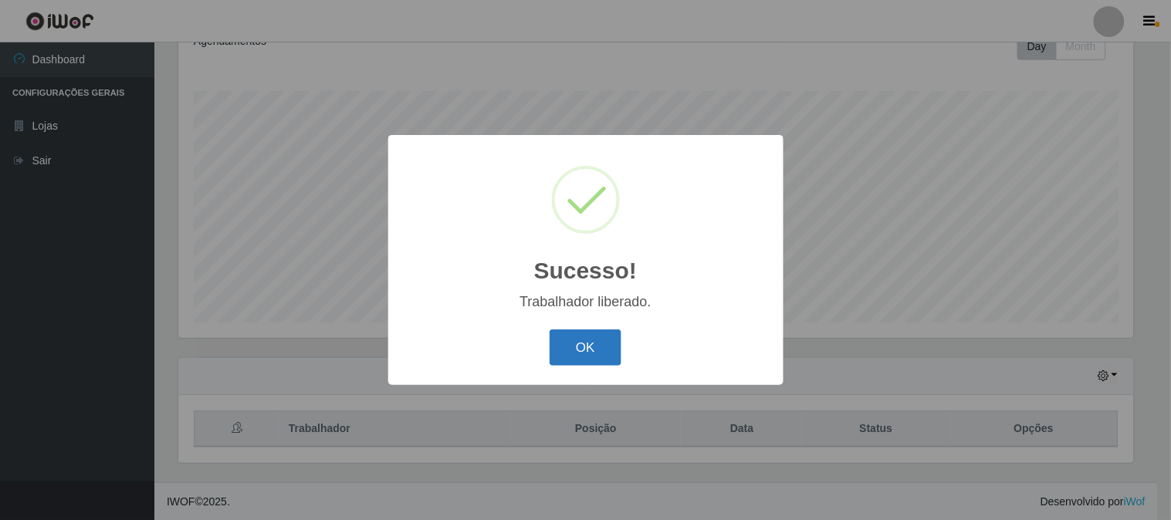
click at [597, 353] on button "OK" at bounding box center [585, 347] width 72 height 36
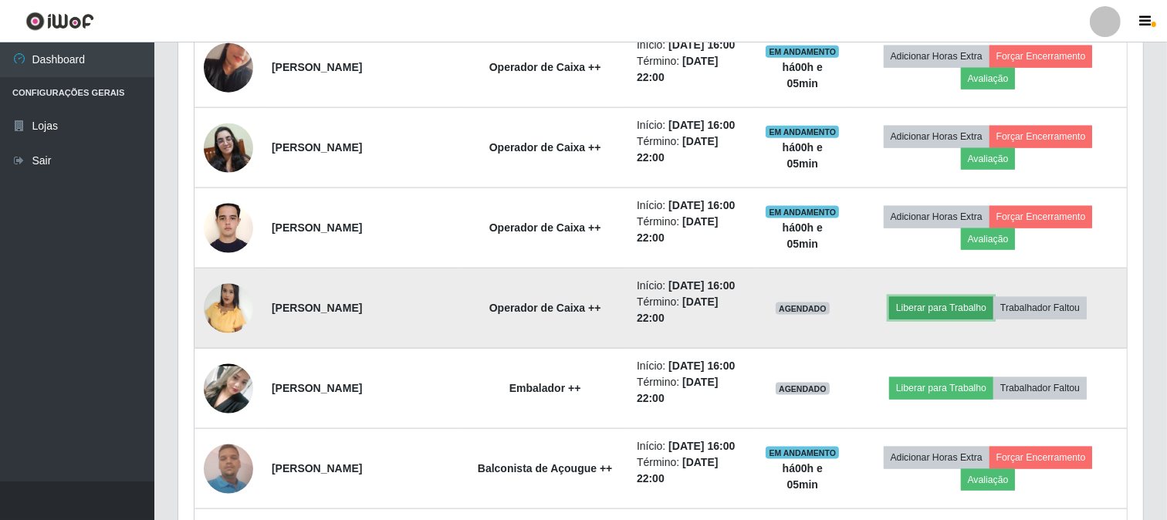
click at [938, 309] on button "Liberar para Trabalho" at bounding box center [941, 308] width 104 height 22
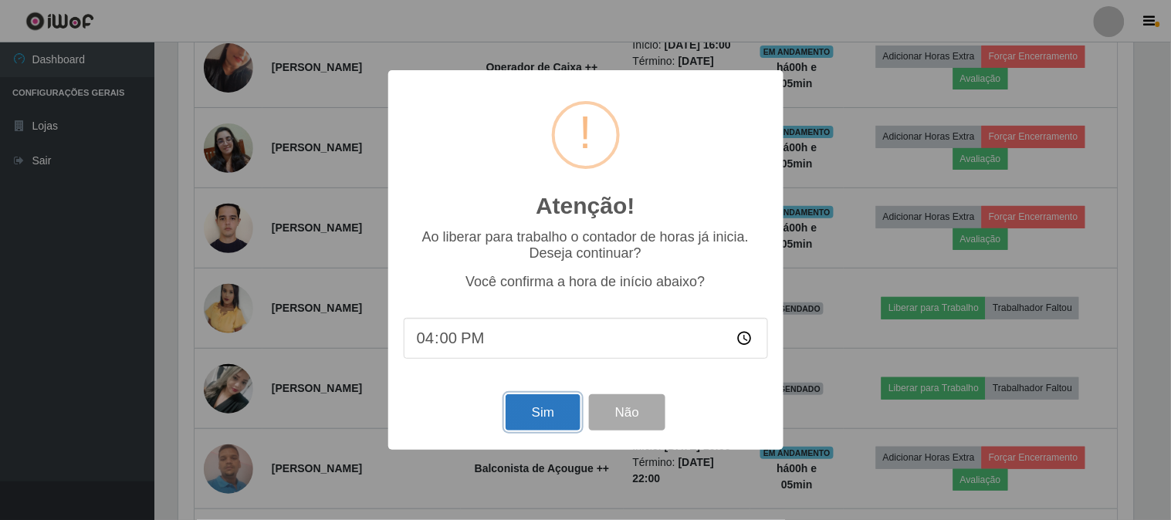
click at [543, 411] on button "Sim" at bounding box center [542, 412] width 75 height 36
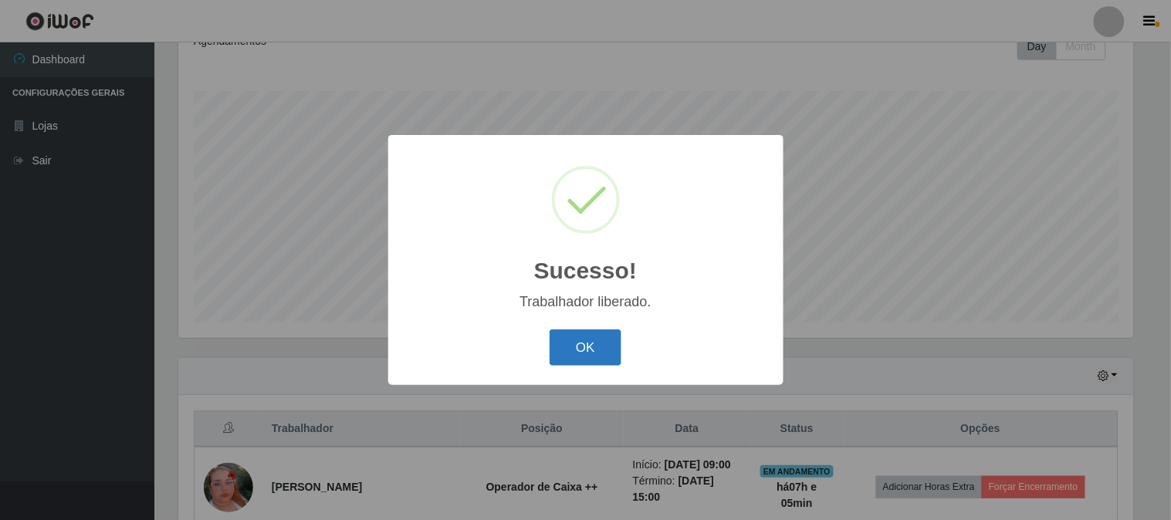
click at [580, 343] on button "OK" at bounding box center [585, 347] width 72 height 36
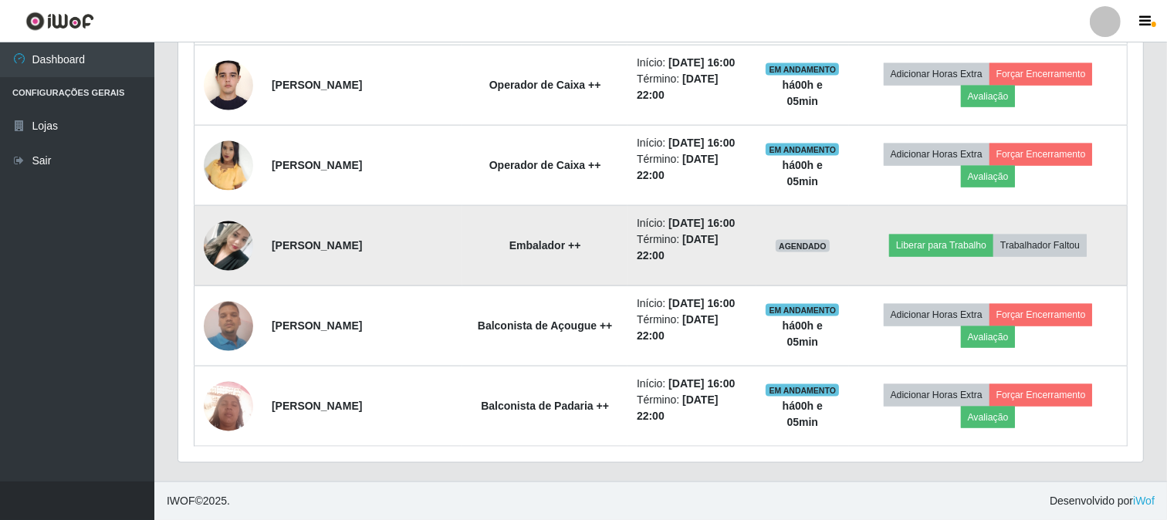
click at [211, 247] on img at bounding box center [228, 246] width 49 height 110
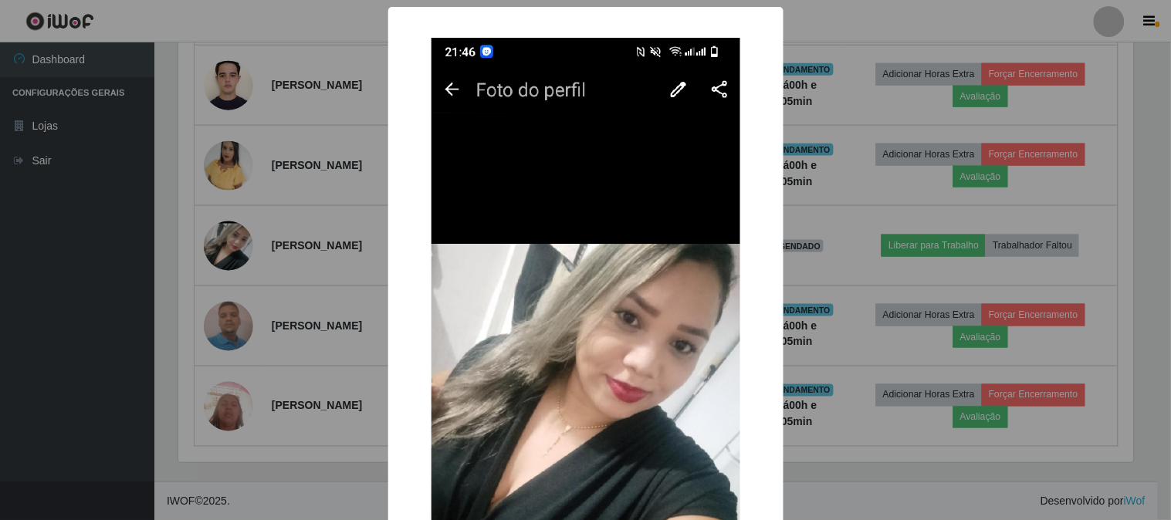
click at [102, 288] on div "× OK Cancel" at bounding box center [585, 260] width 1171 height 520
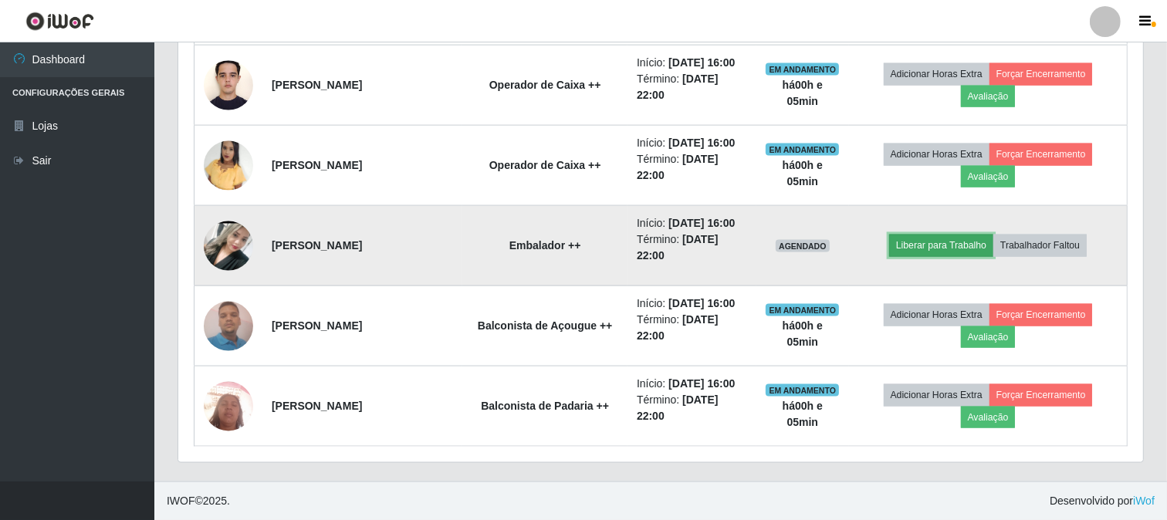
click at [975, 243] on button "Liberar para Trabalho" at bounding box center [941, 246] width 104 height 22
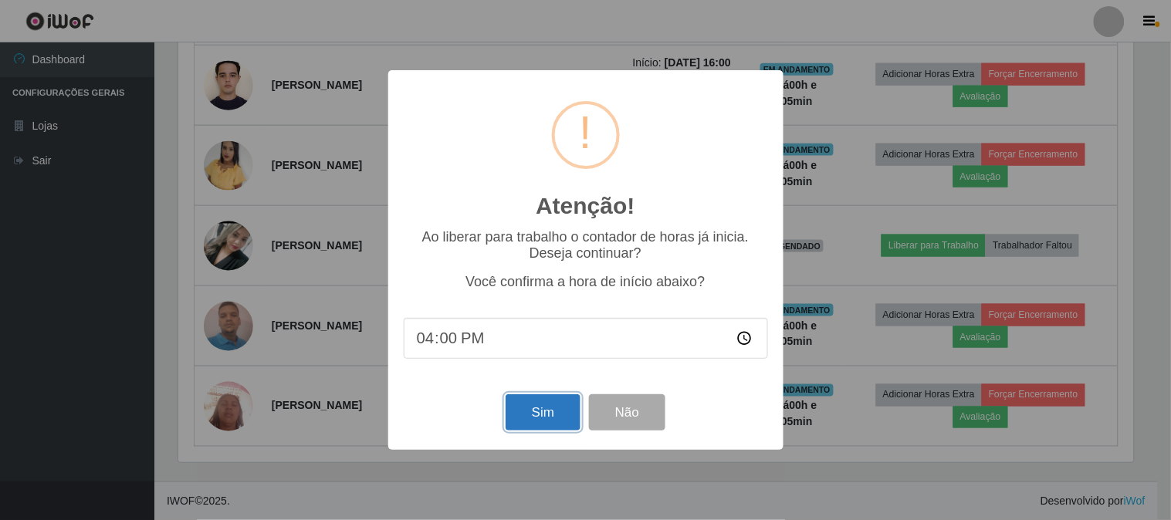
click at [533, 414] on button "Sim" at bounding box center [542, 412] width 75 height 36
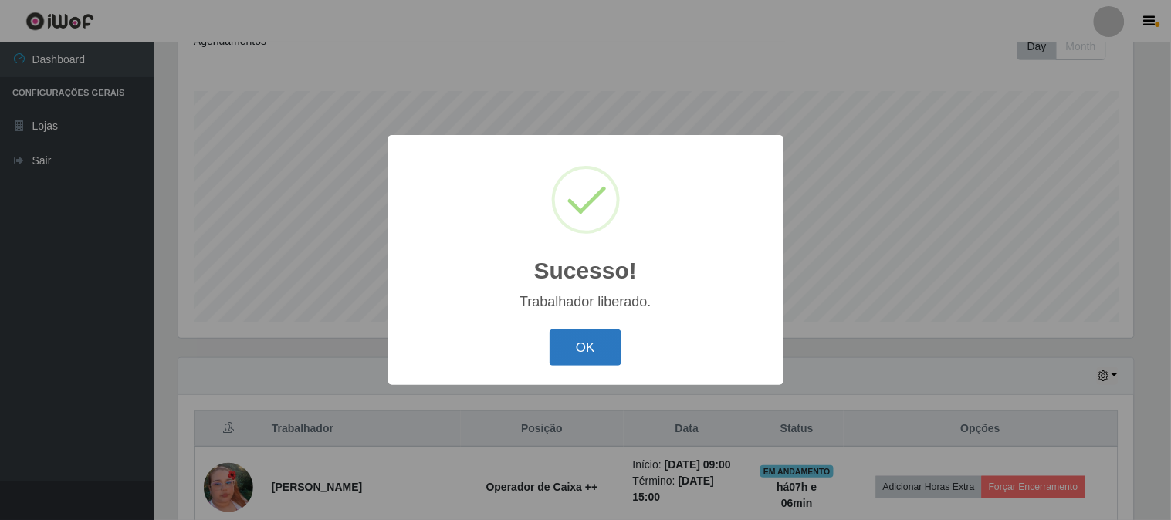
click at [586, 341] on button "OK" at bounding box center [585, 347] width 72 height 36
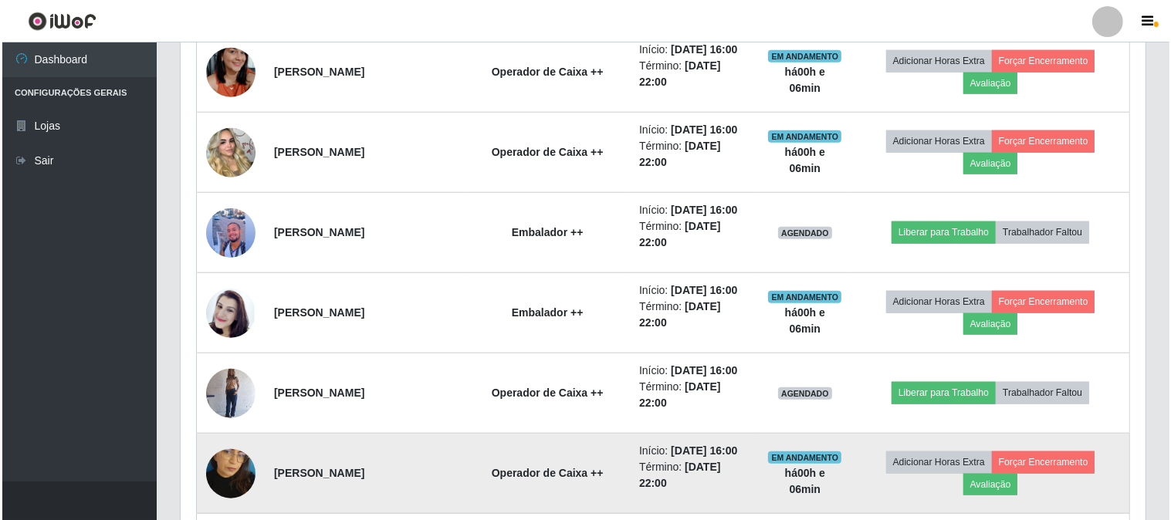
scroll to position [1230, 0]
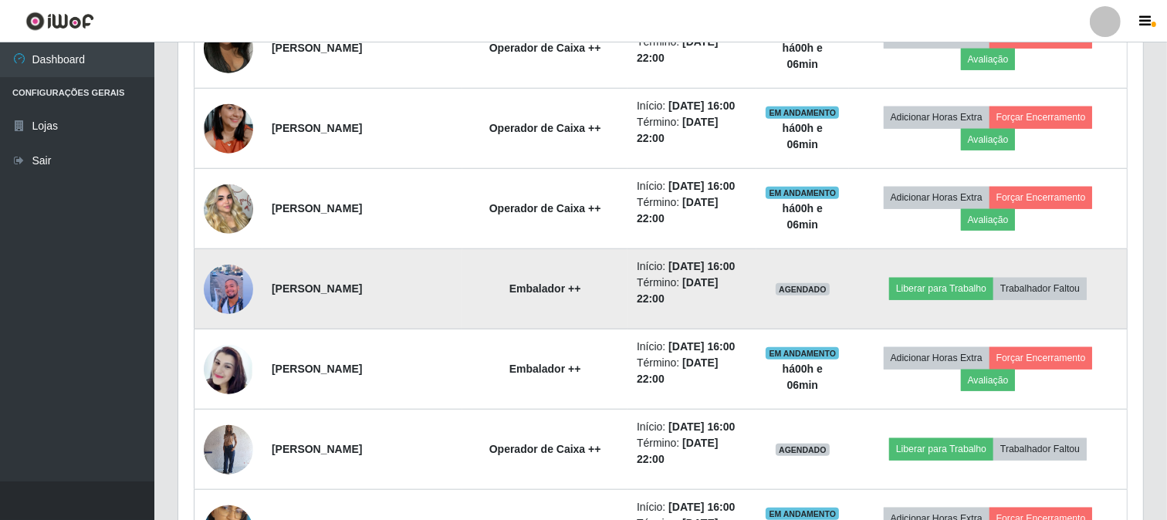
click at [232, 288] on img at bounding box center [228, 289] width 49 height 58
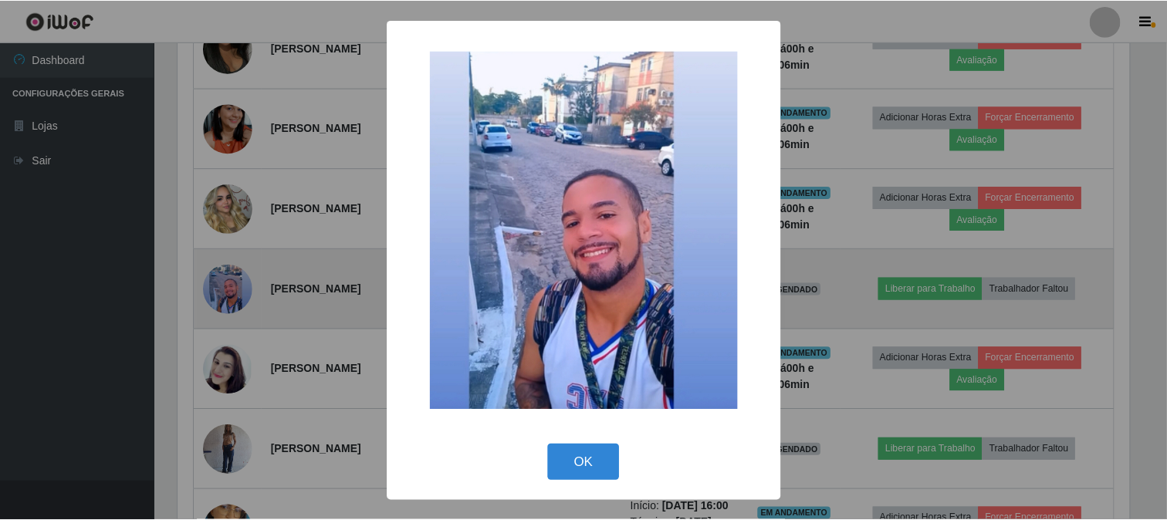
scroll to position [319, 955]
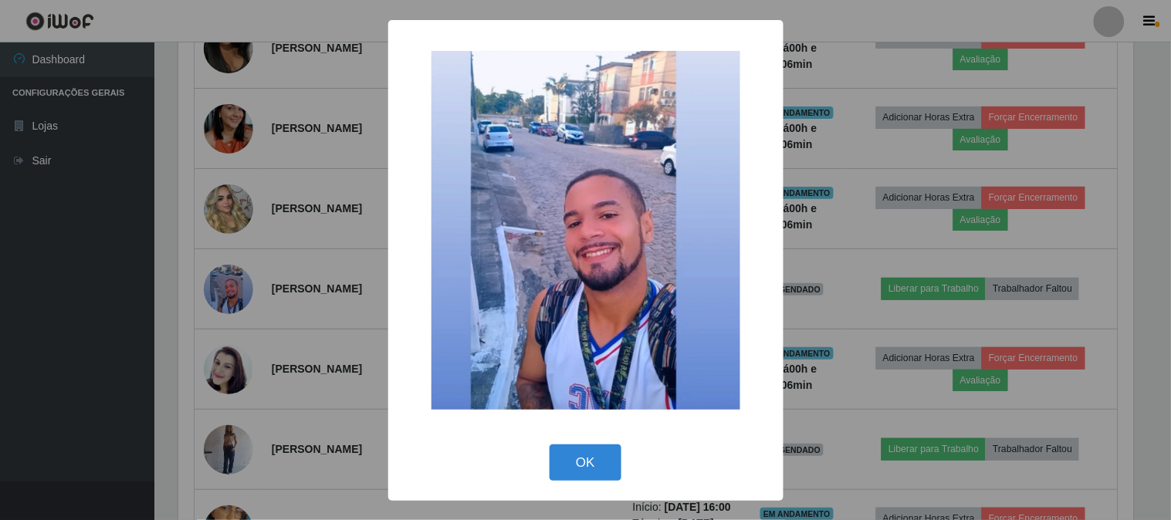
click at [96, 204] on div "× OK Cancel" at bounding box center [585, 260] width 1171 height 520
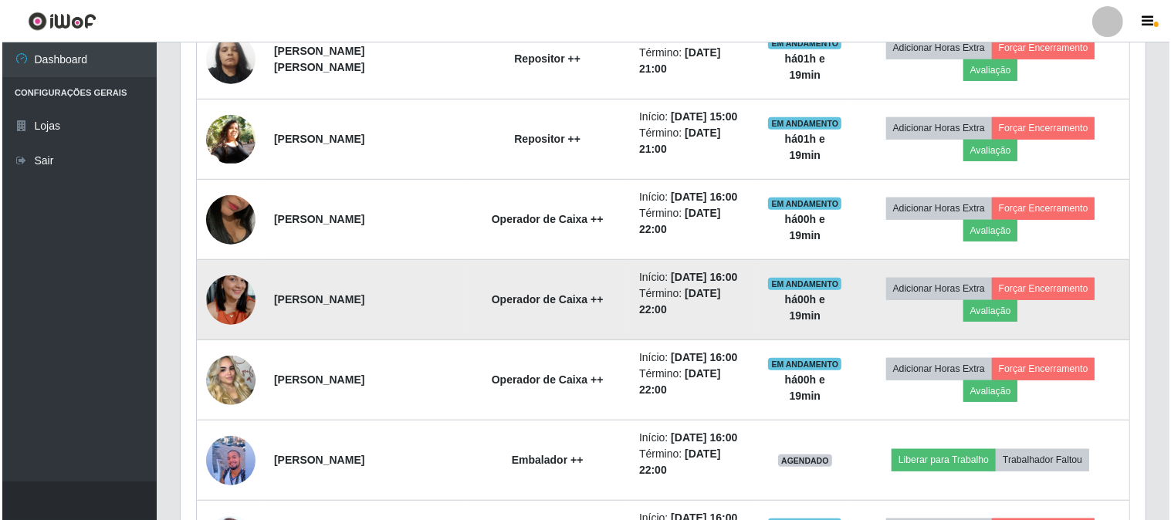
scroll to position [1144, 0]
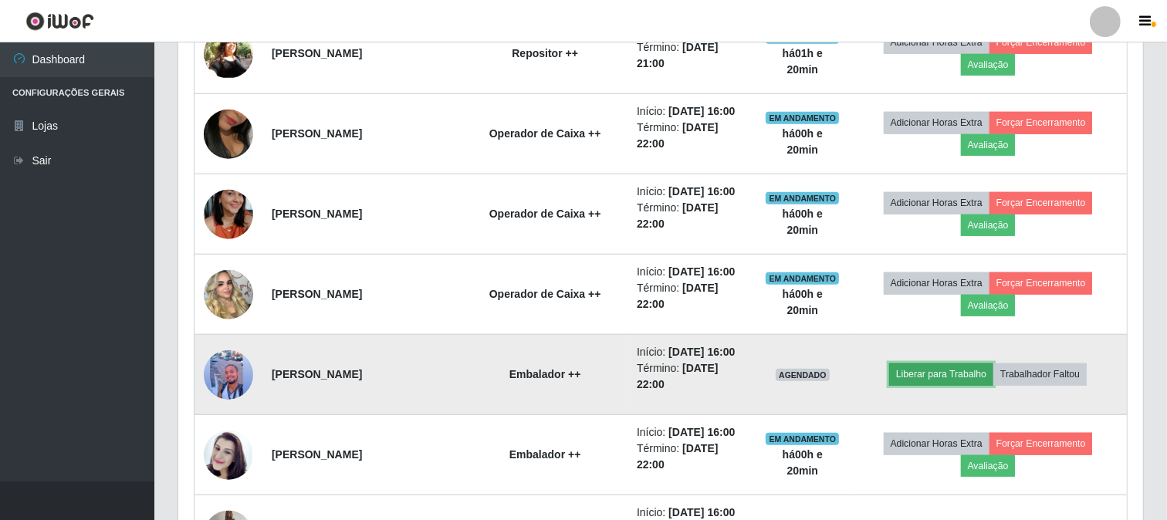
click at [968, 379] on button "Liberar para Trabalho" at bounding box center [941, 374] width 104 height 22
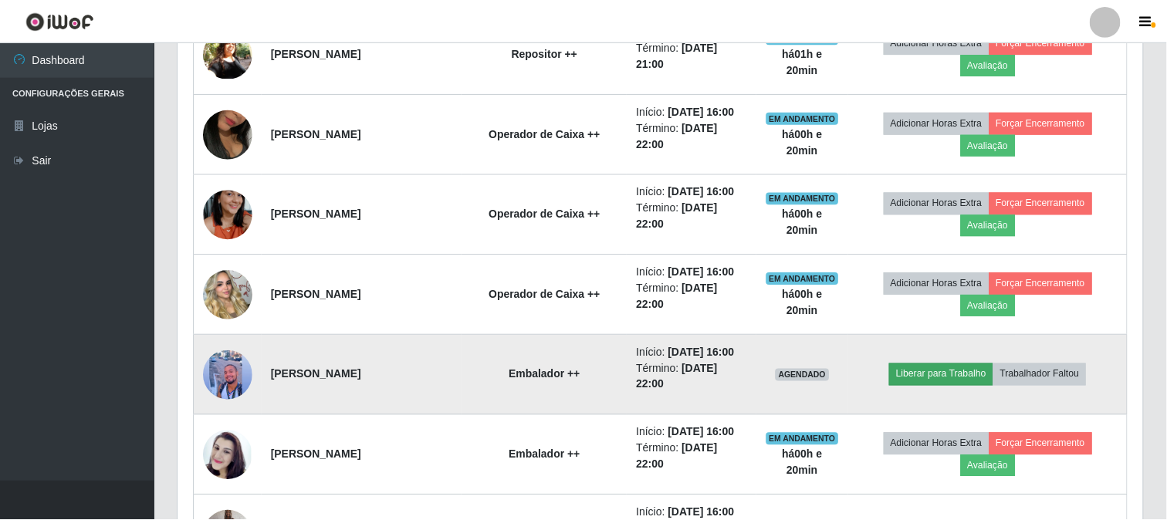
scroll to position [319, 955]
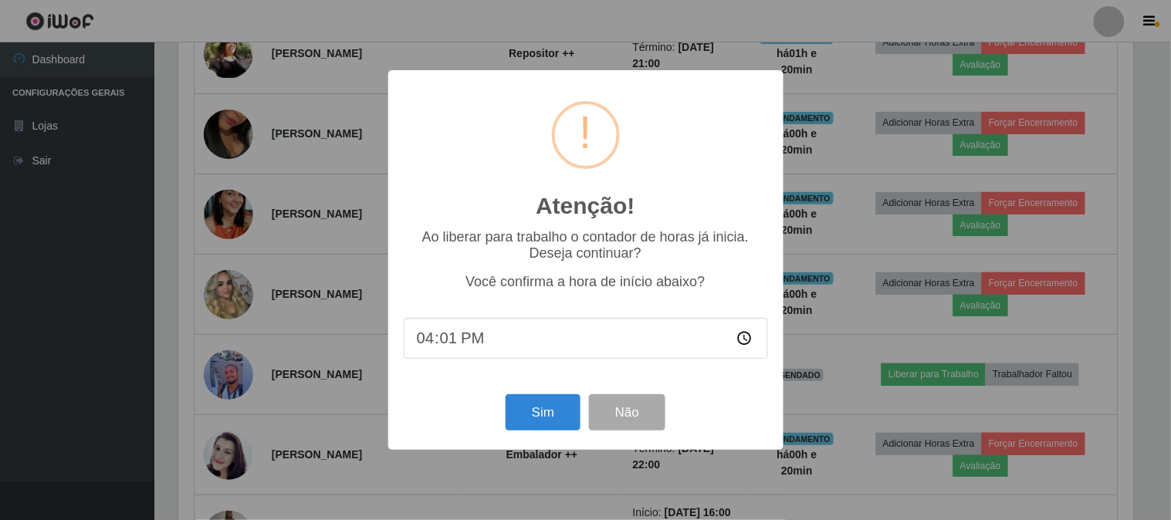
type input "16:19"
click at [522, 418] on button "Sim" at bounding box center [542, 412] width 75 height 36
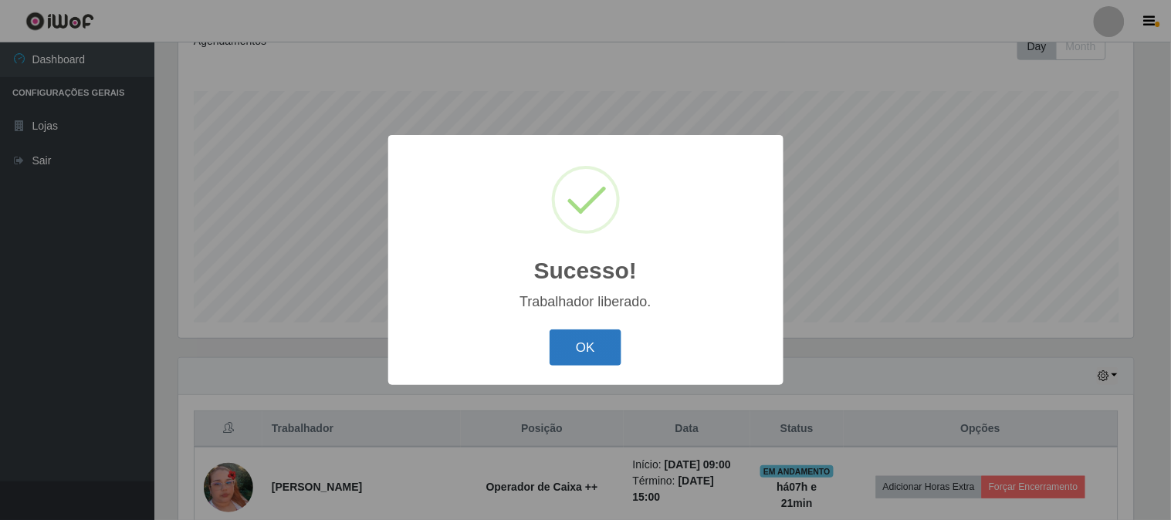
click at [572, 343] on button "OK" at bounding box center [585, 347] width 72 height 36
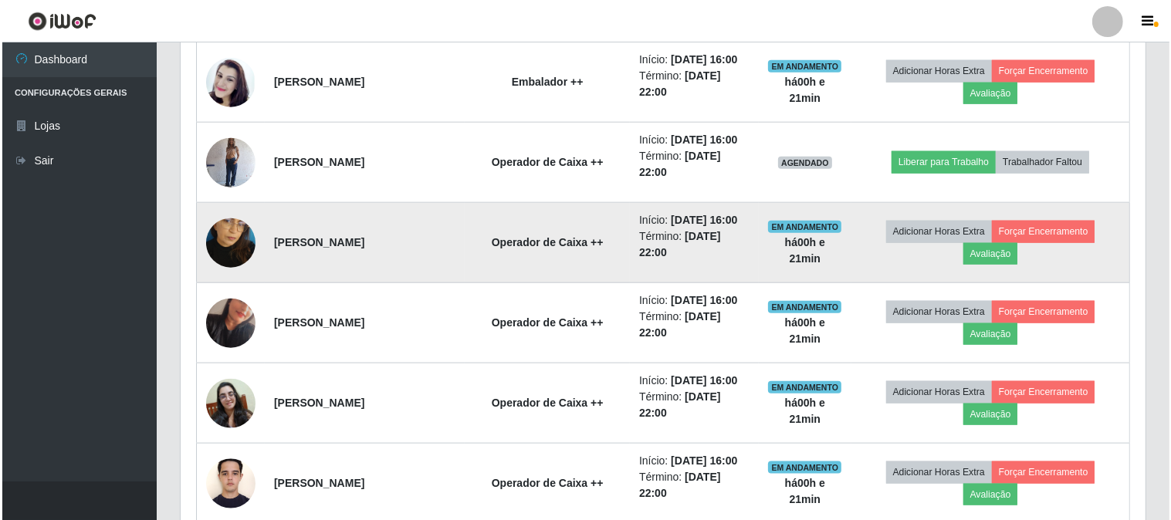
scroll to position [1487, 0]
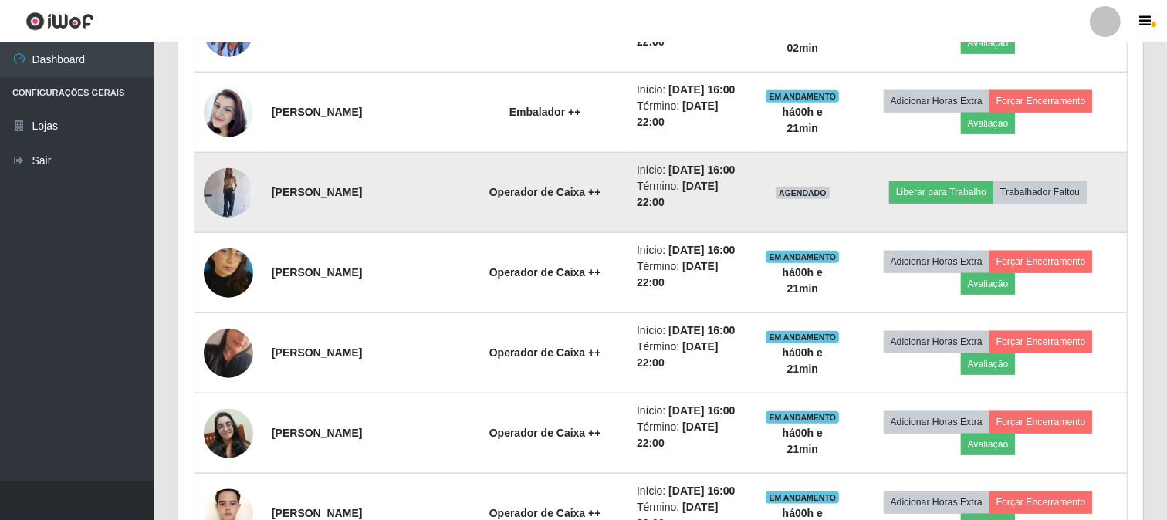
click at [222, 187] on img at bounding box center [228, 193] width 49 height 66
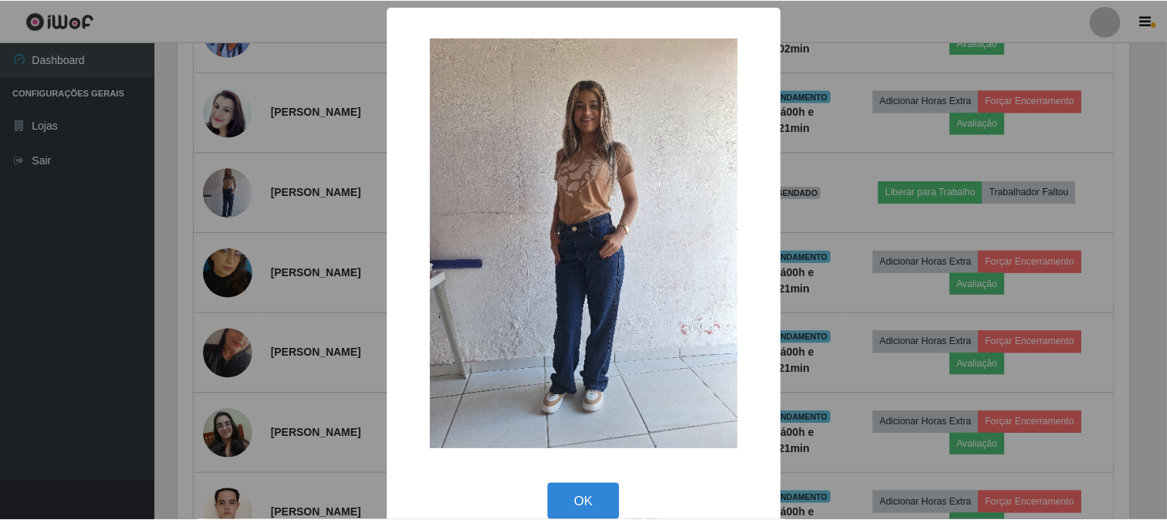
scroll to position [319, 955]
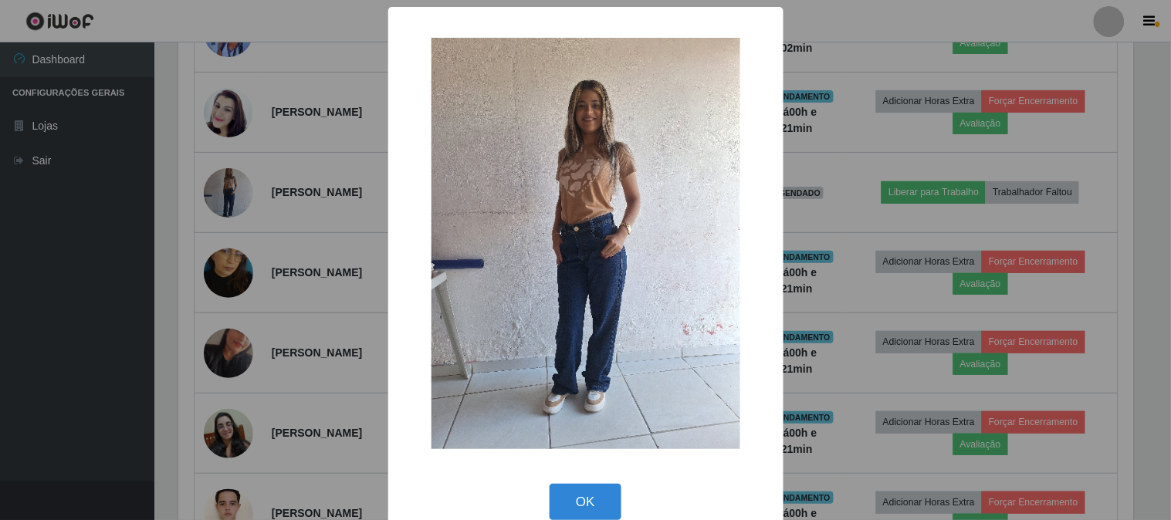
click at [247, 228] on div "× OK Cancel" at bounding box center [585, 260] width 1171 height 520
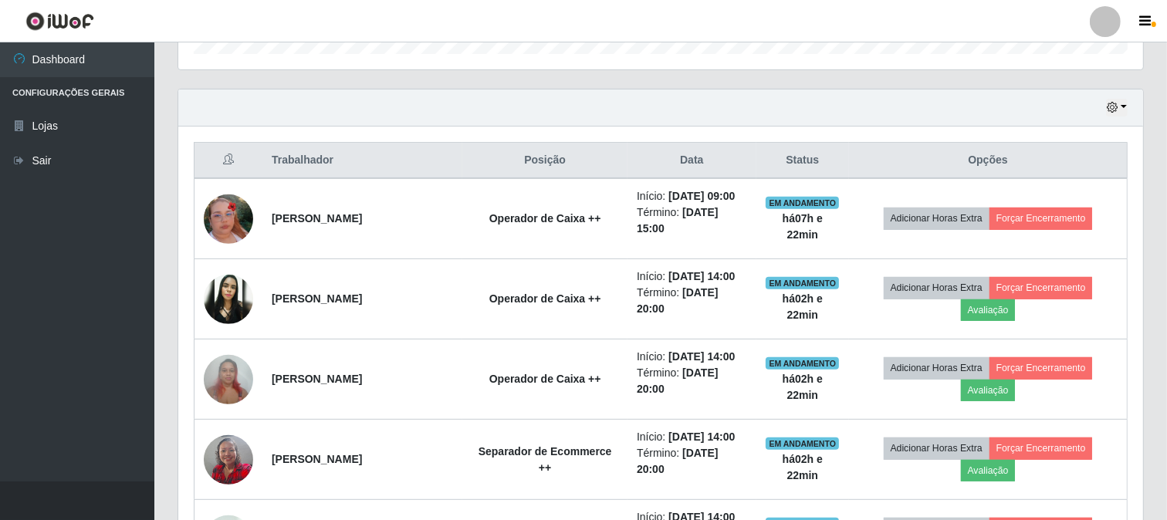
scroll to position [458, 0]
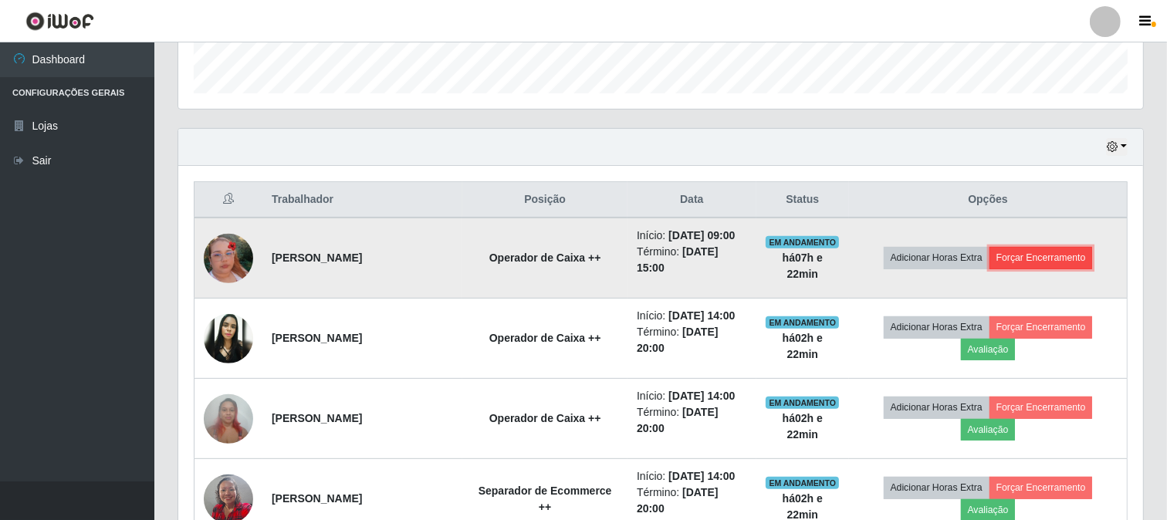
click at [1060, 257] on button "Forçar Encerramento" at bounding box center [1040, 258] width 103 height 22
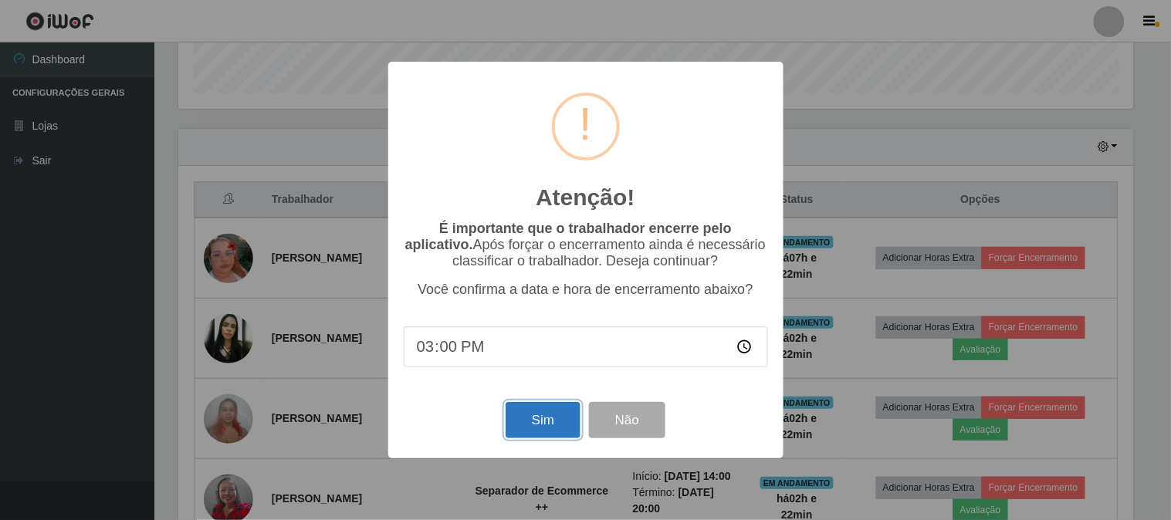
click at [569, 422] on button "Sim" at bounding box center [542, 420] width 75 height 36
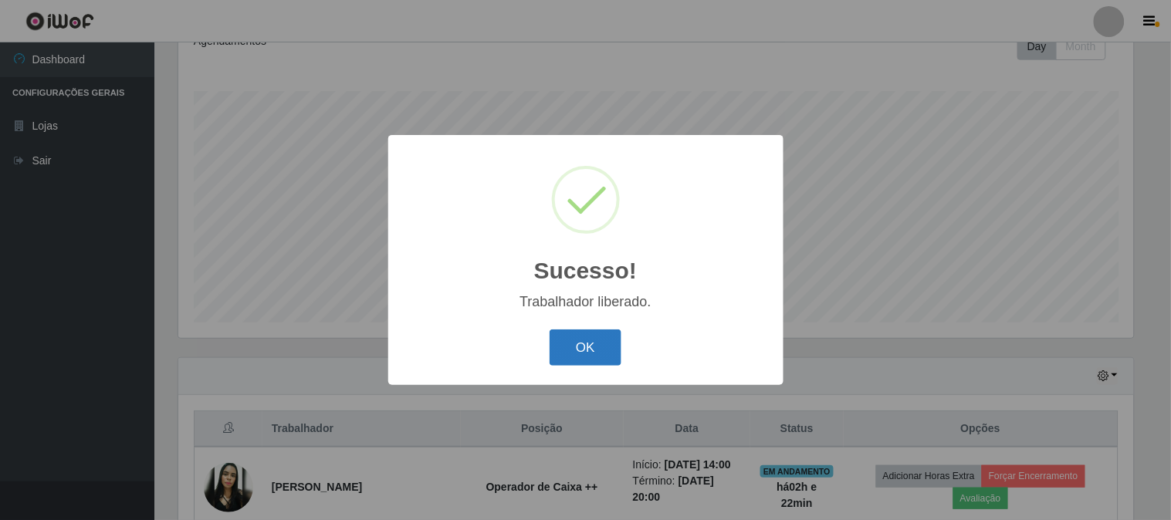
click at [594, 350] on button "OK" at bounding box center [585, 347] width 72 height 36
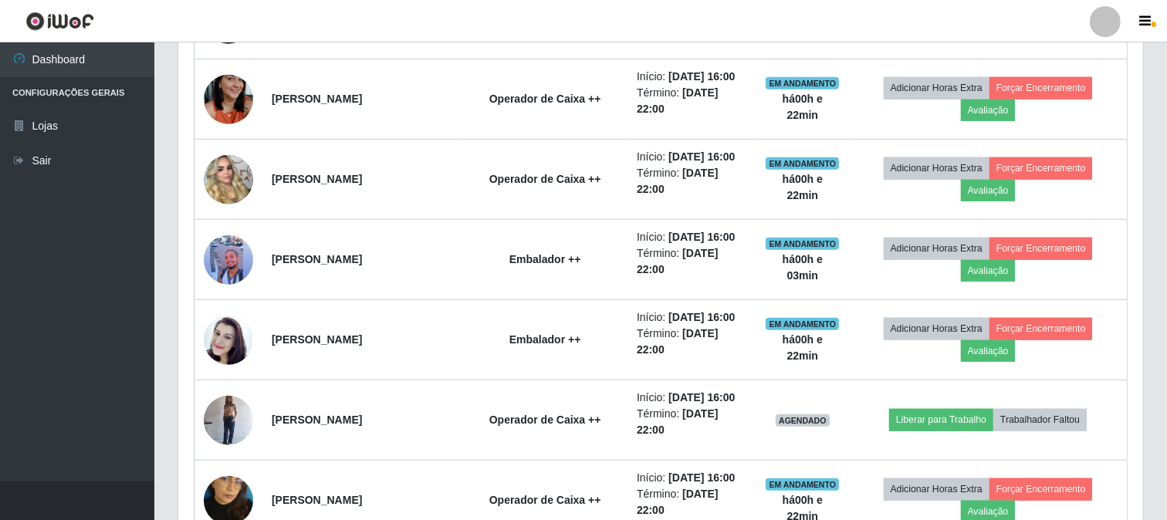
scroll to position [1150, 0]
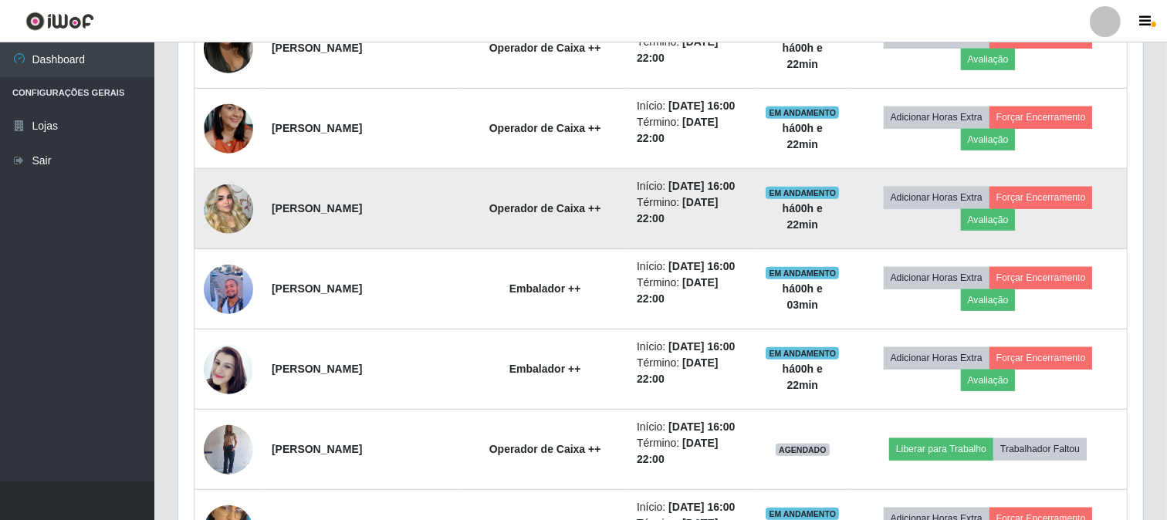
click at [230, 211] on img at bounding box center [228, 209] width 49 height 88
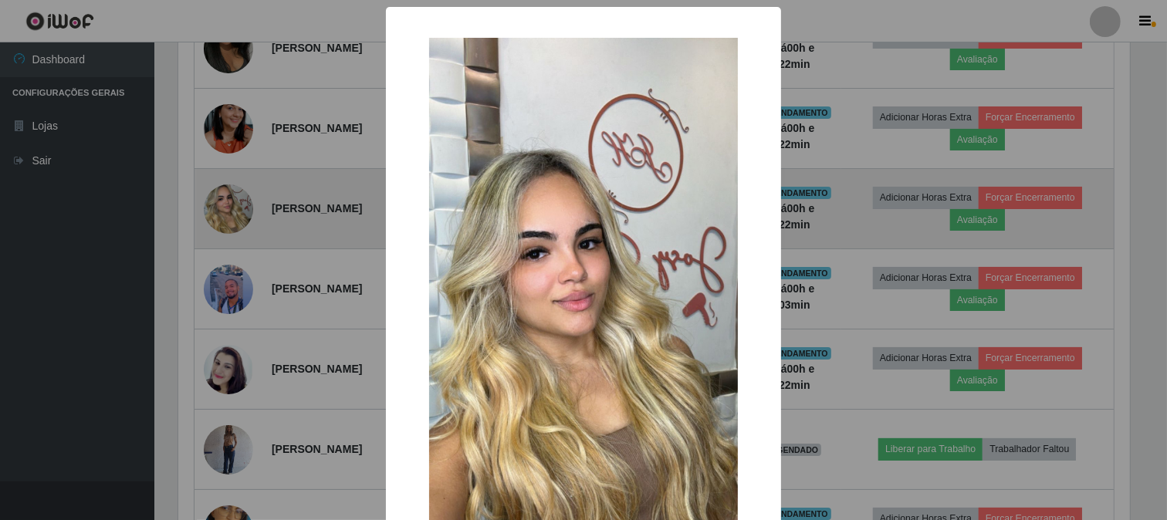
scroll to position [319, 955]
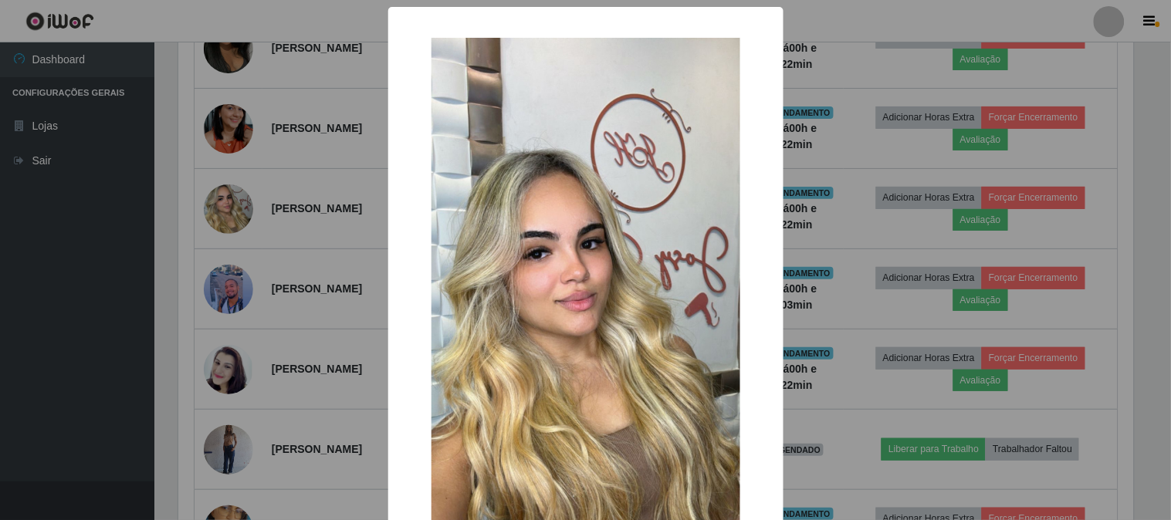
click at [260, 235] on div "× OK Cancel" at bounding box center [585, 260] width 1171 height 520
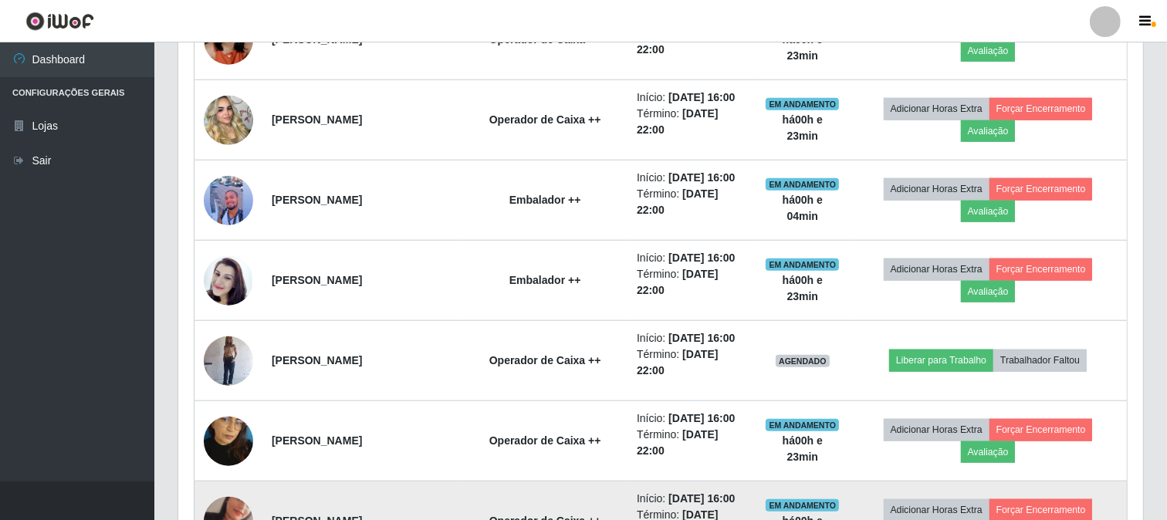
scroll to position [1235, 0]
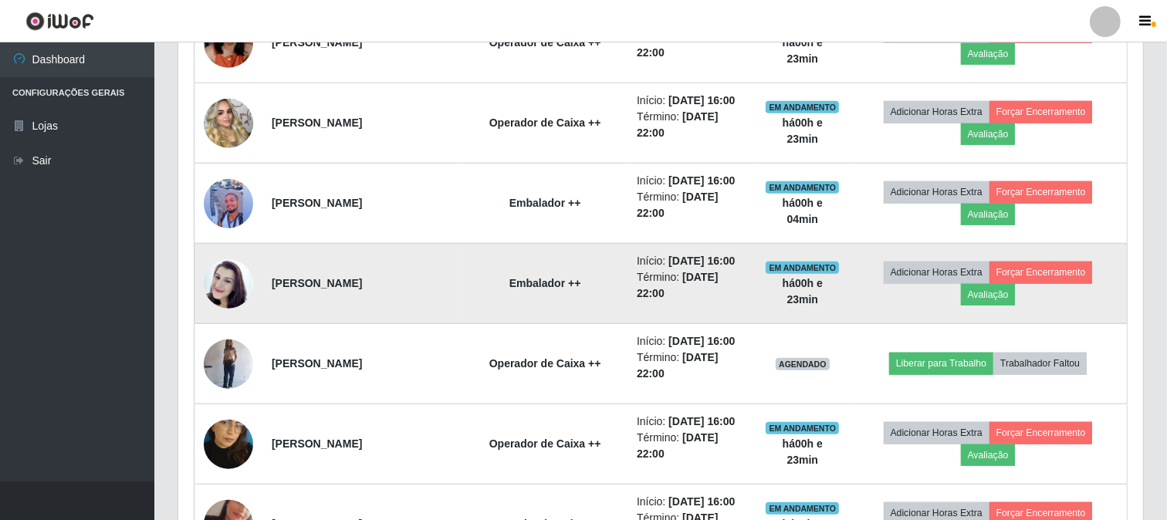
click at [230, 286] on img at bounding box center [228, 284] width 49 height 88
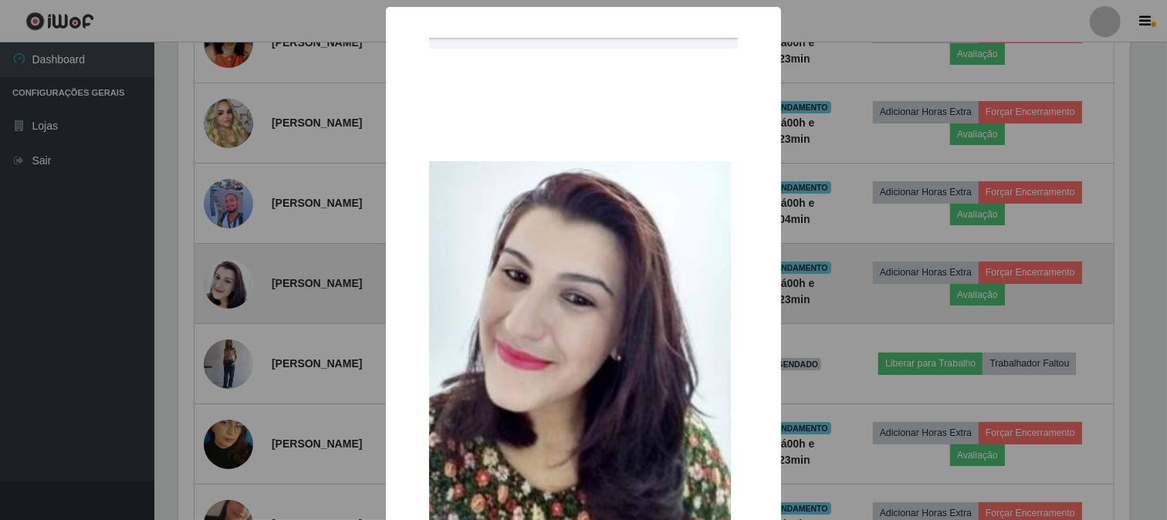
scroll to position [319, 955]
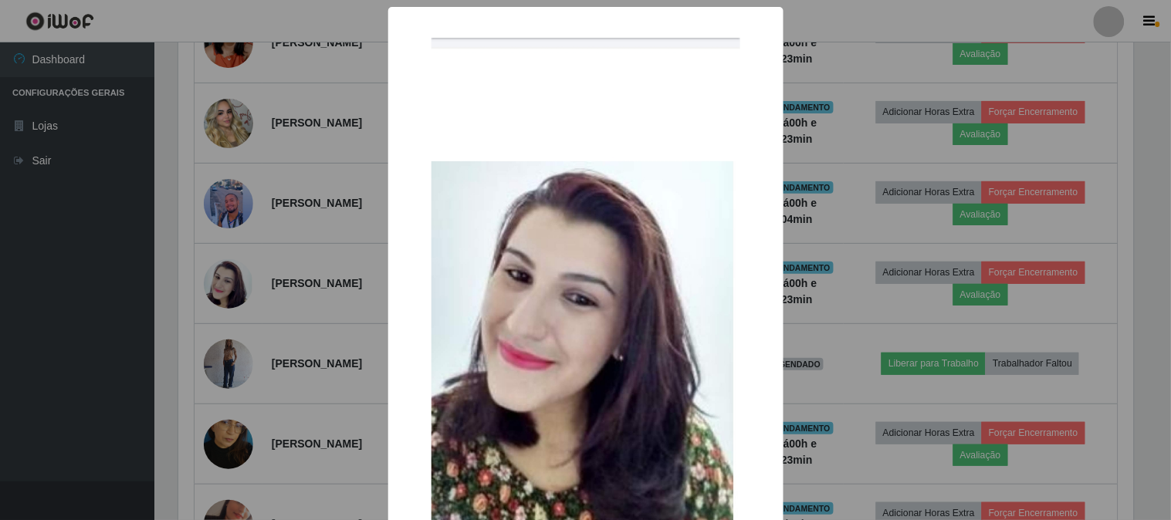
click at [255, 282] on div "× OK Cancel" at bounding box center [585, 260] width 1171 height 520
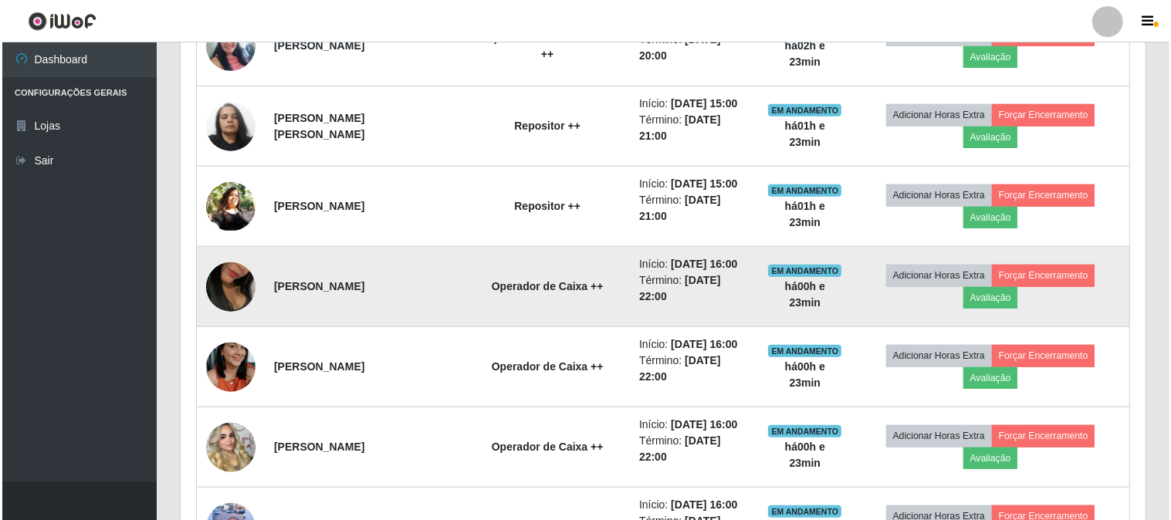
scroll to position [892, 0]
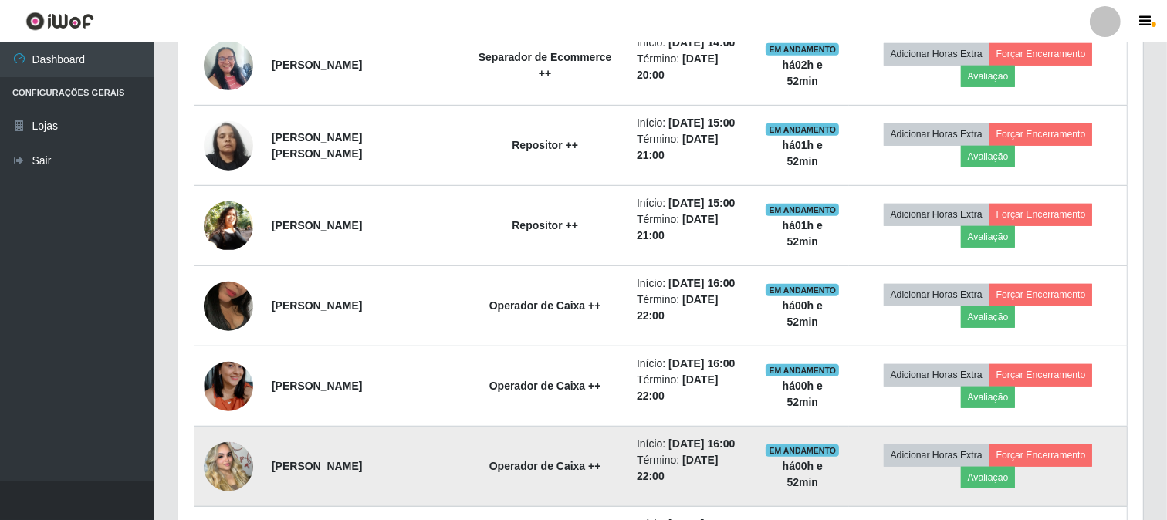
drag, startPoint x: 325, startPoint y: 290, endPoint x: 382, endPoint y: 475, distance: 193.8
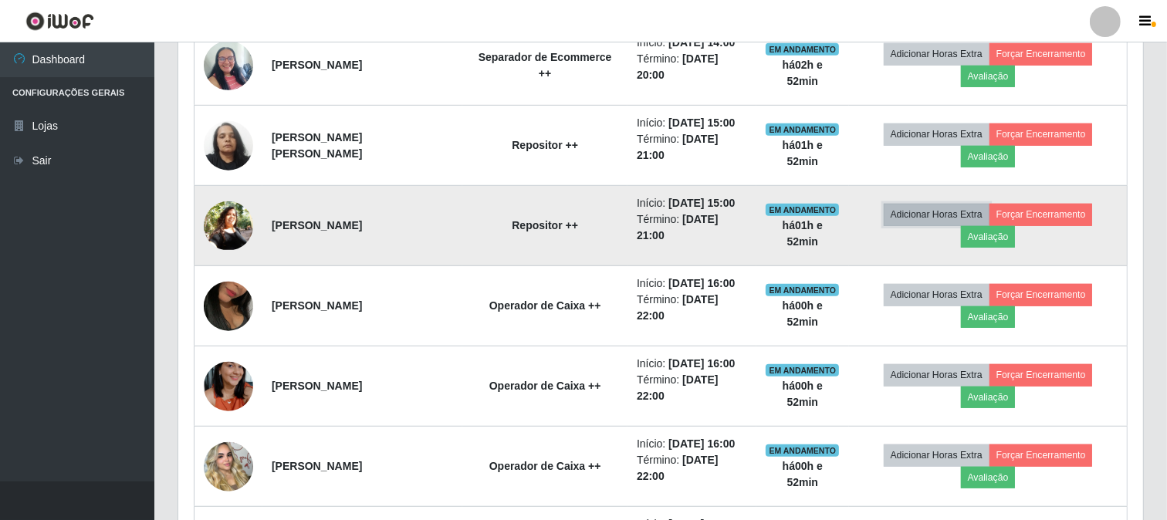
click at [963, 218] on button "Adicionar Horas Extra" at bounding box center [937, 215] width 106 height 22
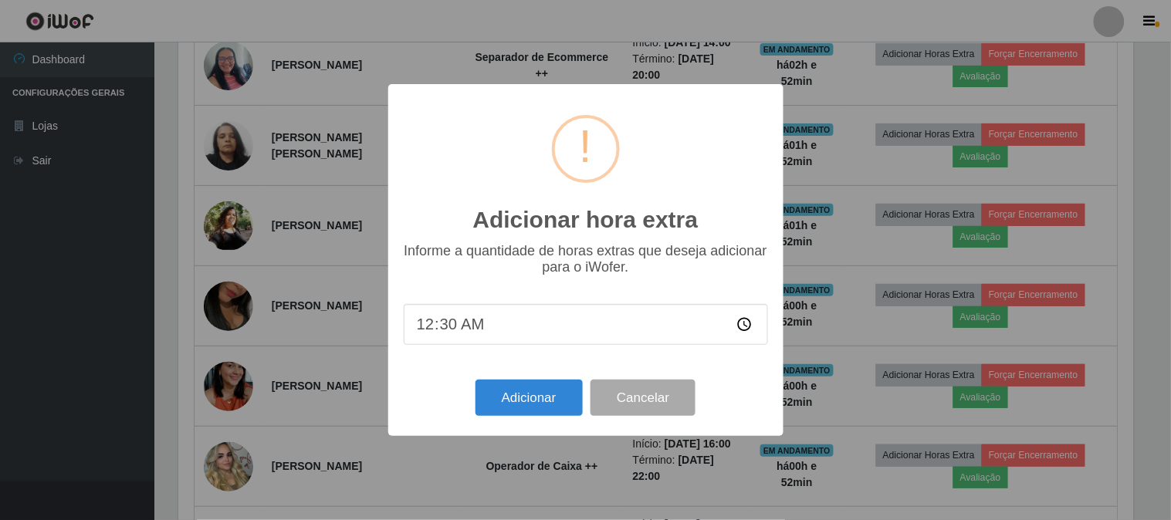
scroll to position [319, 955]
